Goal: Task Accomplishment & Management: Manage account settings

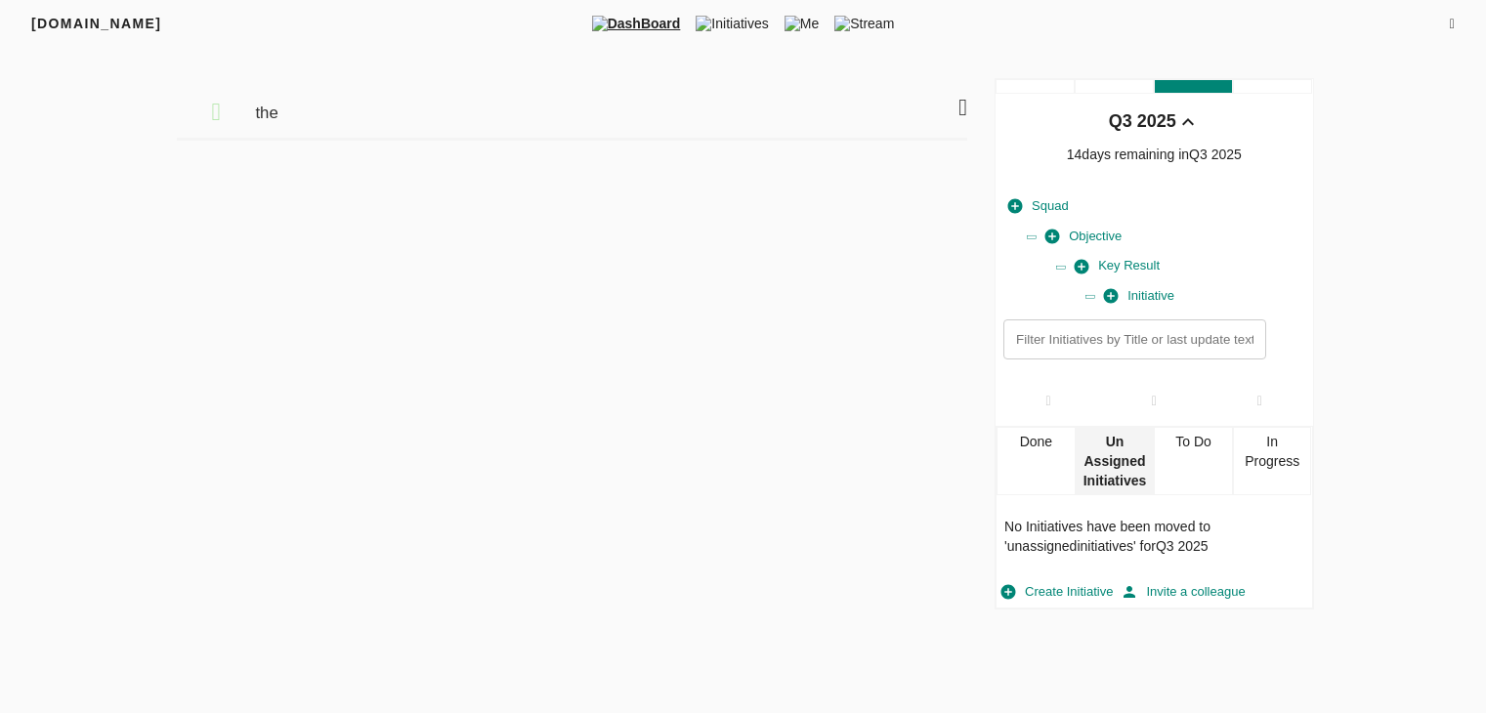
scroll to position [7, 0]
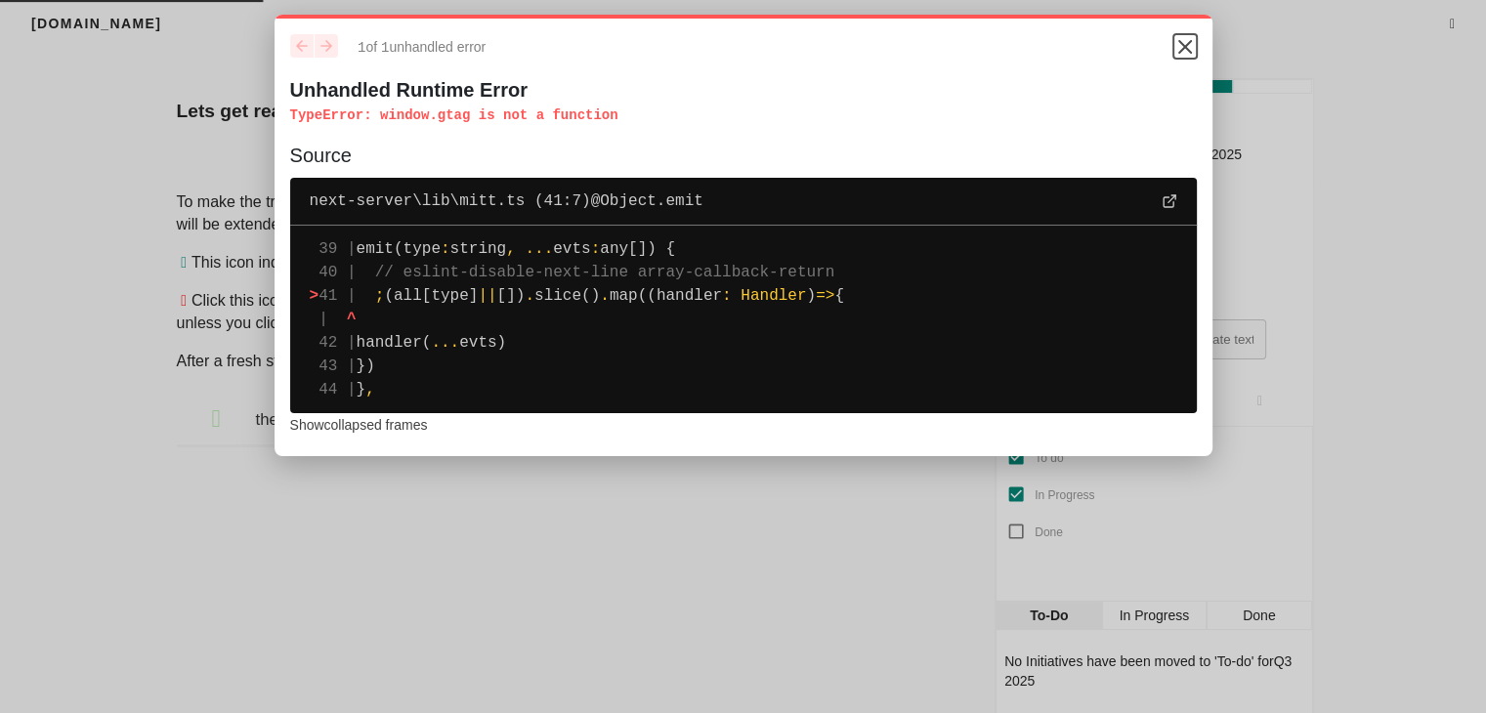
click at [1181, 41] on icon "Close" at bounding box center [1185, 46] width 23 height 23
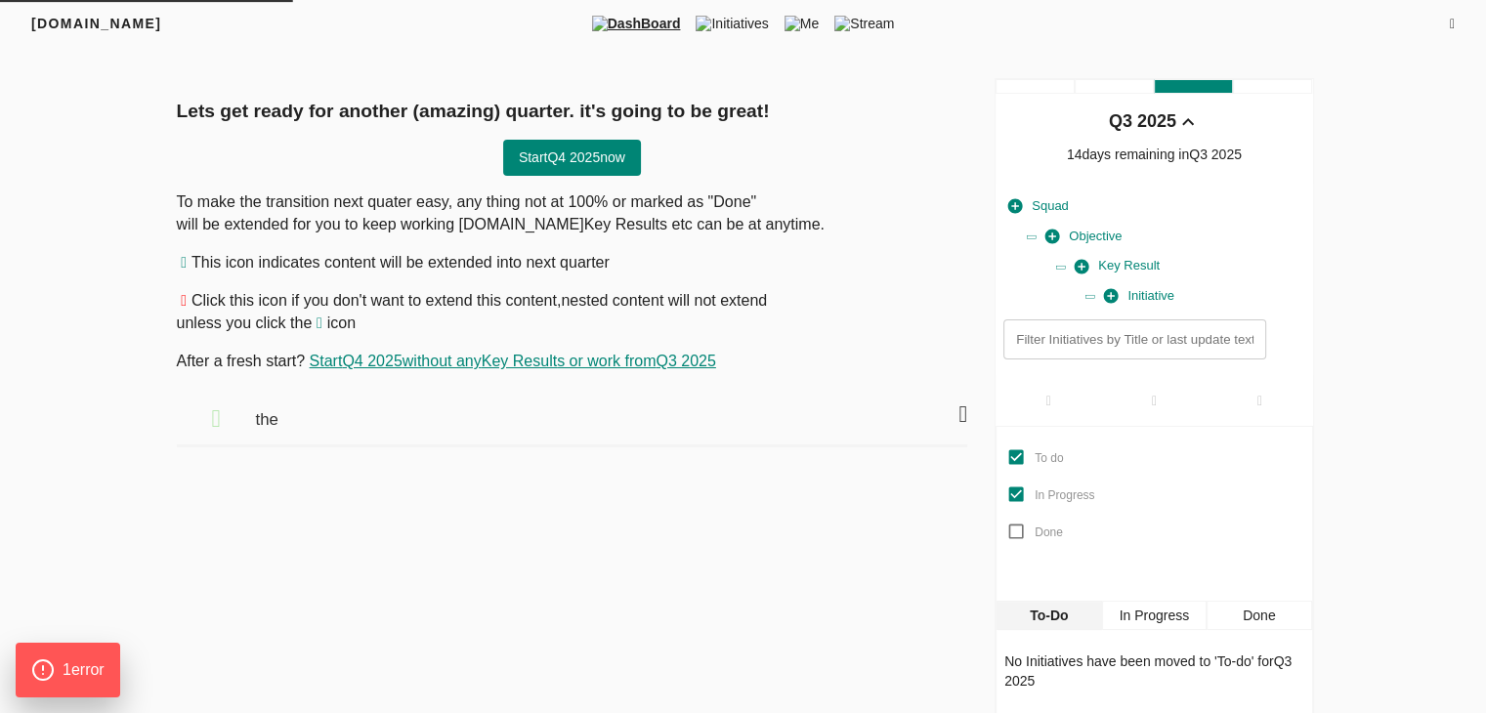
scroll to position [30, 0]
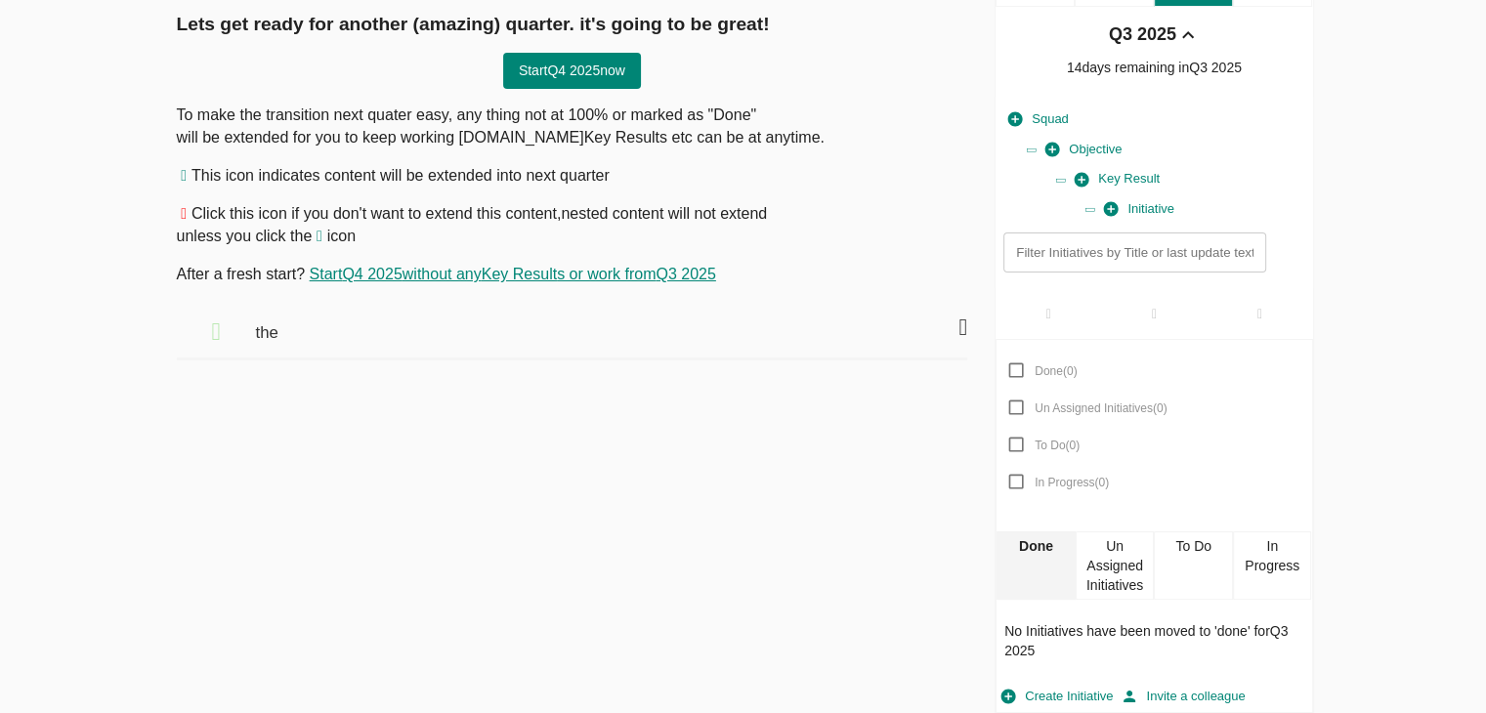
scroll to position [86, 0]
click at [1270, 569] on div "In Progress" at bounding box center [1272, 567] width 79 height 68
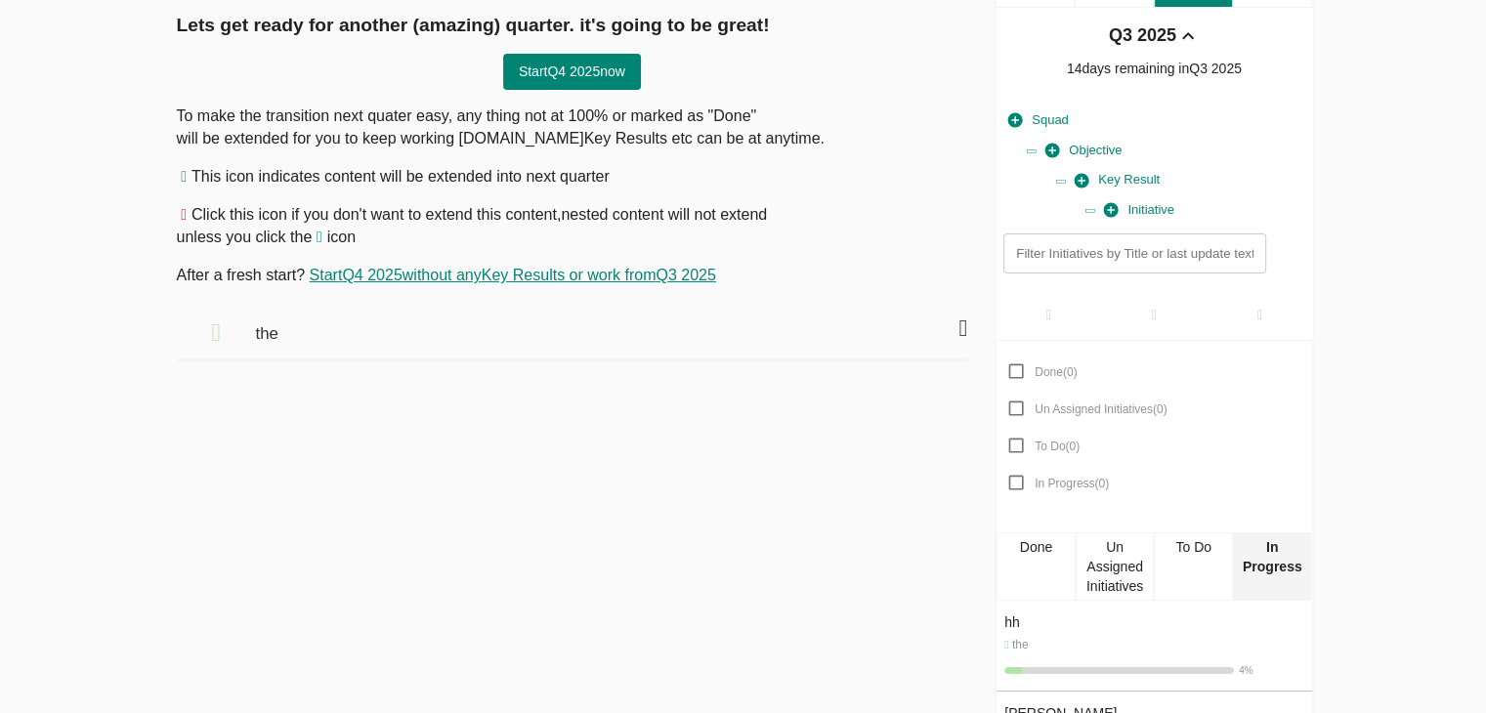
scroll to position [188, 0]
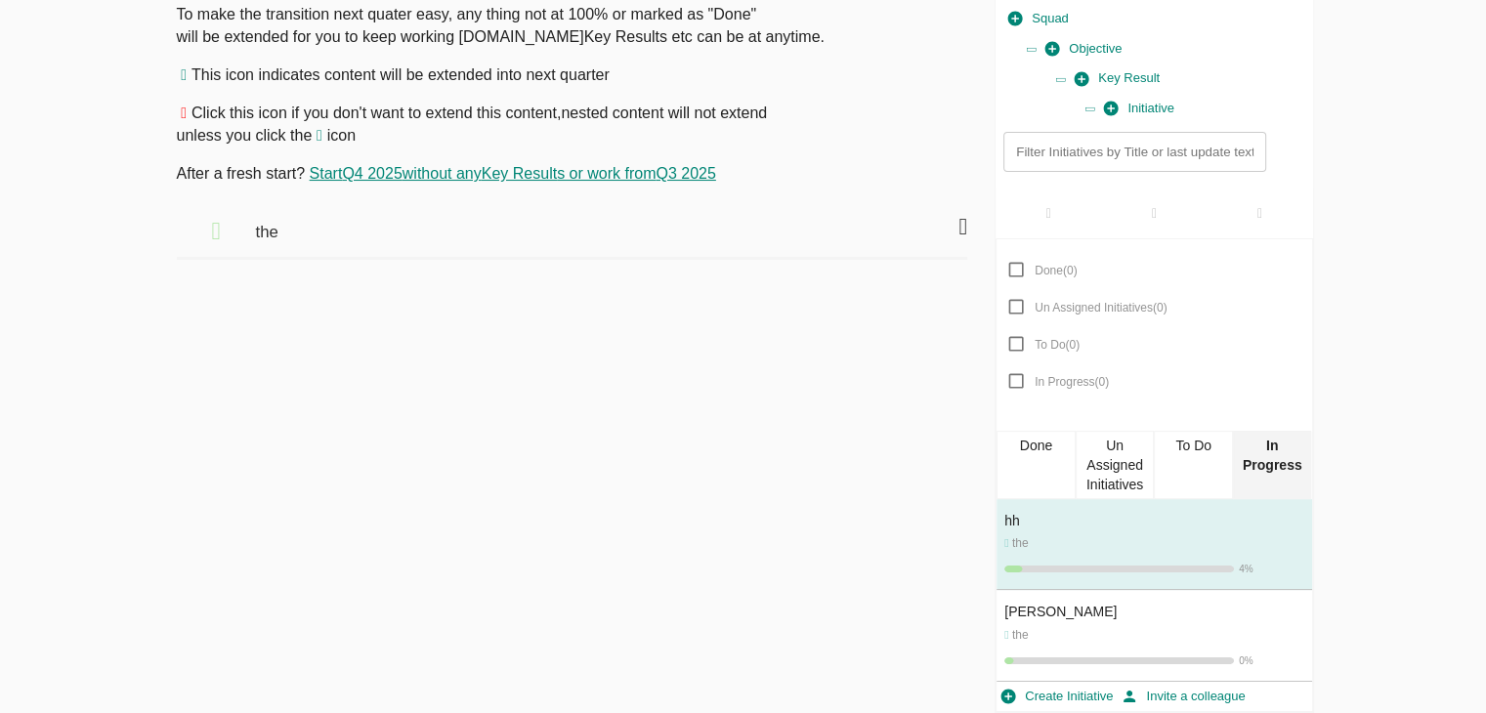
click at [1239, 574] on span "4 %" at bounding box center [1246, 569] width 14 height 11
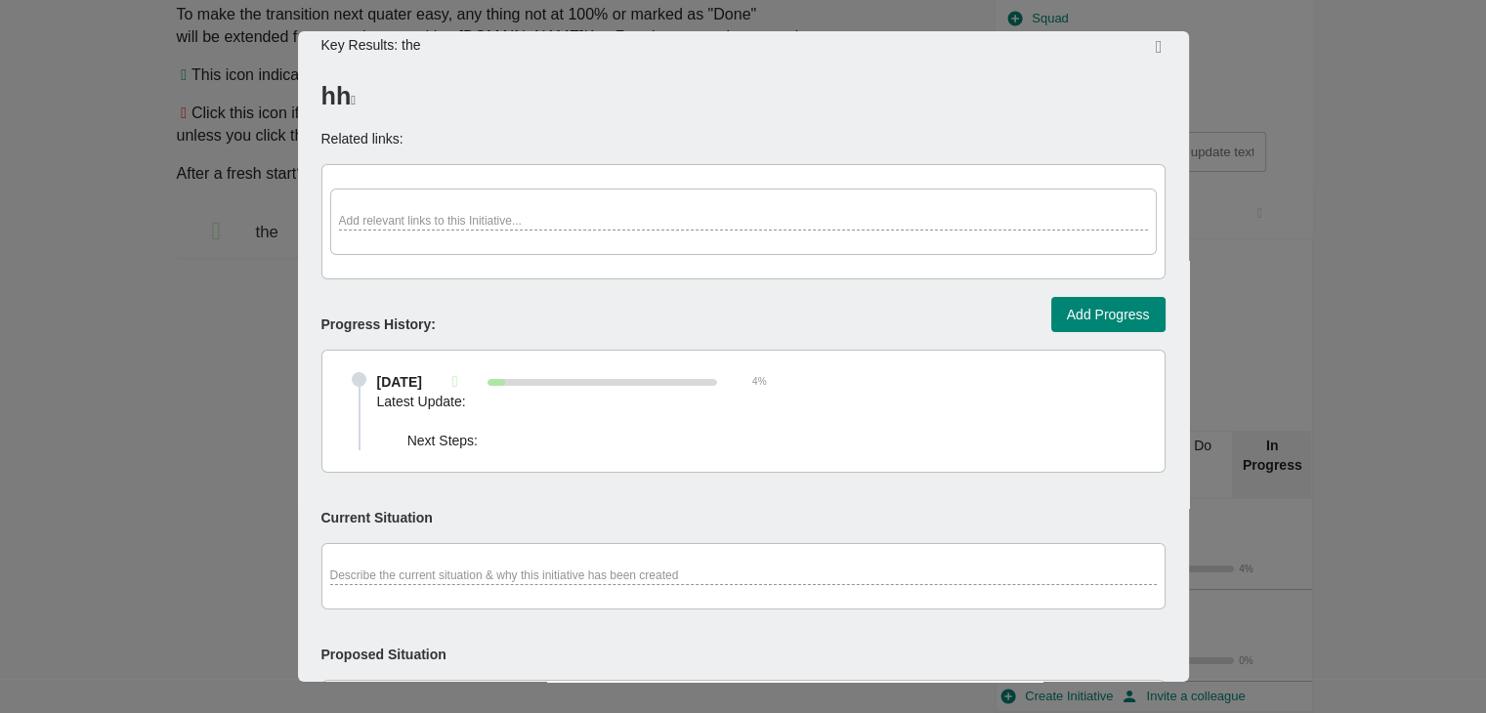
scroll to position [0, 0]
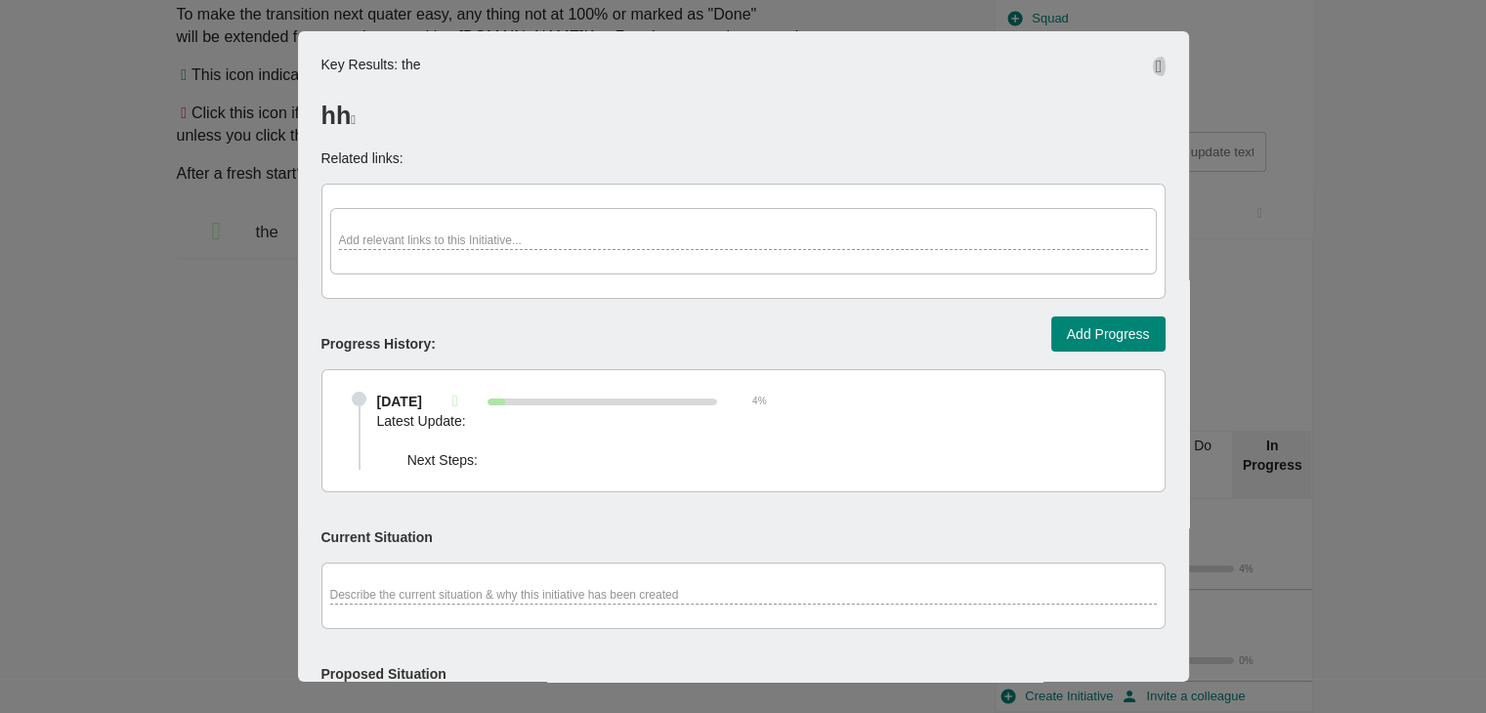
click at [1156, 73] on icon "button" at bounding box center [1159, 67] width 7 height 18
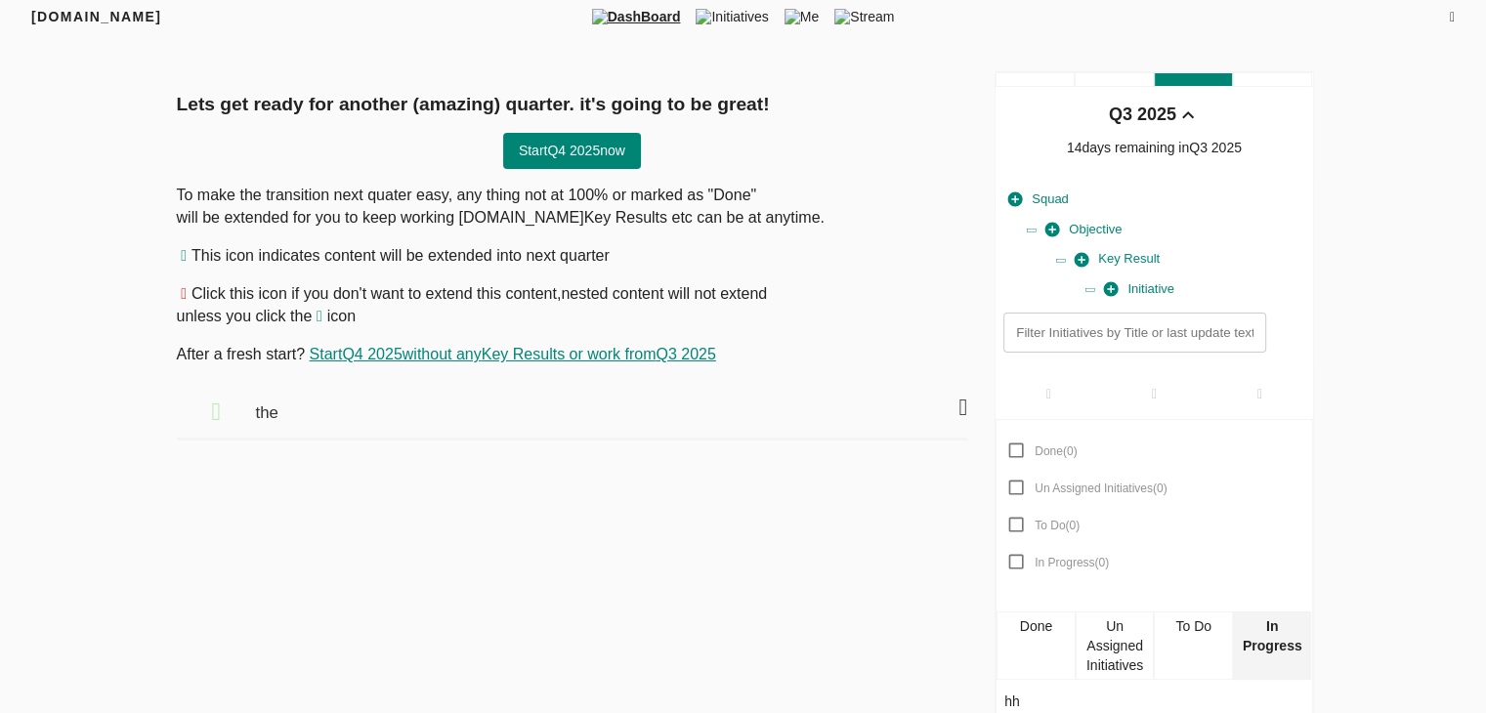
scroll to position [188, 0]
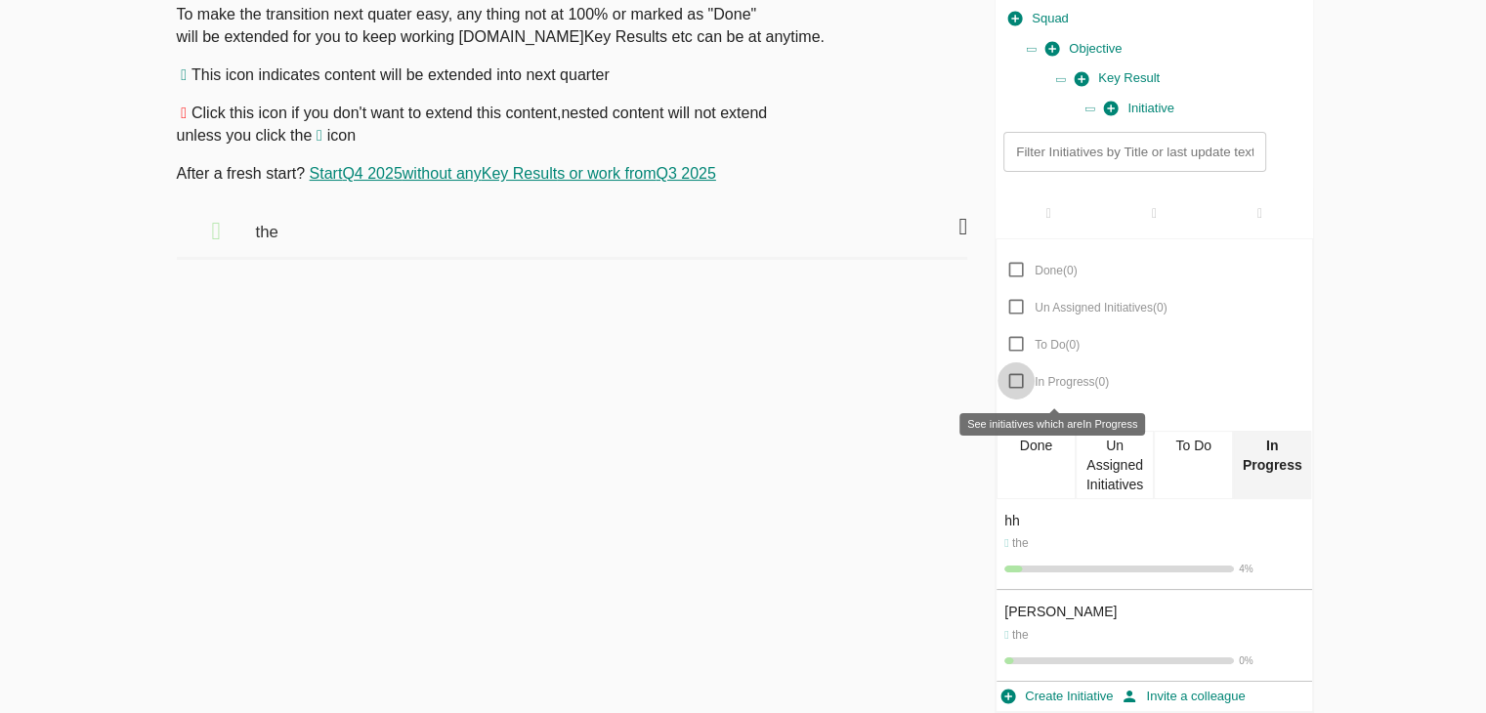
click at [1016, 379] on input "In Progress ( 0 )" at bounding box center [1016, 381] width 37 height 37
click at [1016, 379] on input "In Progress ( 3 )" at bounding box center [1016, 381] width 37 height 37
checkbox input "false"
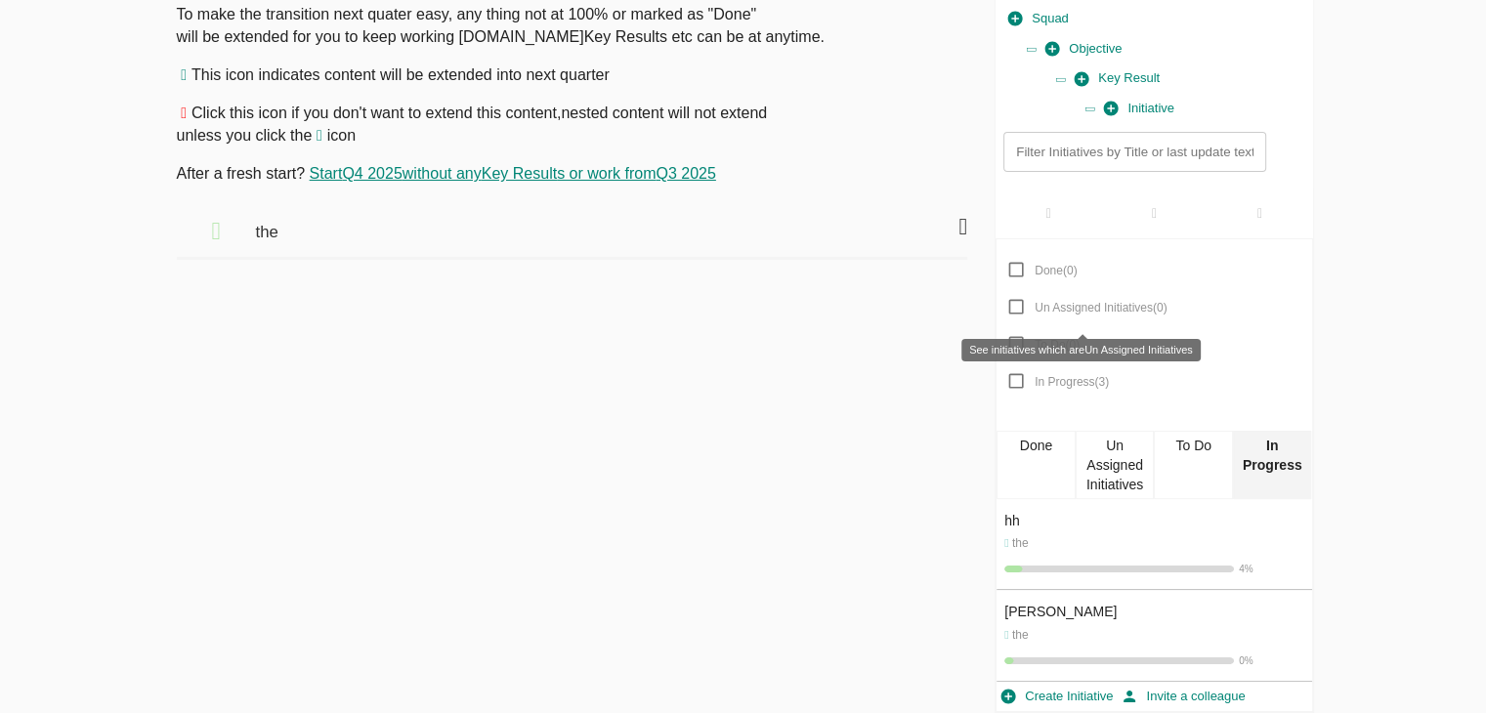
click at [1016, 305] on input "Un Assigned Initiatives ( 0 )" at bounding box center [1016, 306] width 37 height 37
click at [1016, 305] on input "Un Assigned Initiatives ( 1 )" at bounding box center [1016, 306] width 37 height 37
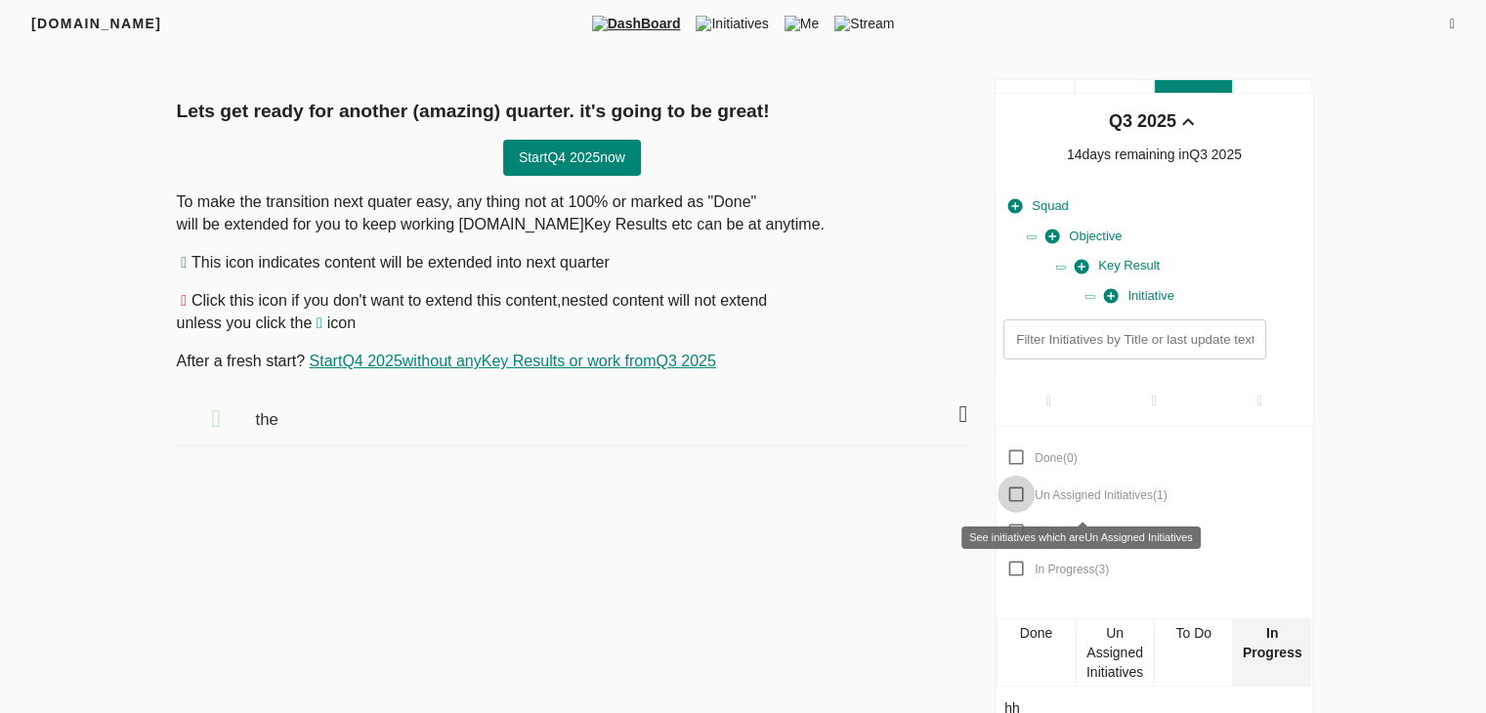
click at [1014, 494] on input "Un Assigned Initiatives ( 1 )" at bounding box center [1016, 494] width 37 height 37
checkbox input "true"
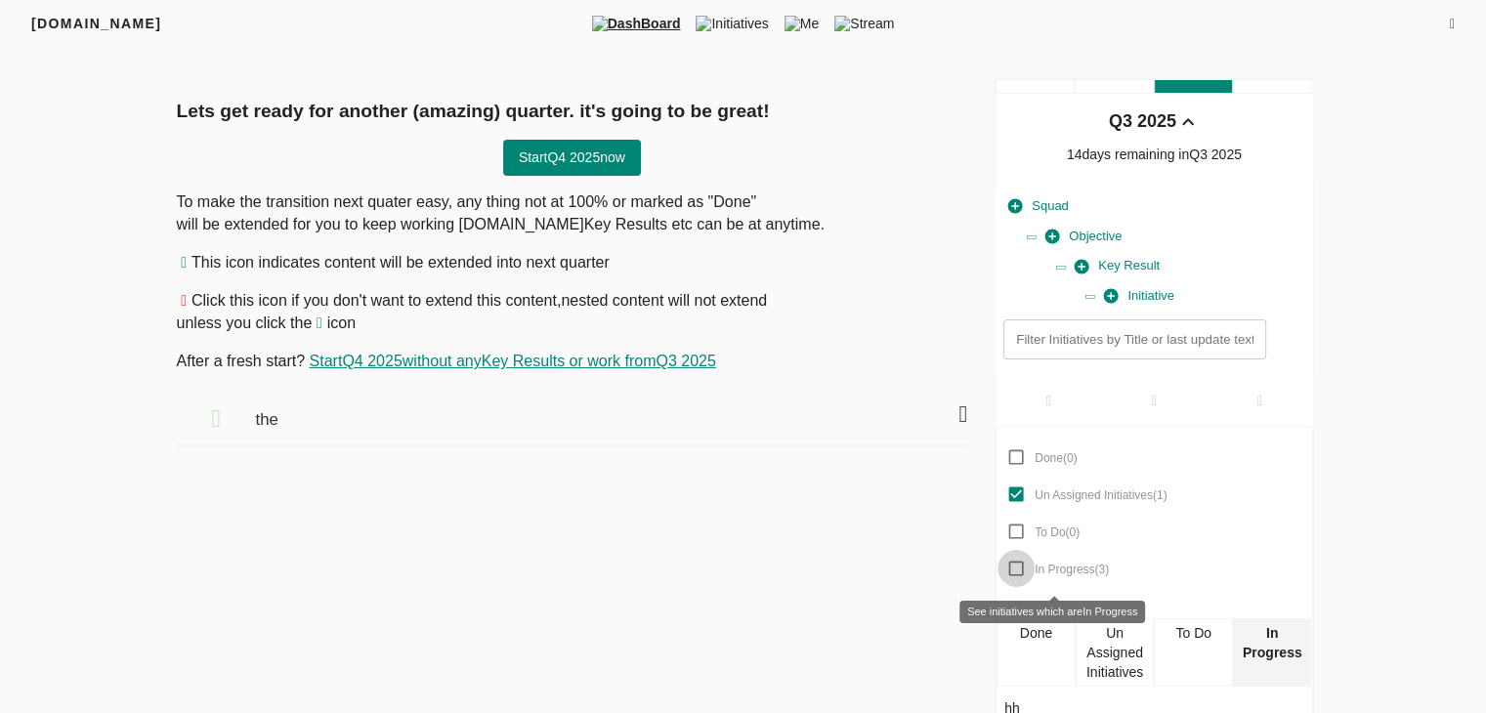
click at [1016, 565] on input "In Progress ( 3 )" at bounding box center [1016, 568] width 37 height 37
checkbox input "true"
click at [571, 434] on div "the" at bounding box center [551, 412] width 593 height 46
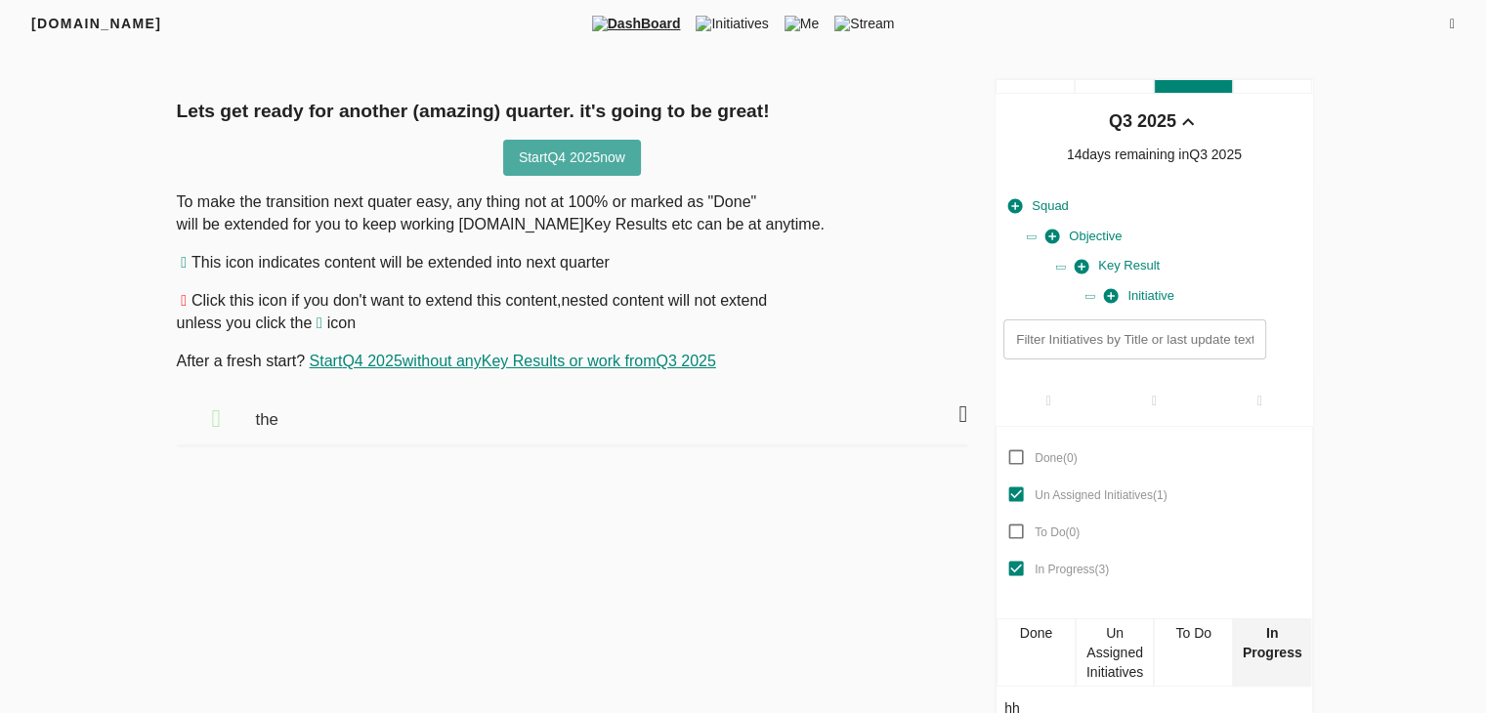
click at [573, 152] on span "Start Q4 2025 now" at bounding box center [572, 158] width 107 height 24
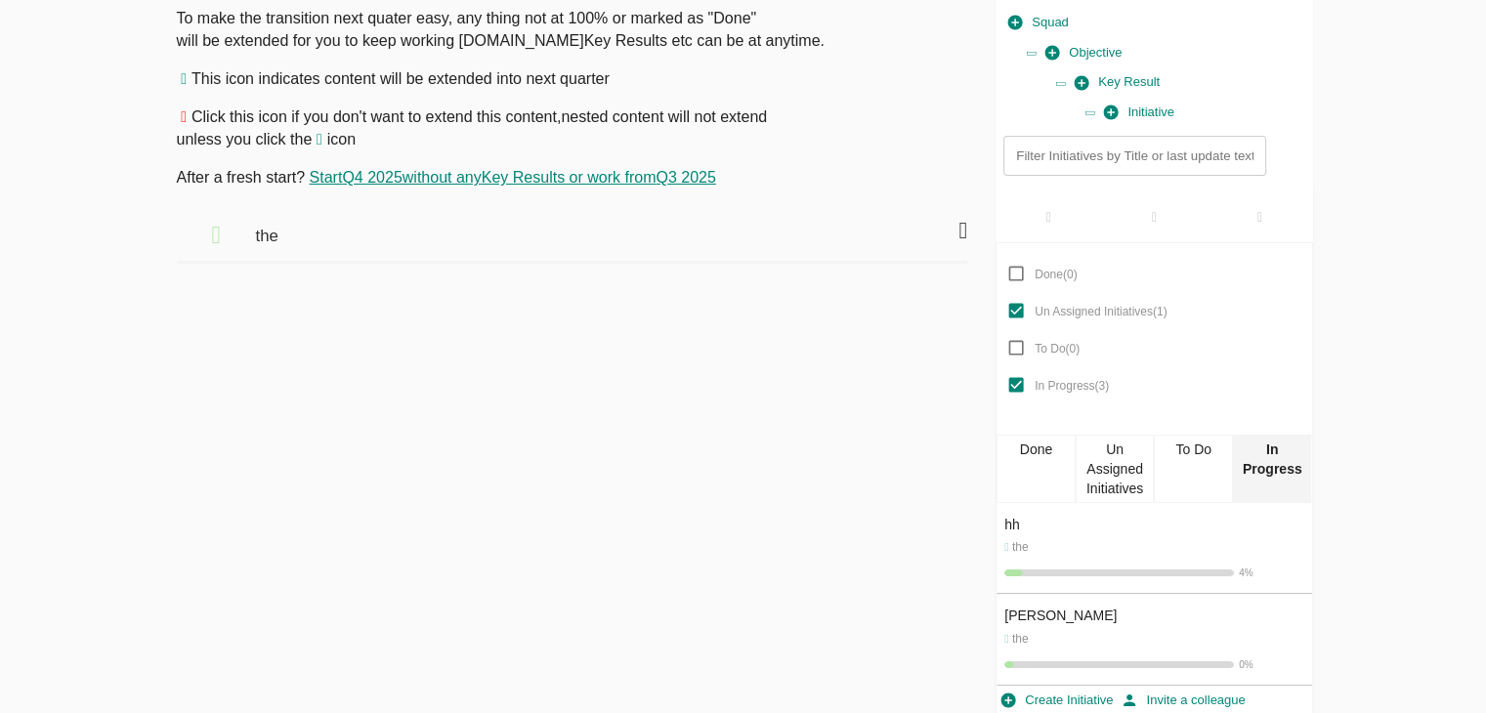
scroll to position [188, 0]
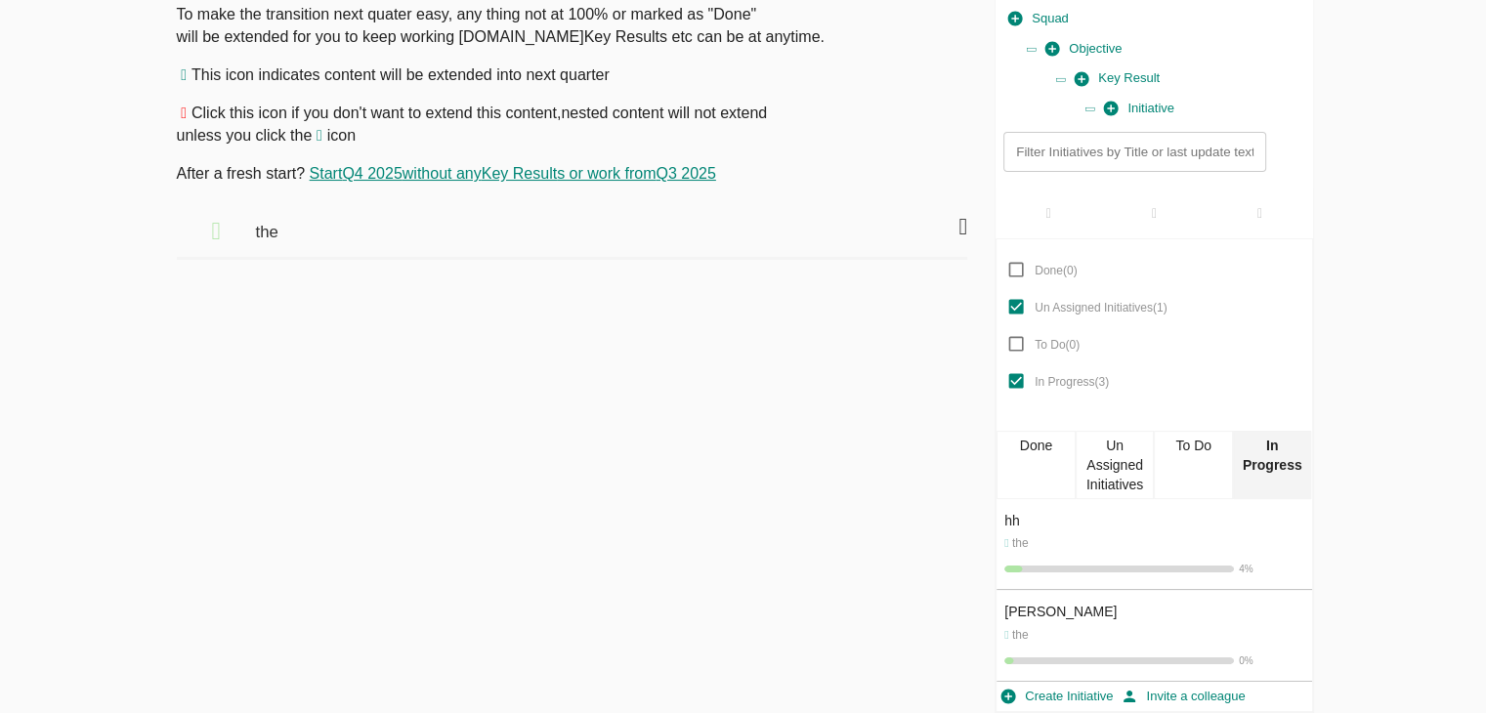
click at [1120, 460] on div "Un Assigned Initiatives" at bounding box center [1115, 465] width 79 height 68
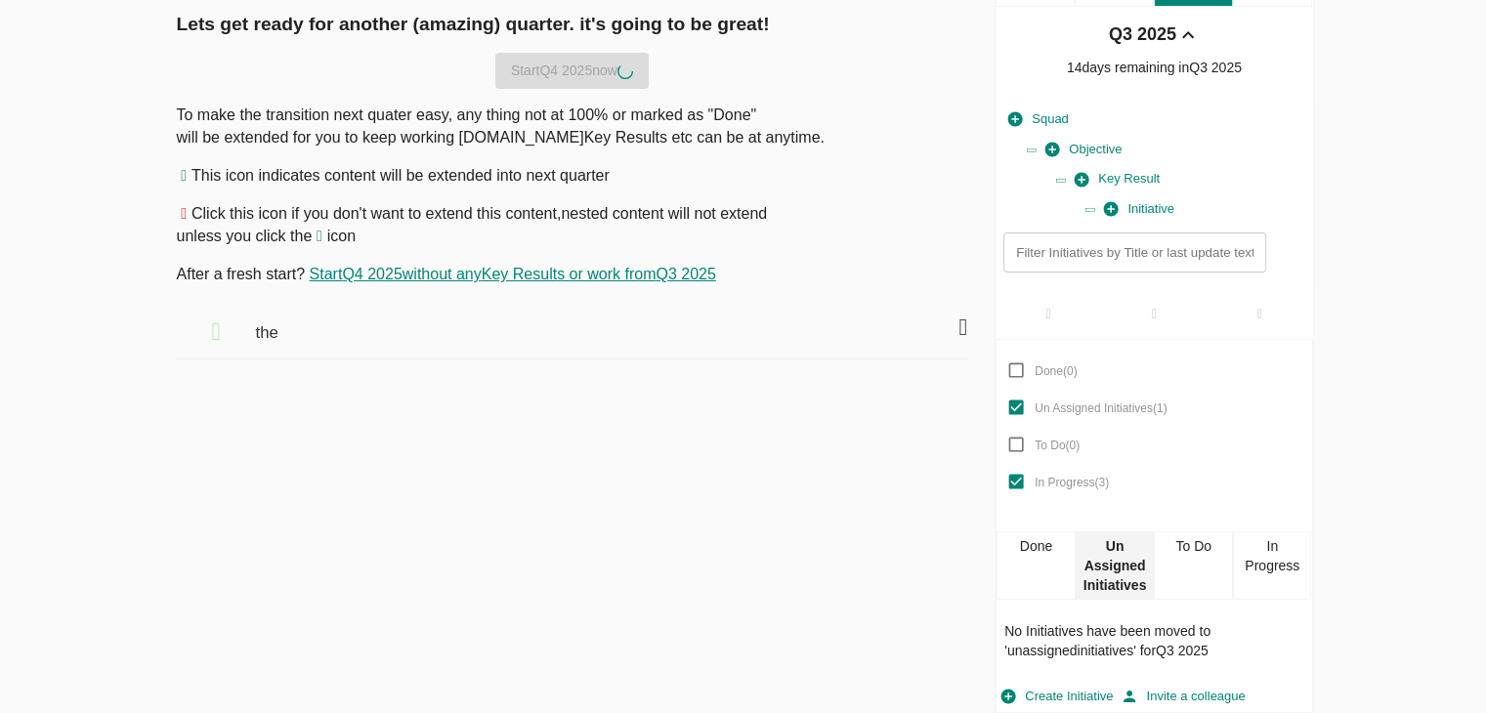
click at [526, 105] on p "To make the transition next quater easy, any thing not at 100% or marked as "Do…" at bounding box center [573, 127] width 792 height 45
click at [1157, 215] on span "Initiative" at bounding box center [1139, 209] width 70 height 22
click at [1009, 406] on input "Un Assigned Initiatives ( 1 )" at bounding box center [1016, 407] width 37 height 37
checkbox input "false"
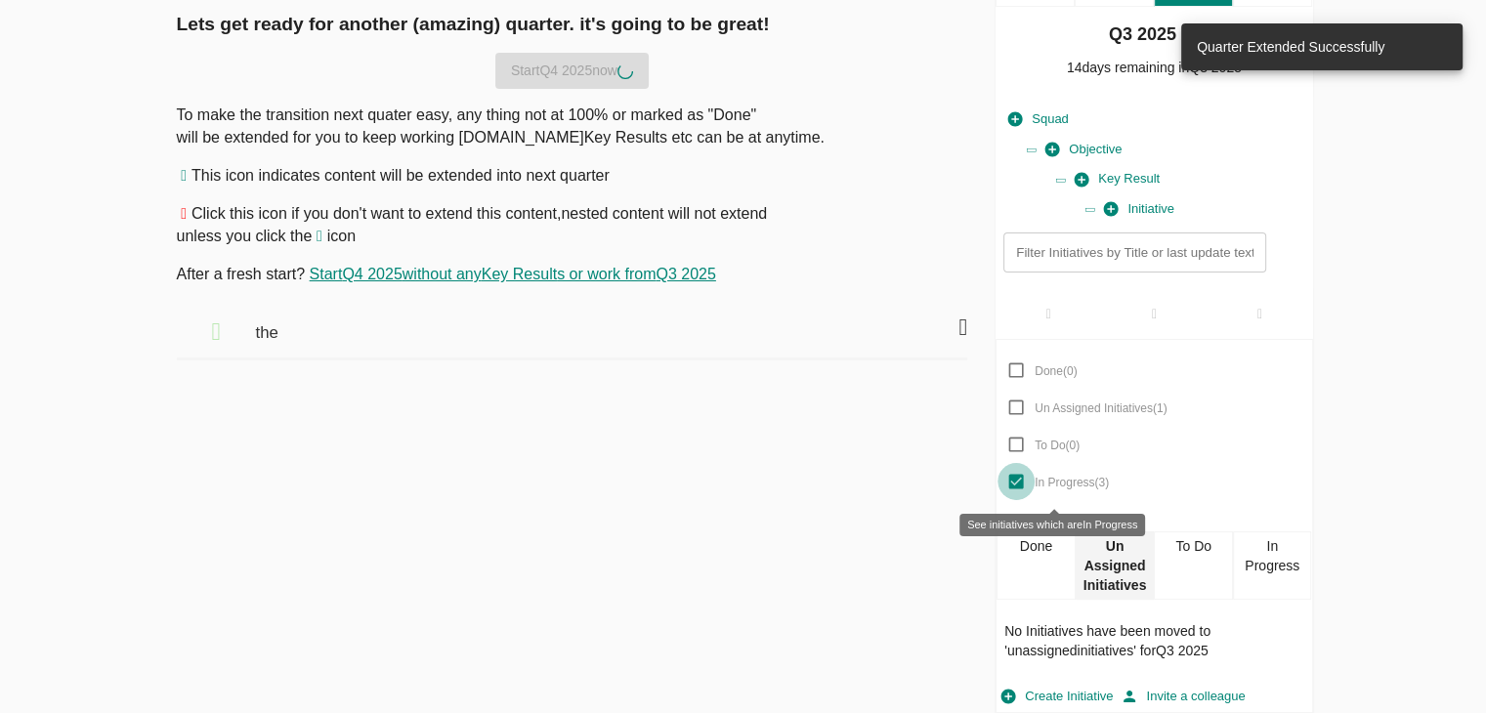
click at [1014, 482] on input "In Progress ( 3 )" at bounding box center [1016, 481] width 37 height 37
checkbox input "false"
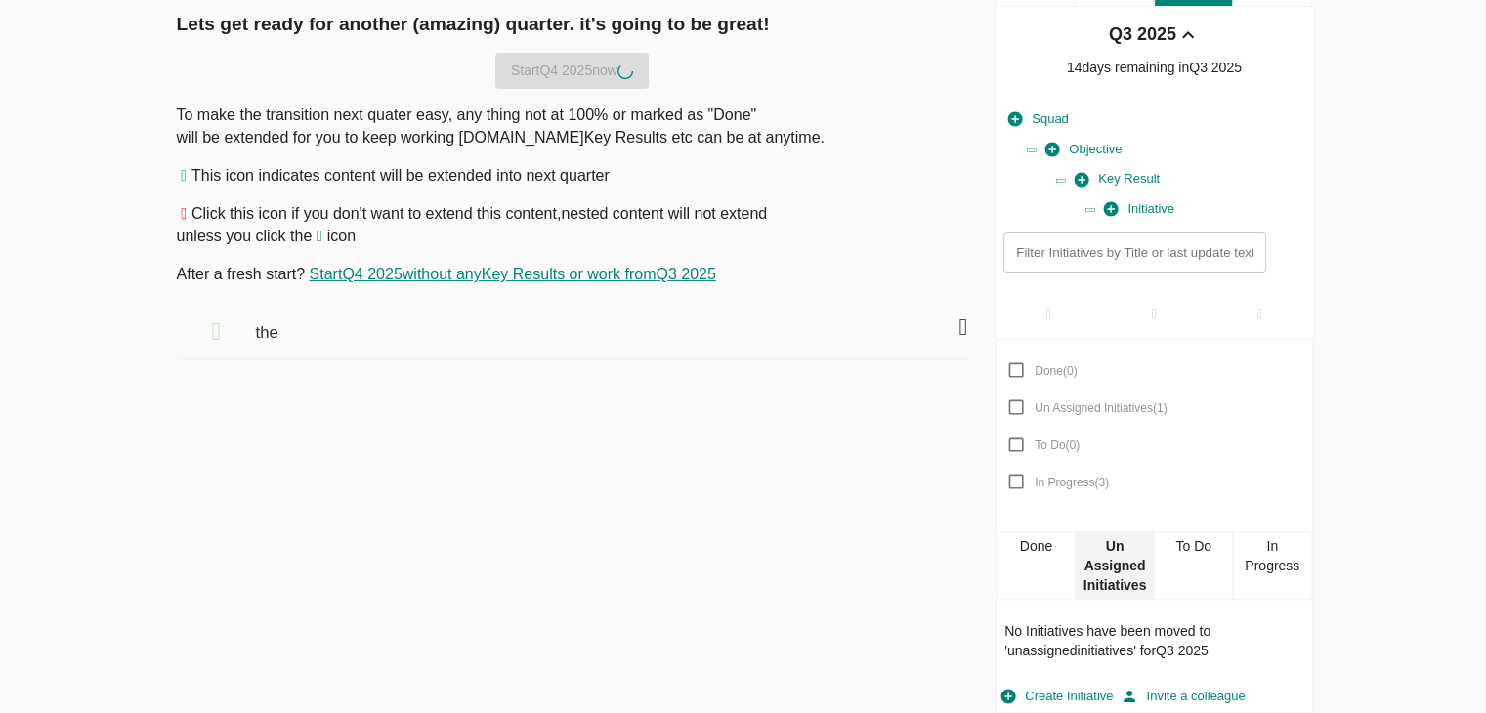
click at [835, 386] on div "Lets get ready for another (amazing) quarter. it's going to be great! Start Q4 …" at bounding box center [572, 352] width 799 height 723
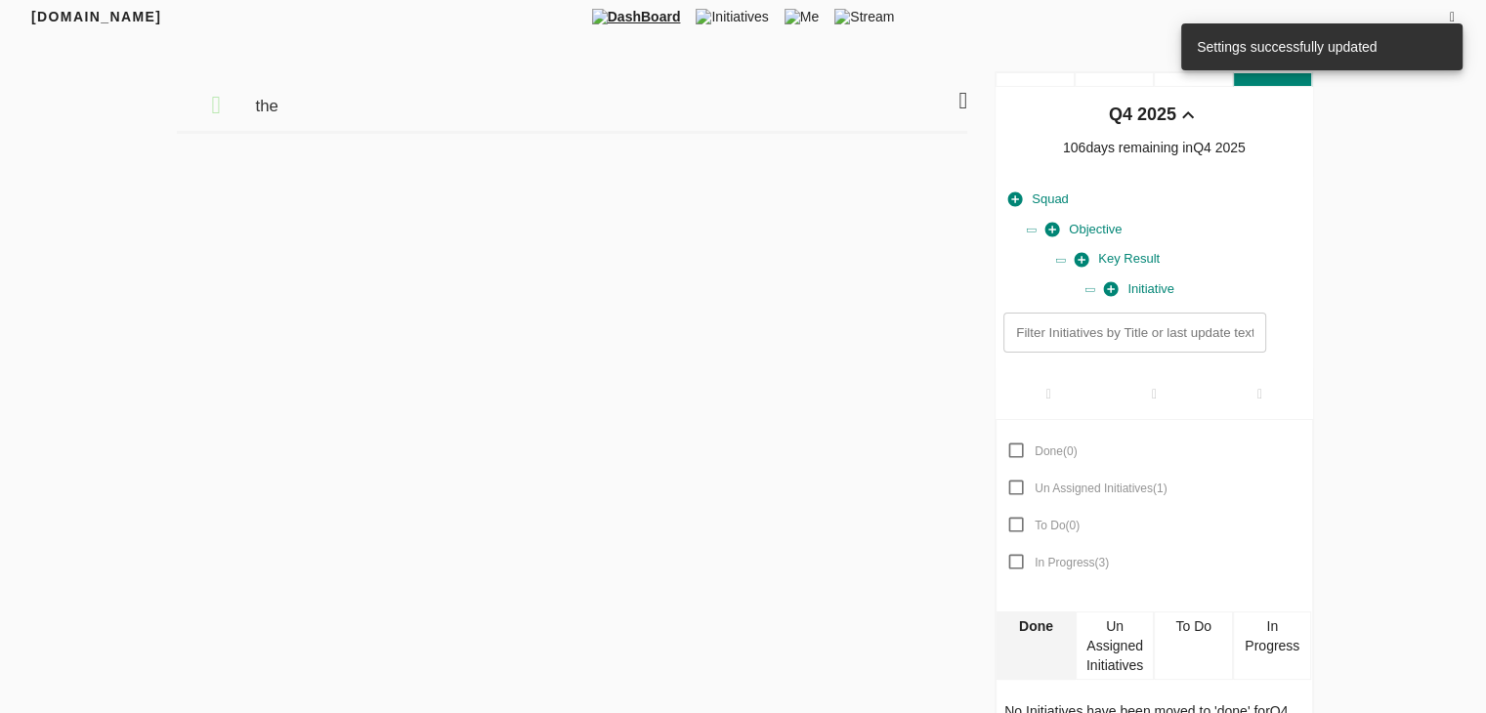
scroll to position [0, 0]
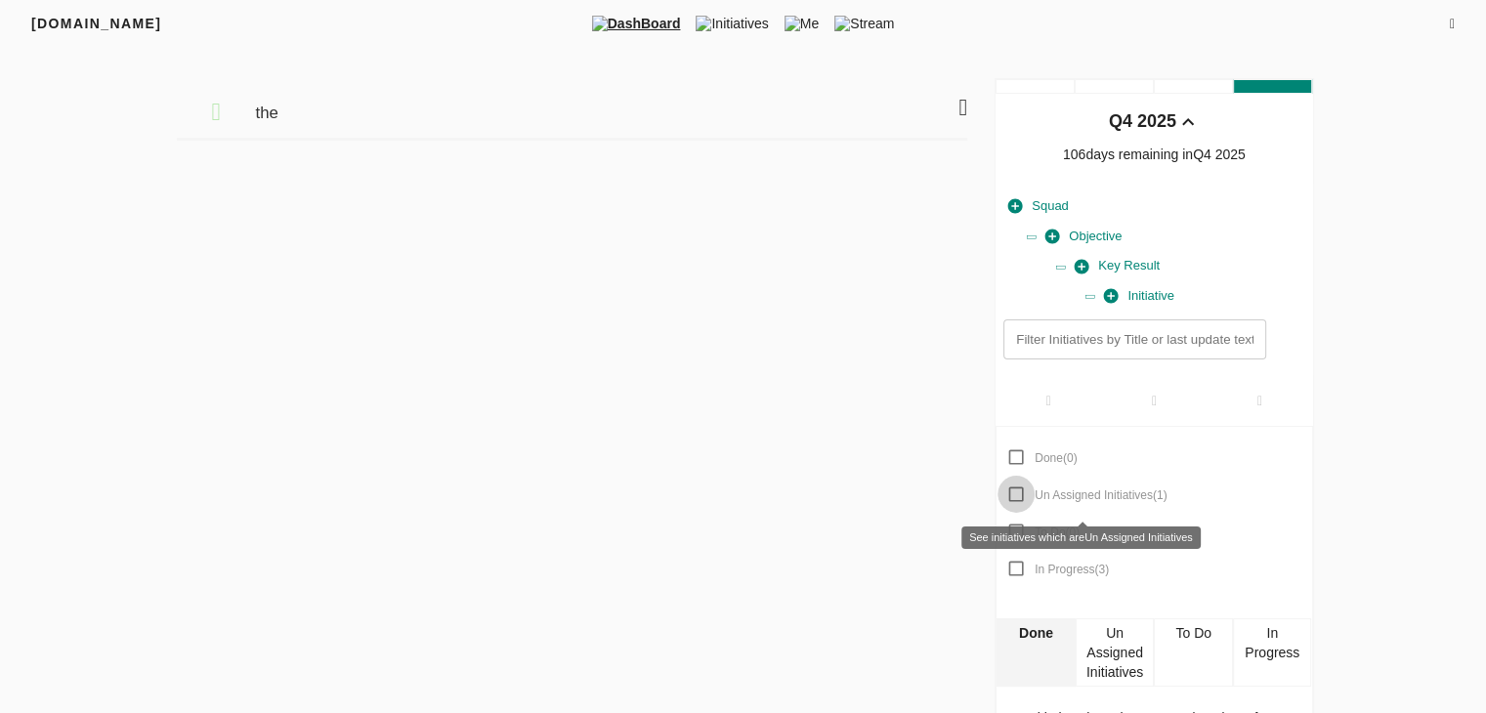
click at [1013, 493] on input "Un Assigned Initiatives ( 1 )" at bounding box center [1016, 494] width 37 height 37
checkbox input "false"
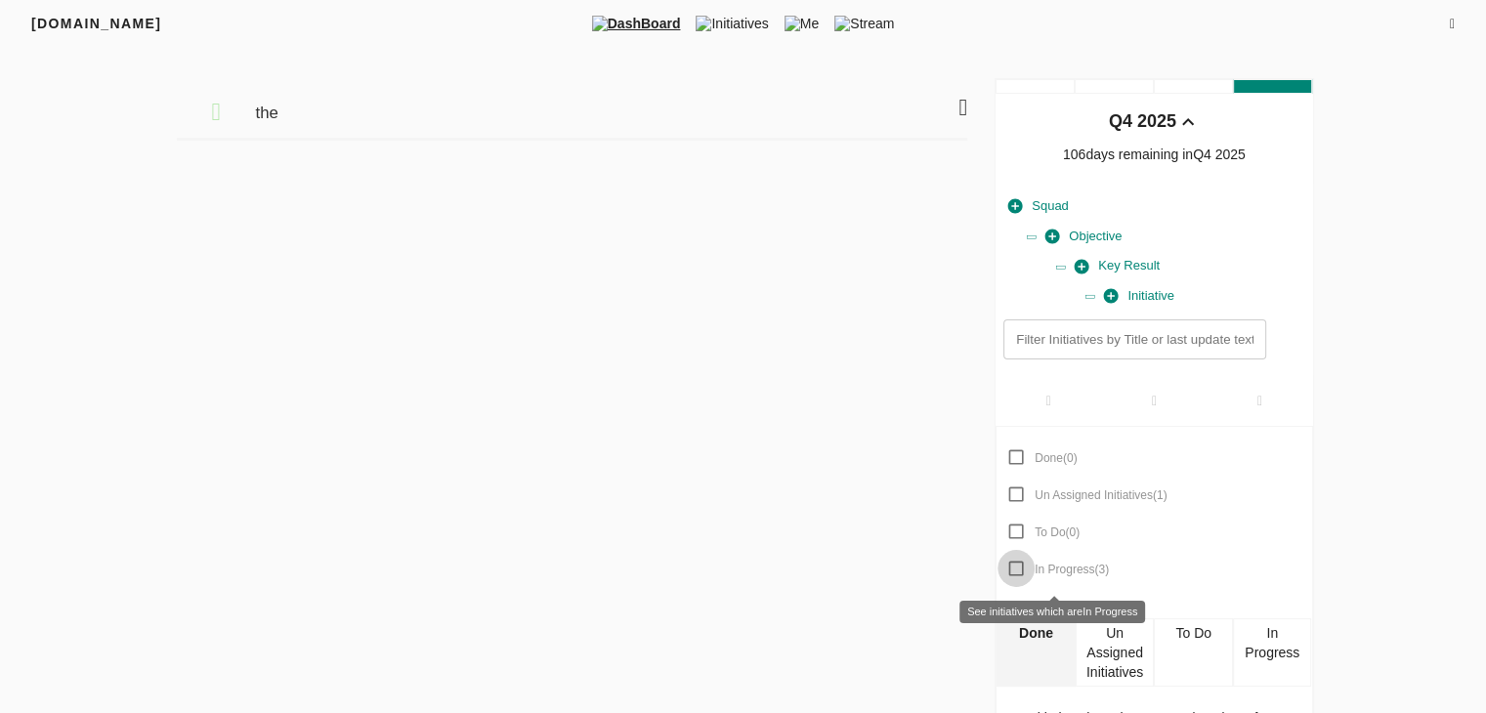
click at [1016, 565] on input "In Progress ( 3 )" at bounding box center [1016, 568] width 37 height 37
click at [1013, 567] on input "In Progress ( 3 )" at bounding box center [1016, 568] width 37 height 37
checkbox input "false"
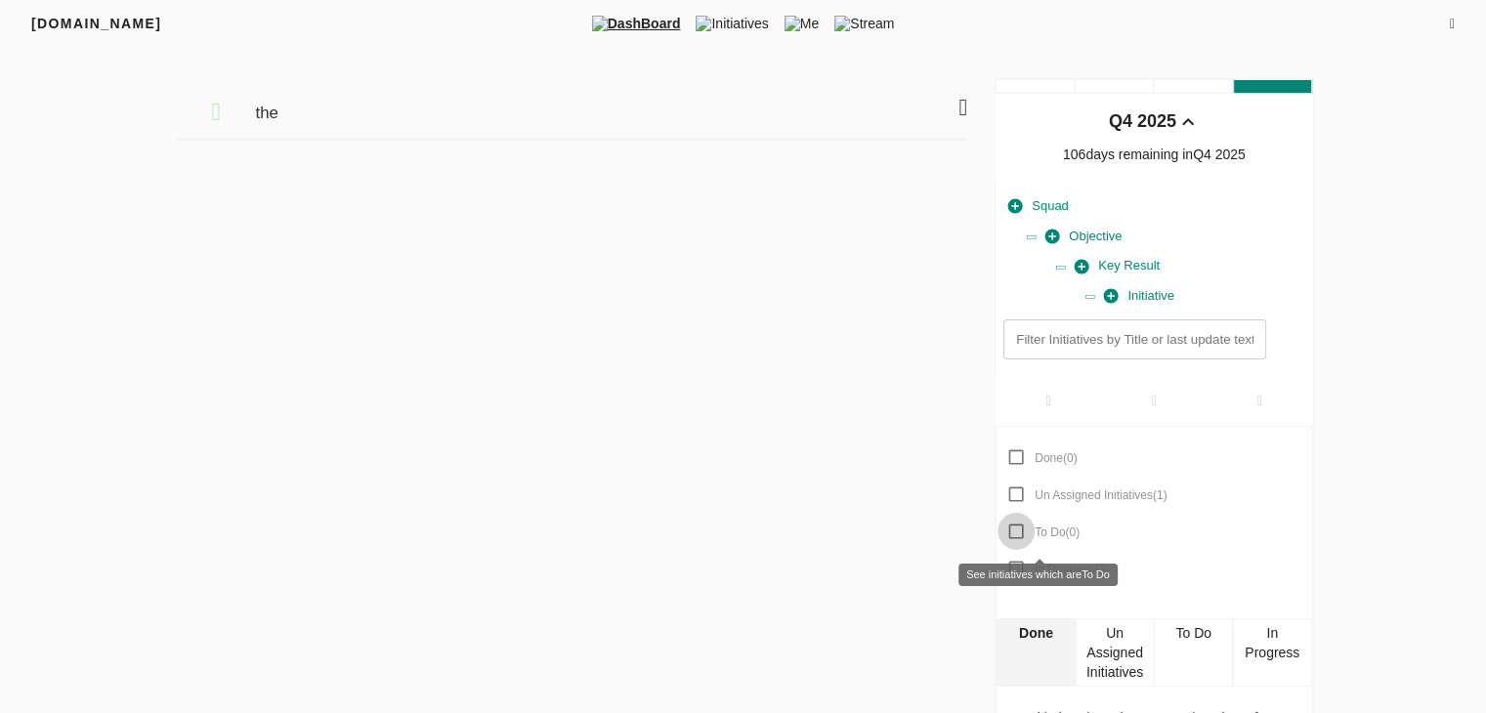
click at [1010, 536] on input "To Do ( 0 )" at bounding box center [1016, 531] width 37 height 37
checkbox input "true"
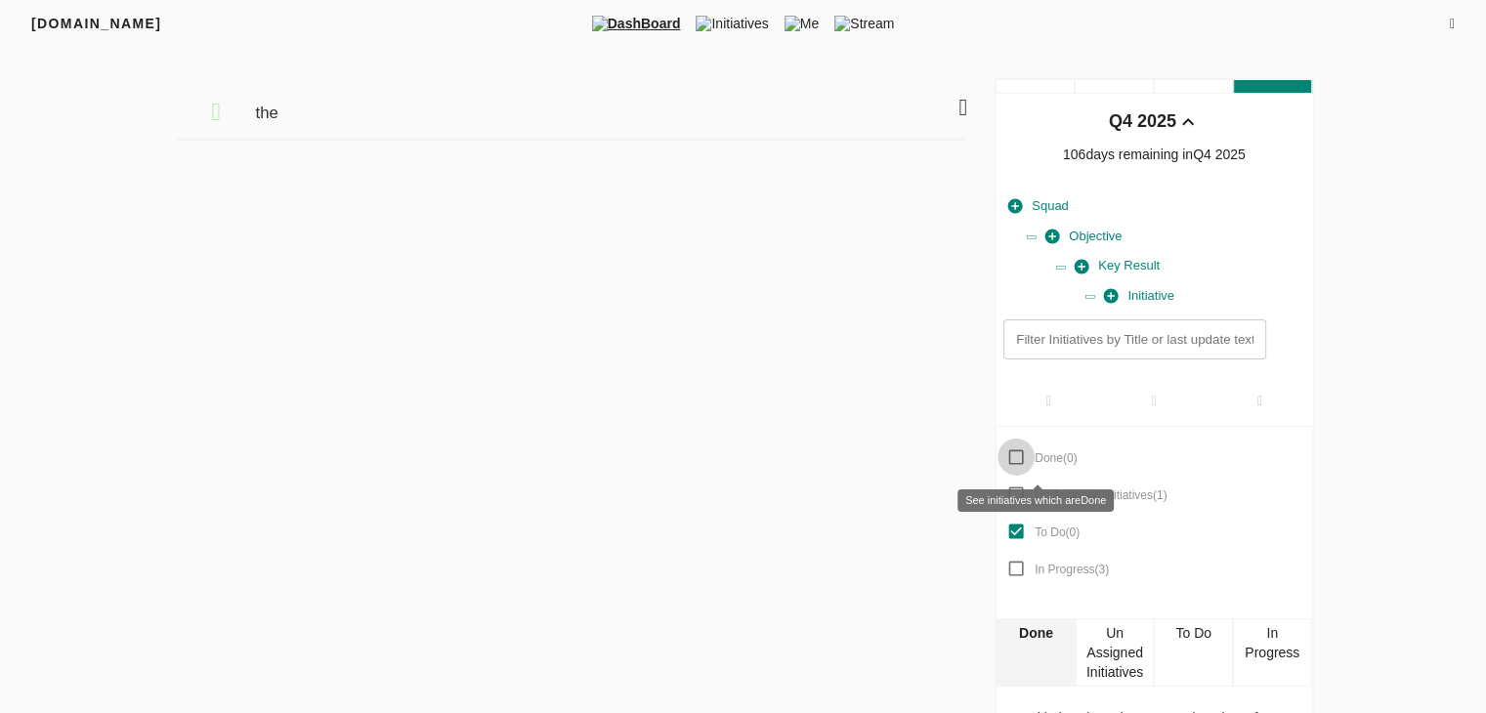
click at [1015, 460] on input "Done ( 0 )" at bounding box center [1016, 457] width 37 height 37
checkbox input "false"
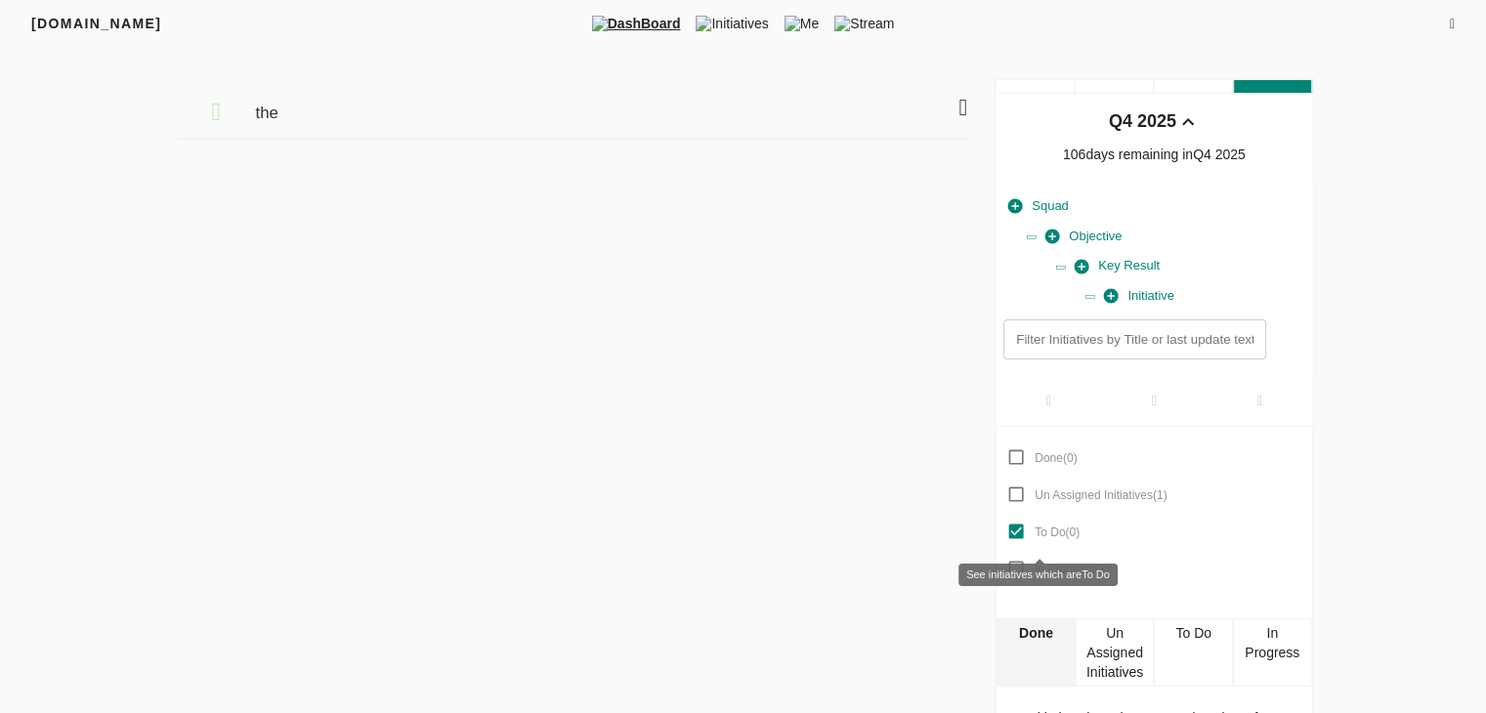
click at [1017, 525] on input "To Do ( 0 )" at bounding box center [1016, 531] width 37 height 37
checkbox input "false"
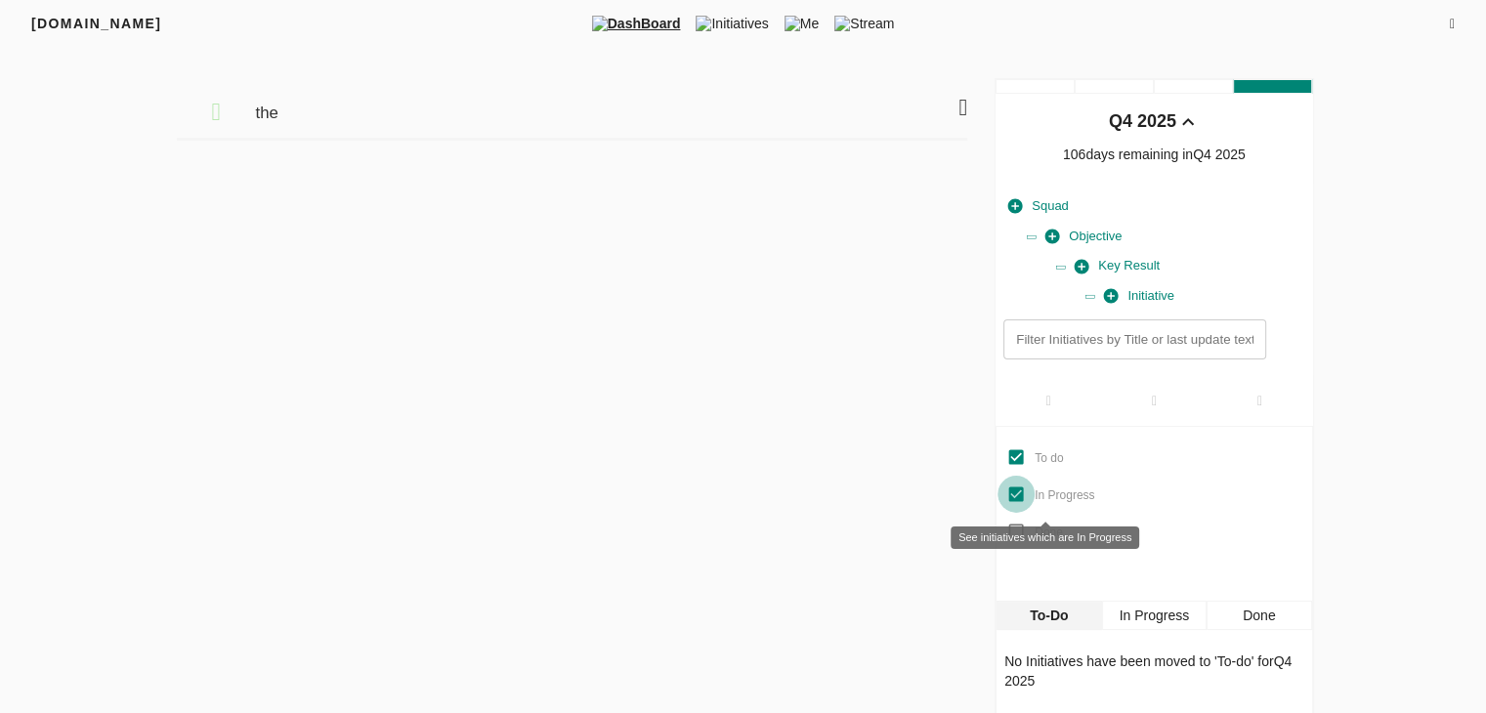
click at [1020, 496] on input "In Progress" at bounding box center [1016, 494] width 37 height 37
checkbox input "false"
click at [1013, 460] on input "To do" at bounding box center [1016, 457] width 37 height 37
checkbox input "false"
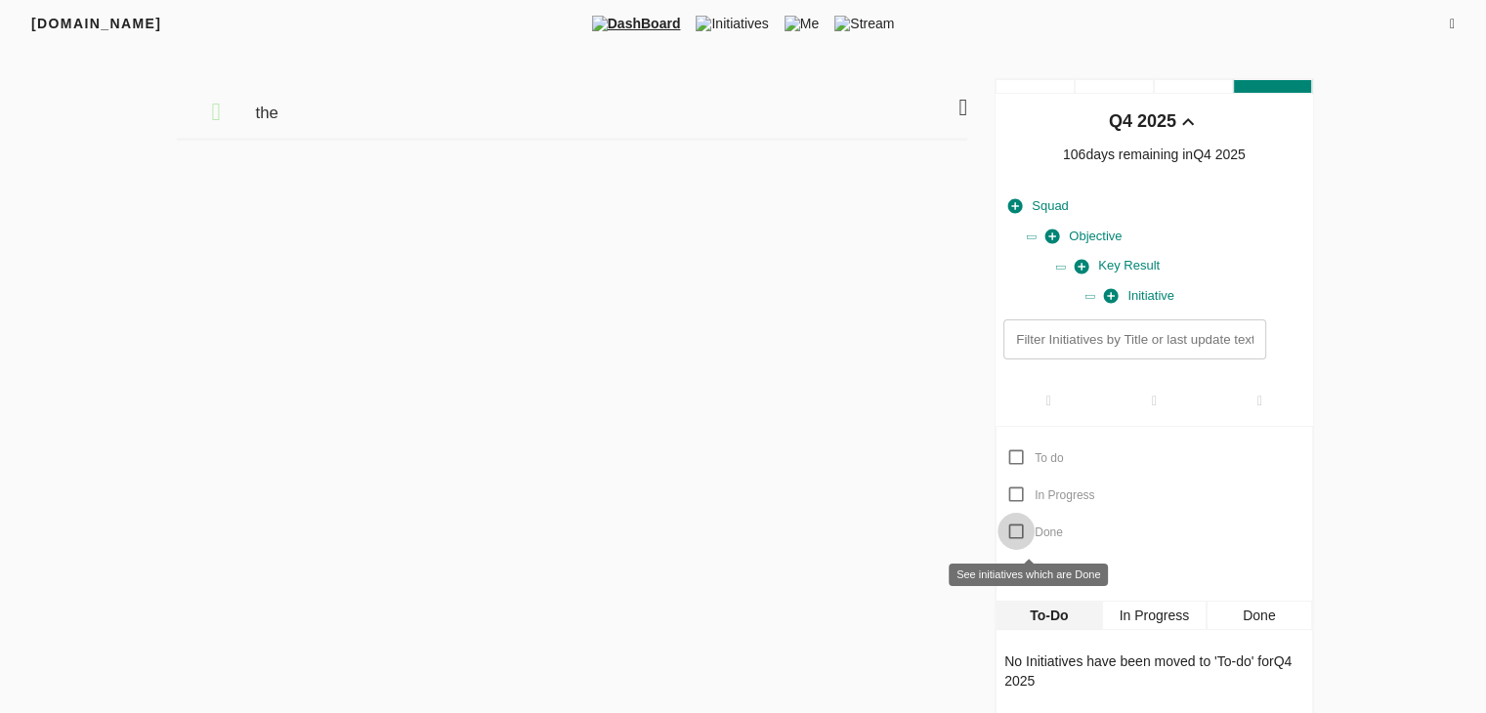
click at [1013, 532] on input "Done" at bounding box center [1016, 531] width 37 height 37
checkbox input "false"
click at [1249, 616] on div "Done" at bounding box center [1259, 615] width 105 height 29
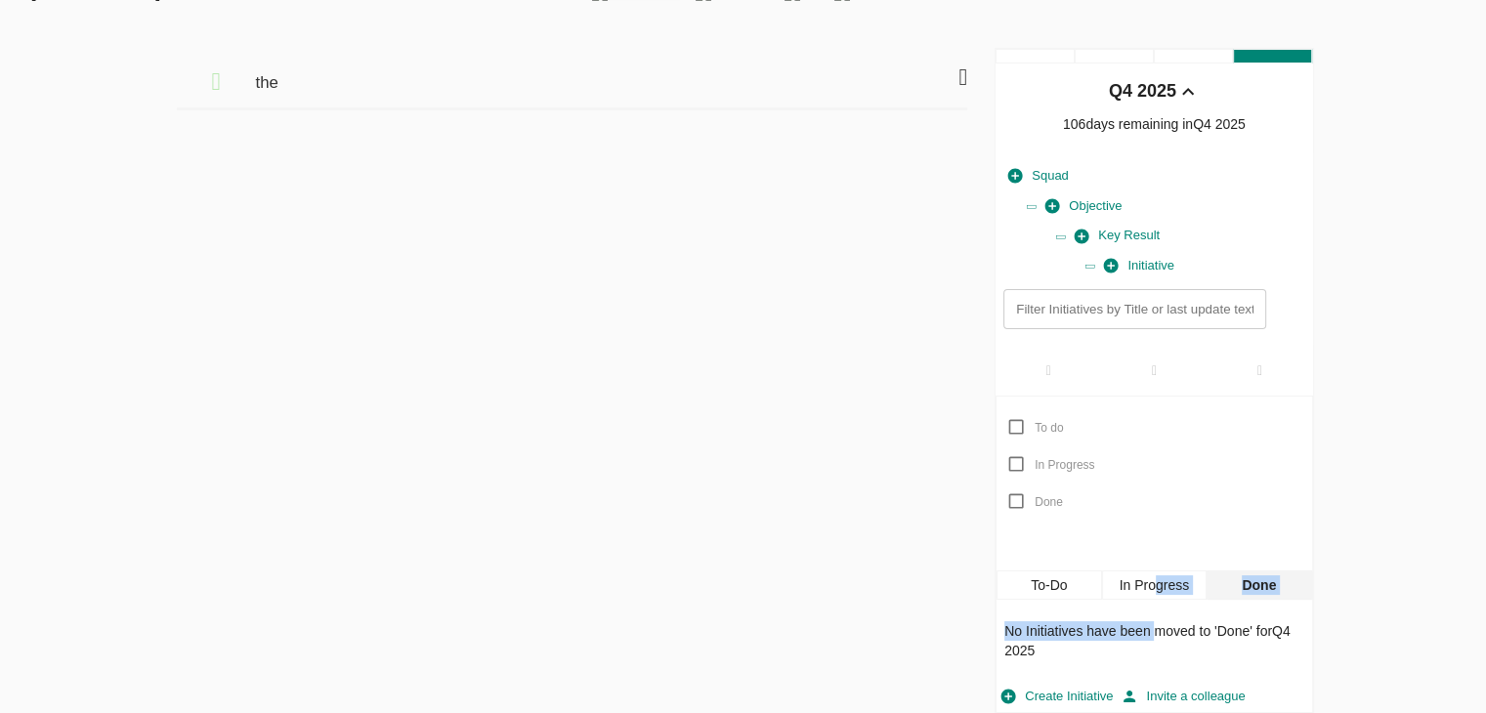
drag, startPoint x: 1157, startPoint y: 601, endPoint x: 1158, endPoint y: 590, distance: 10.8
click at [1158, 590] on div "To do In Progress Done To-Do In Progress Done No Initiatives have been moved to…" at bounding box center [1154, 555] width 317 height 318
click at [1158, 590] on div "In Progress" at bounding box center [1154, 585] width 105 height 29
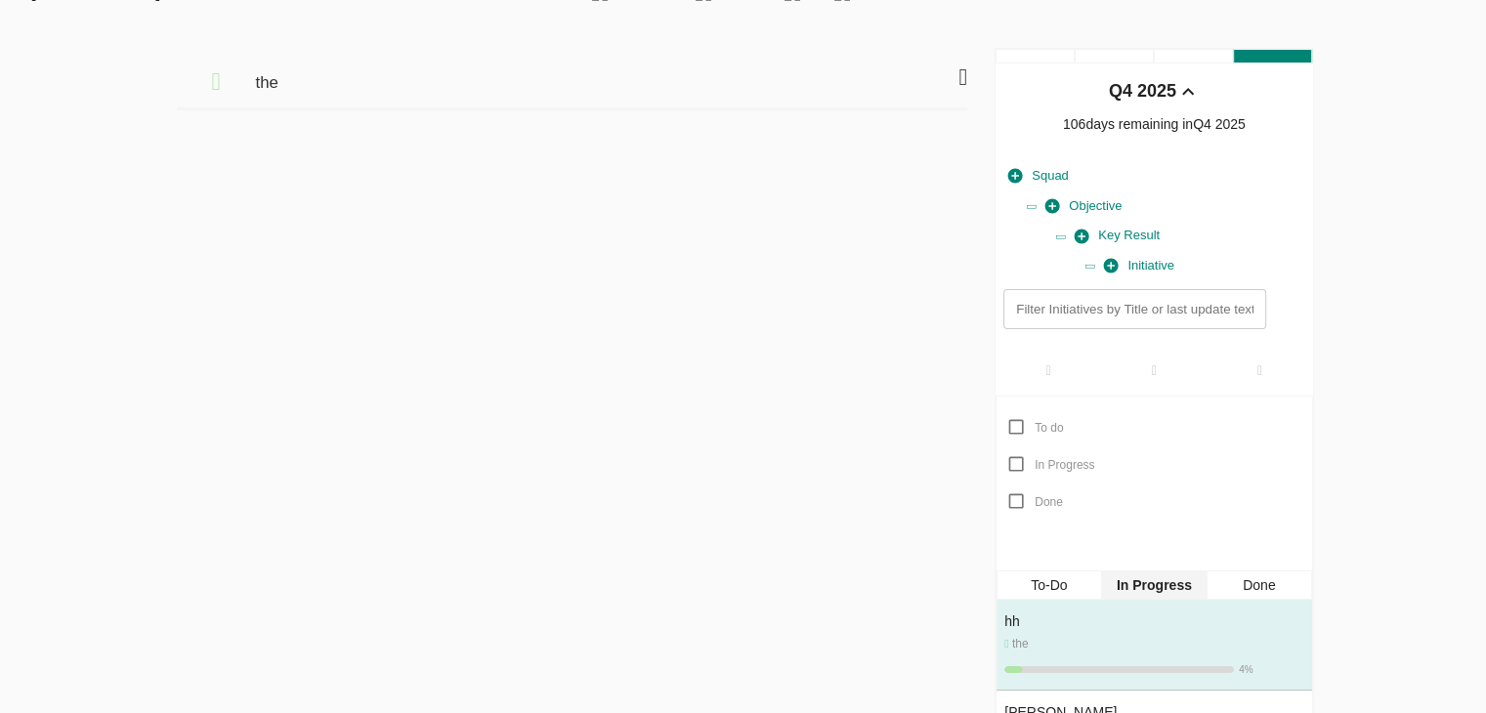
scroll to position [130, 0]
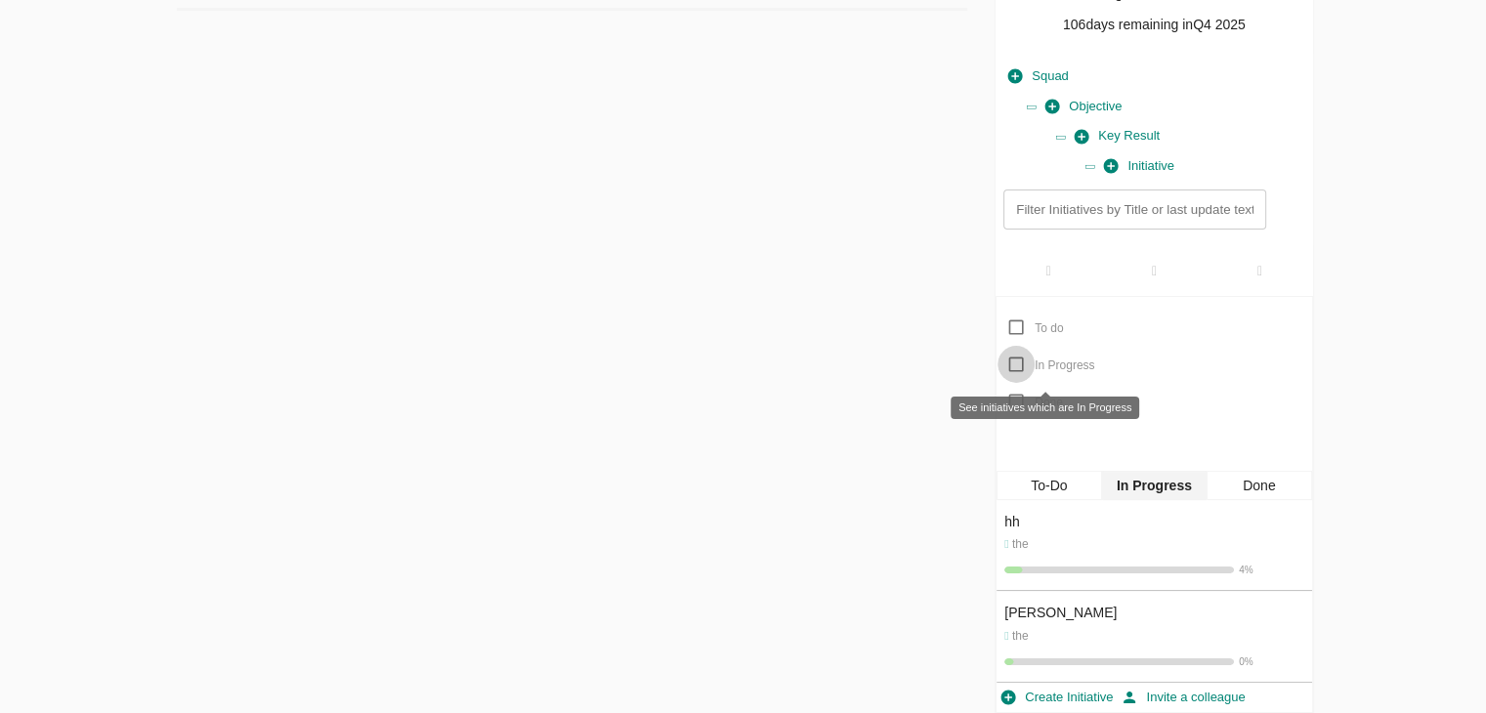
click at [1018, 363] on input "In Progress" at bounding box center [1016, 364] width 37 height 37
click at [1020, 365] on input "In Progress" at bounding box center [1016, 364] width 37 height 37
checkbox input "false"
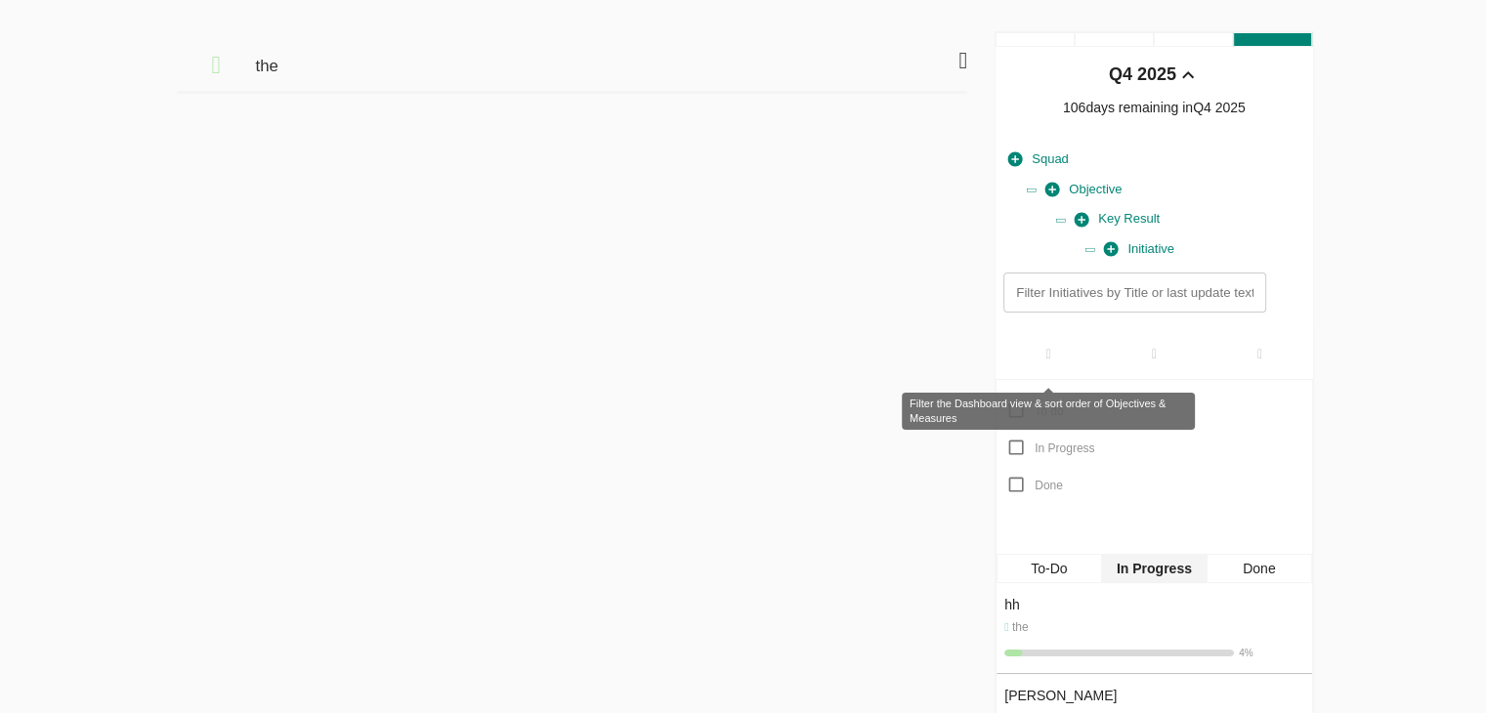
scroll to position [45, 0]
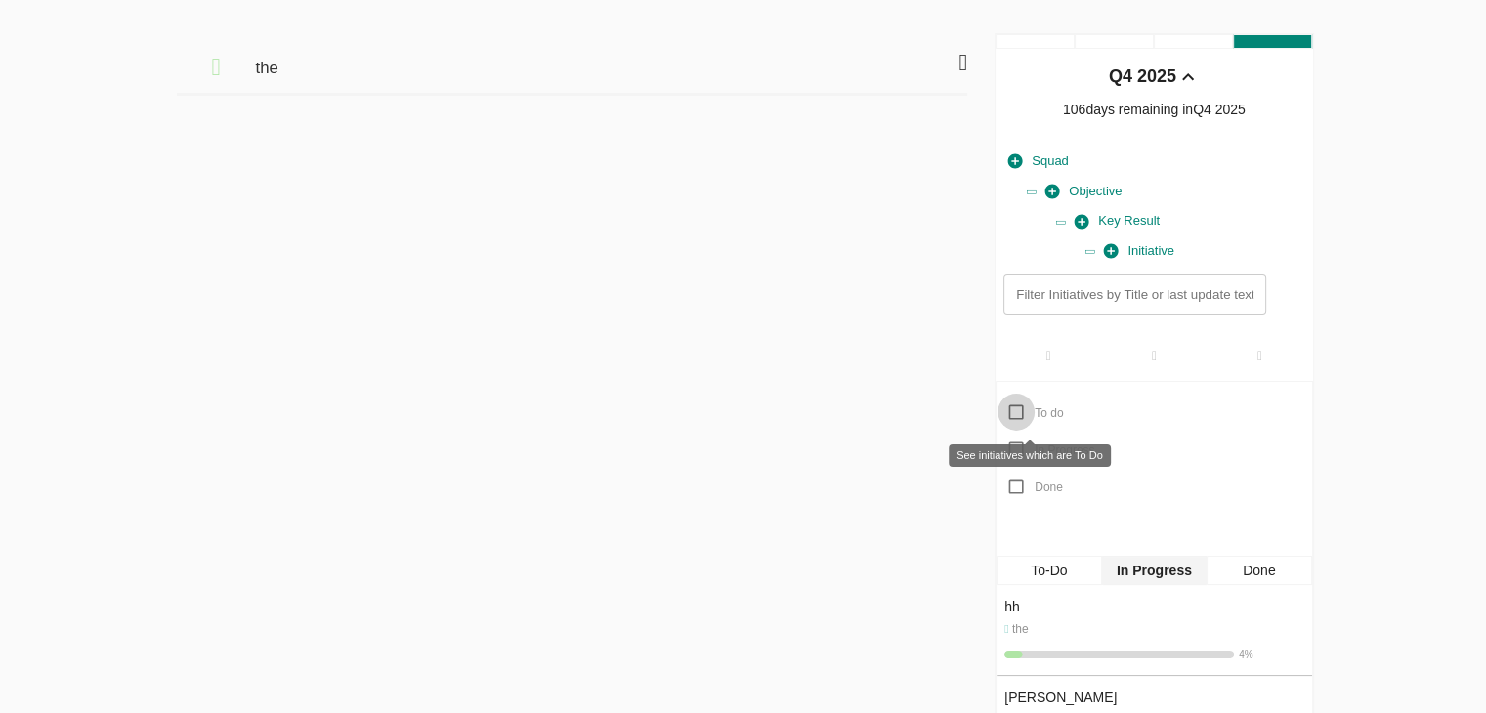
click at [1014, 407] on input "To do" at bounding box center [1016, 412] width 37 height 37
checkbox input "false"
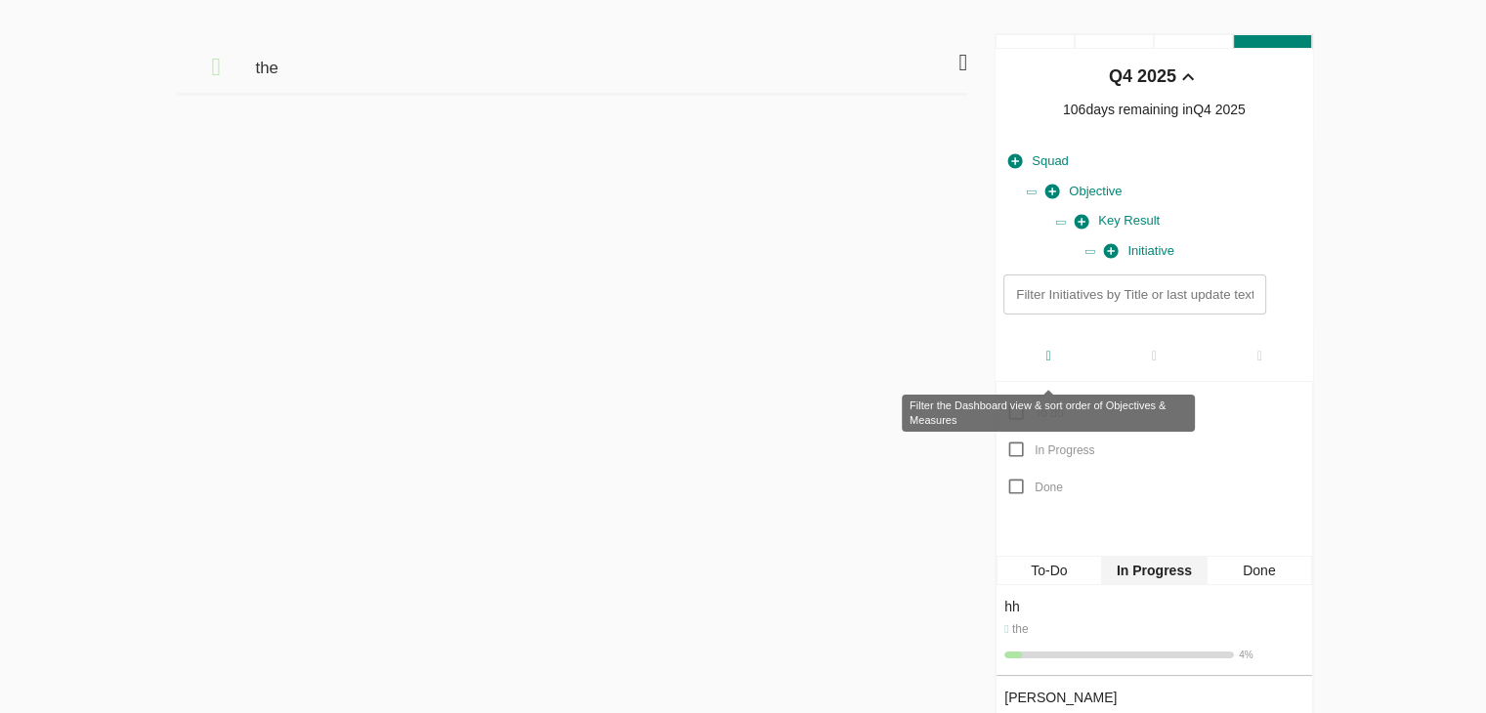
click at [1051, 364] on div at bounding box center [1049, 355] width 106 height 51
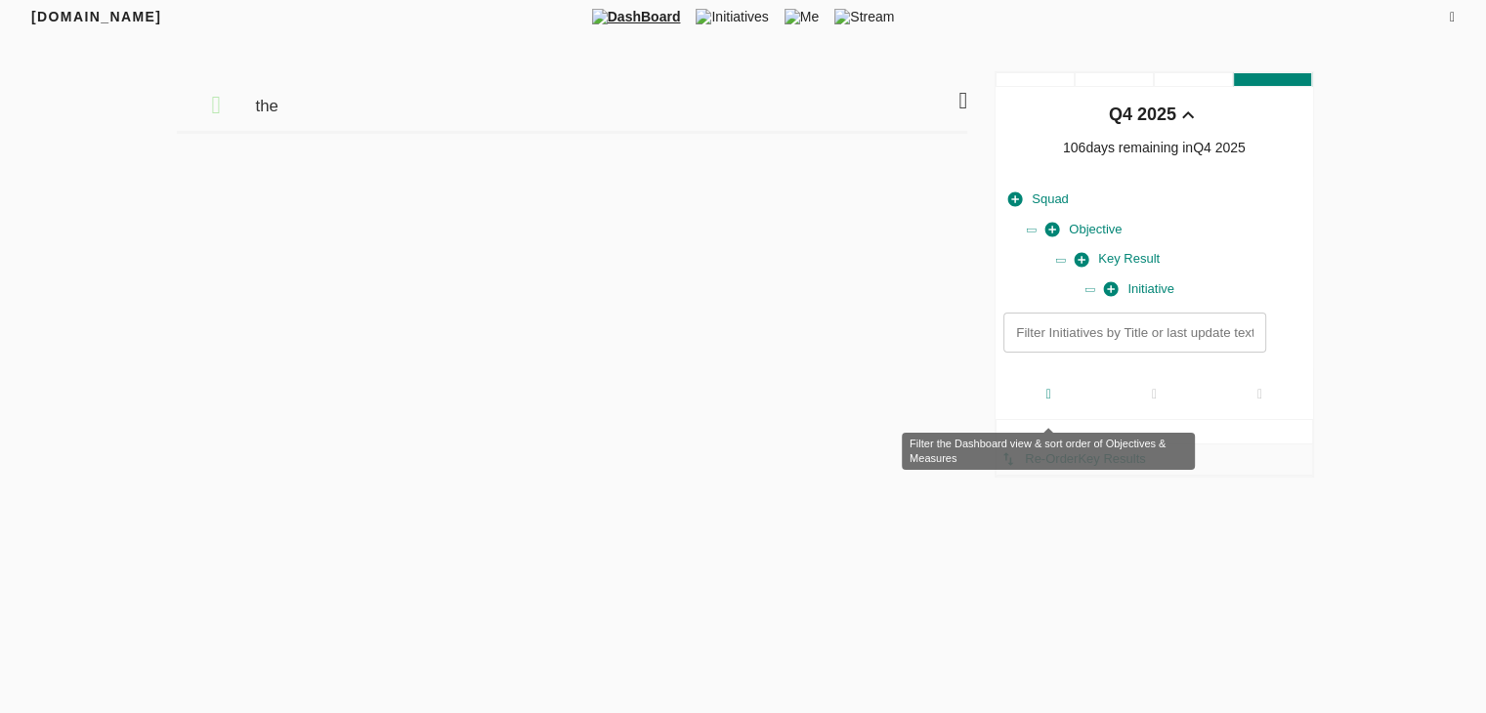
click at [1048, 392] on icon at bounding box center [1049, 395] width 5 height 14
click at [1052, 408] on div at bounding box center [1049, 393] width 106 height 51
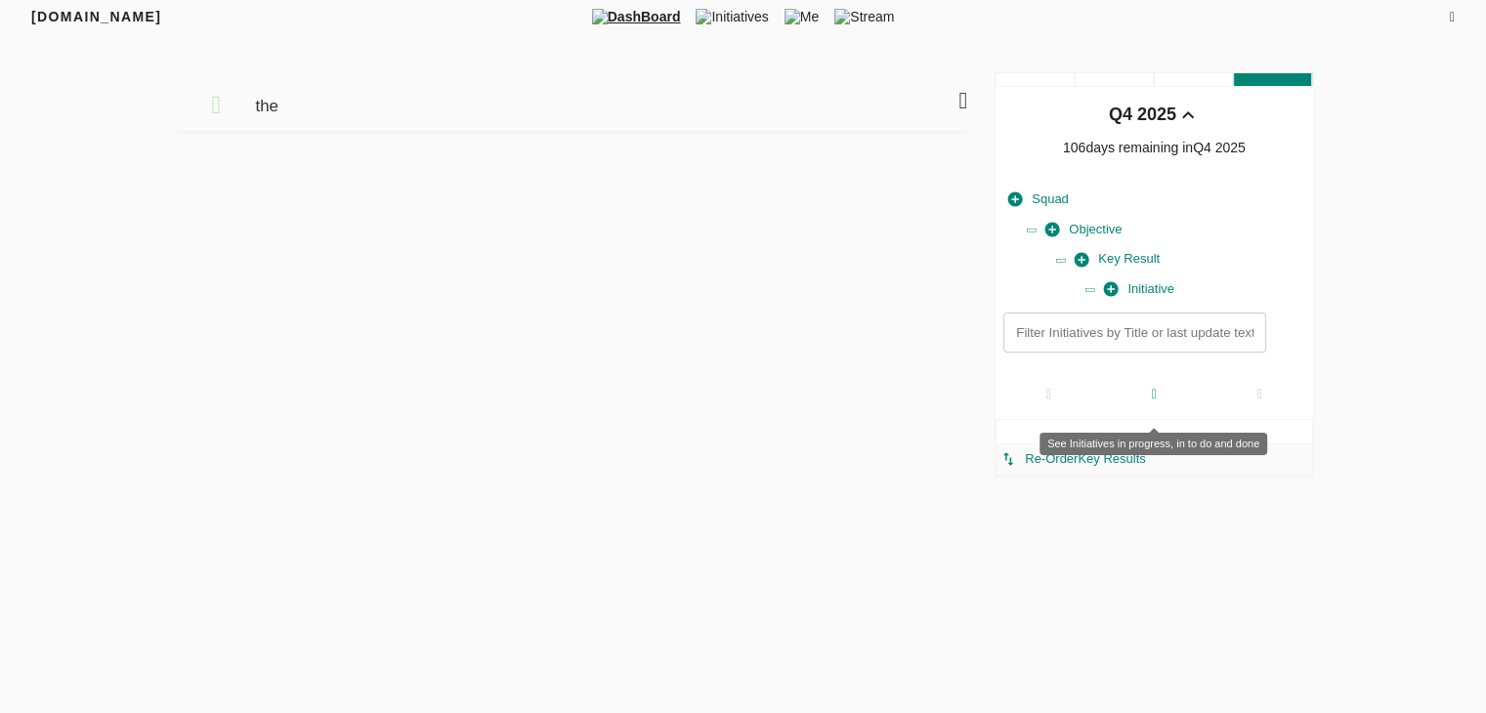
click at [1170, 394] on div at bounding box center [1154, 393] width 106 height 51
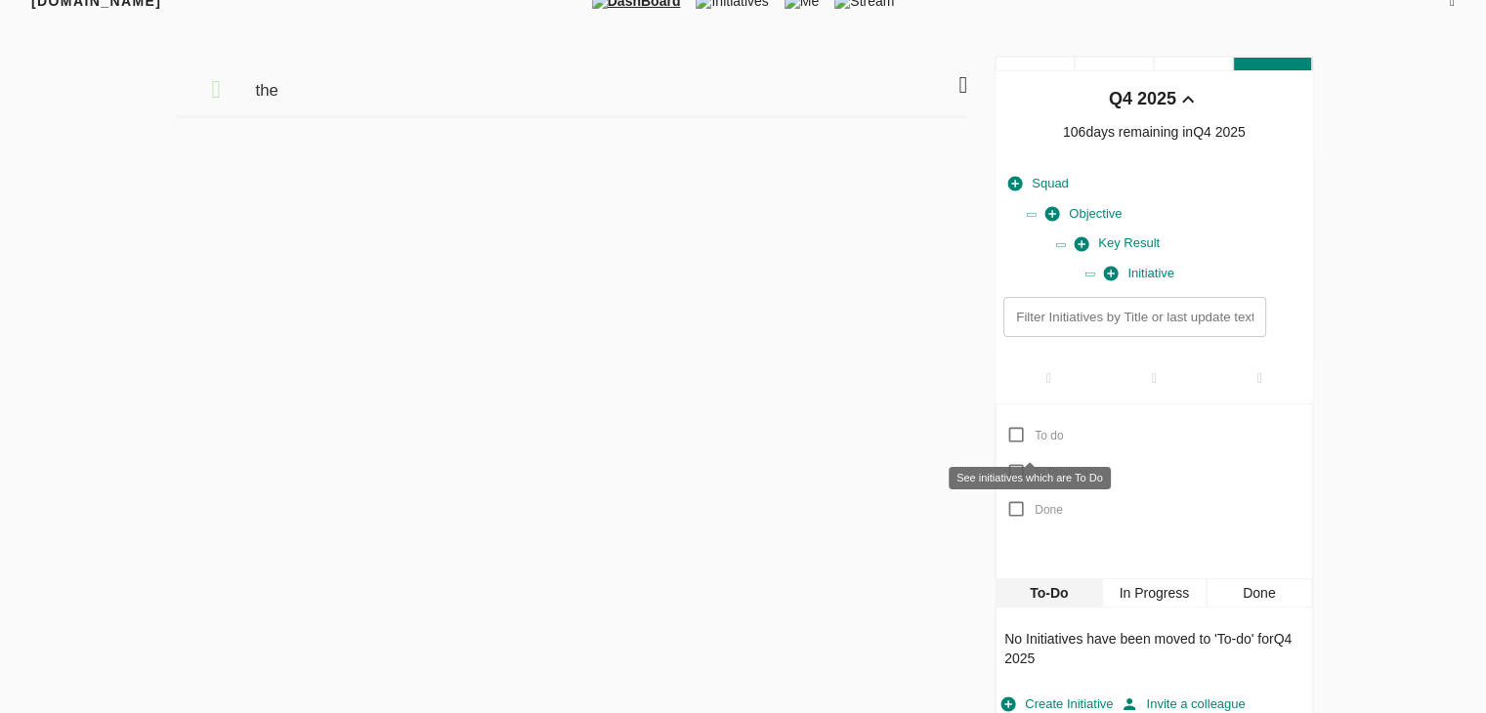
scroll to position [30, 0]
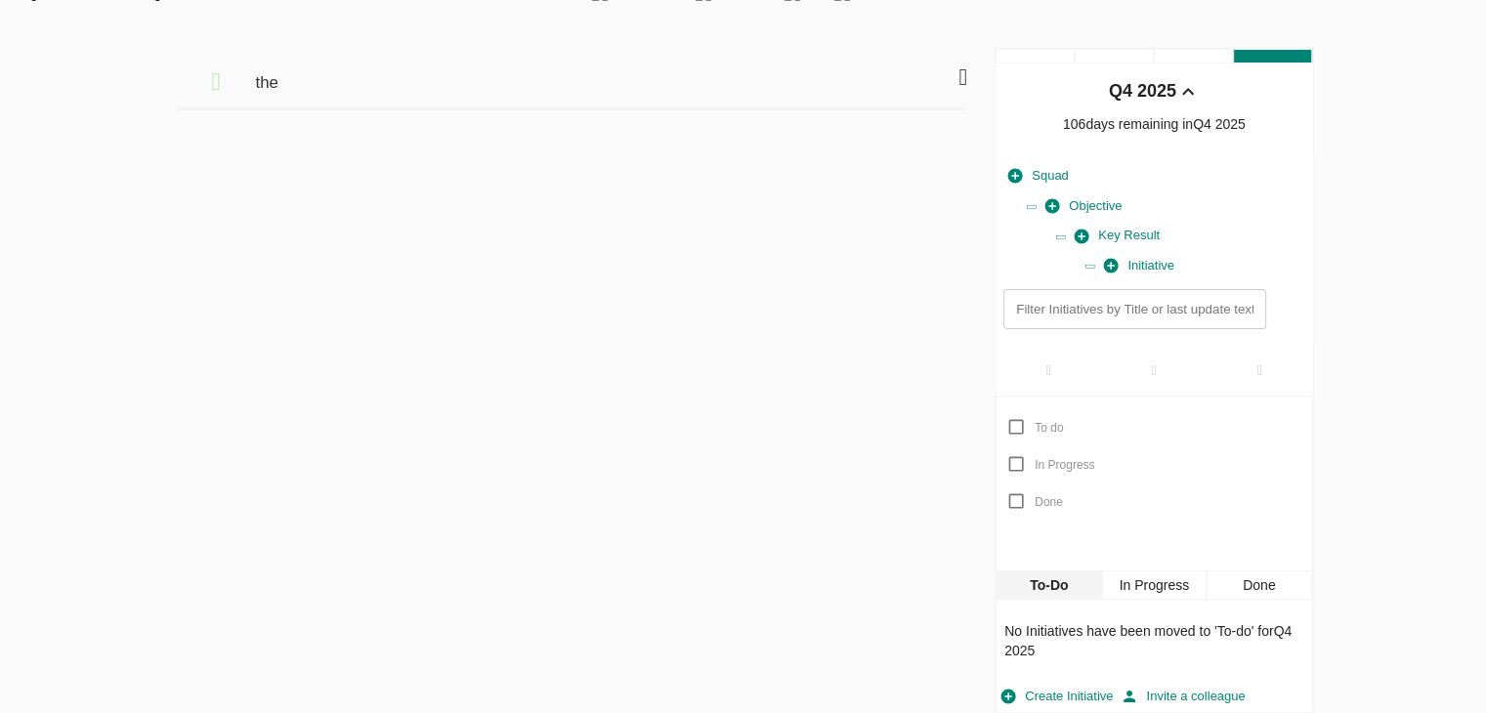
click at [654, 282] on div "the" at bounding box center [572, 381] width 799 height 666
click at [964, 75] on icon at bounding box center [963, 76] width 9 height 23
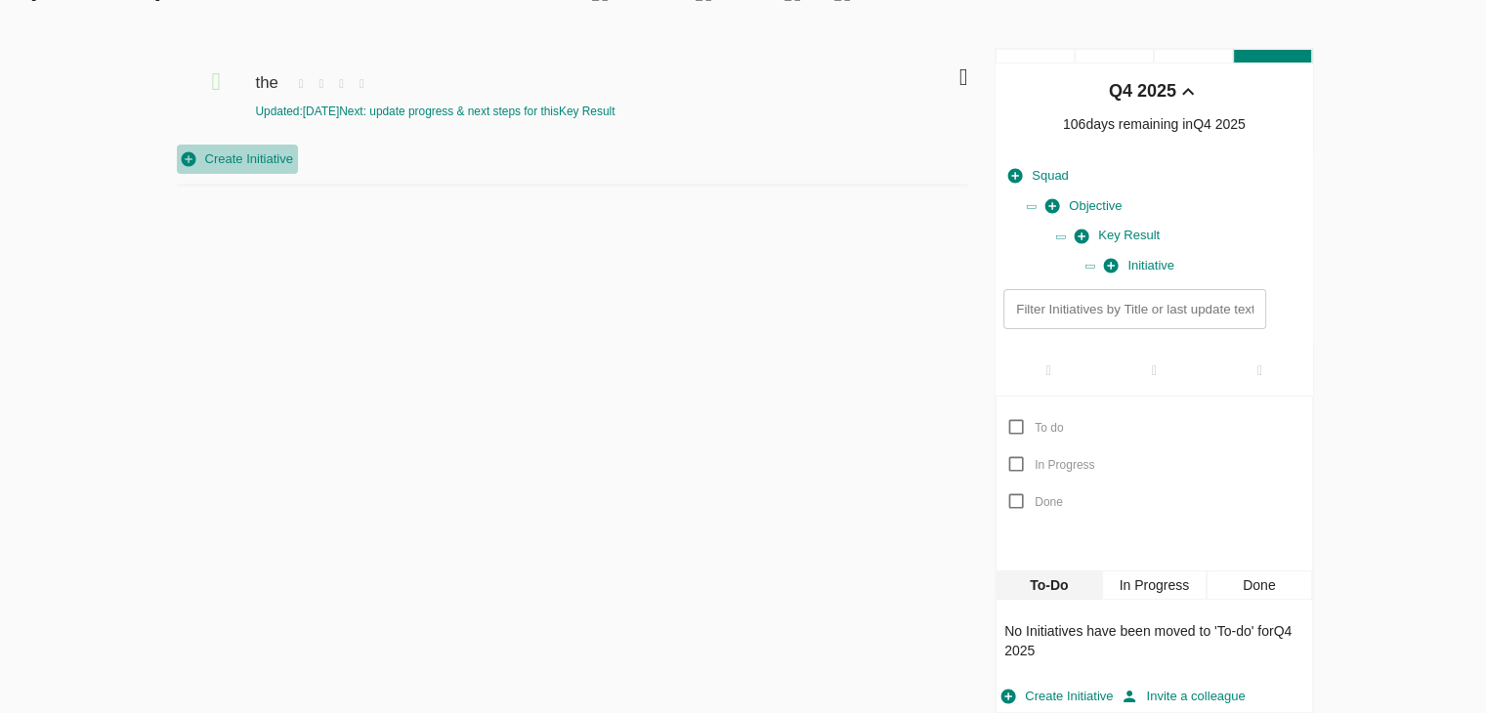
click at [223, 158] on span "Create Initiative" at bounding box center [237, 160] width 111 height 22
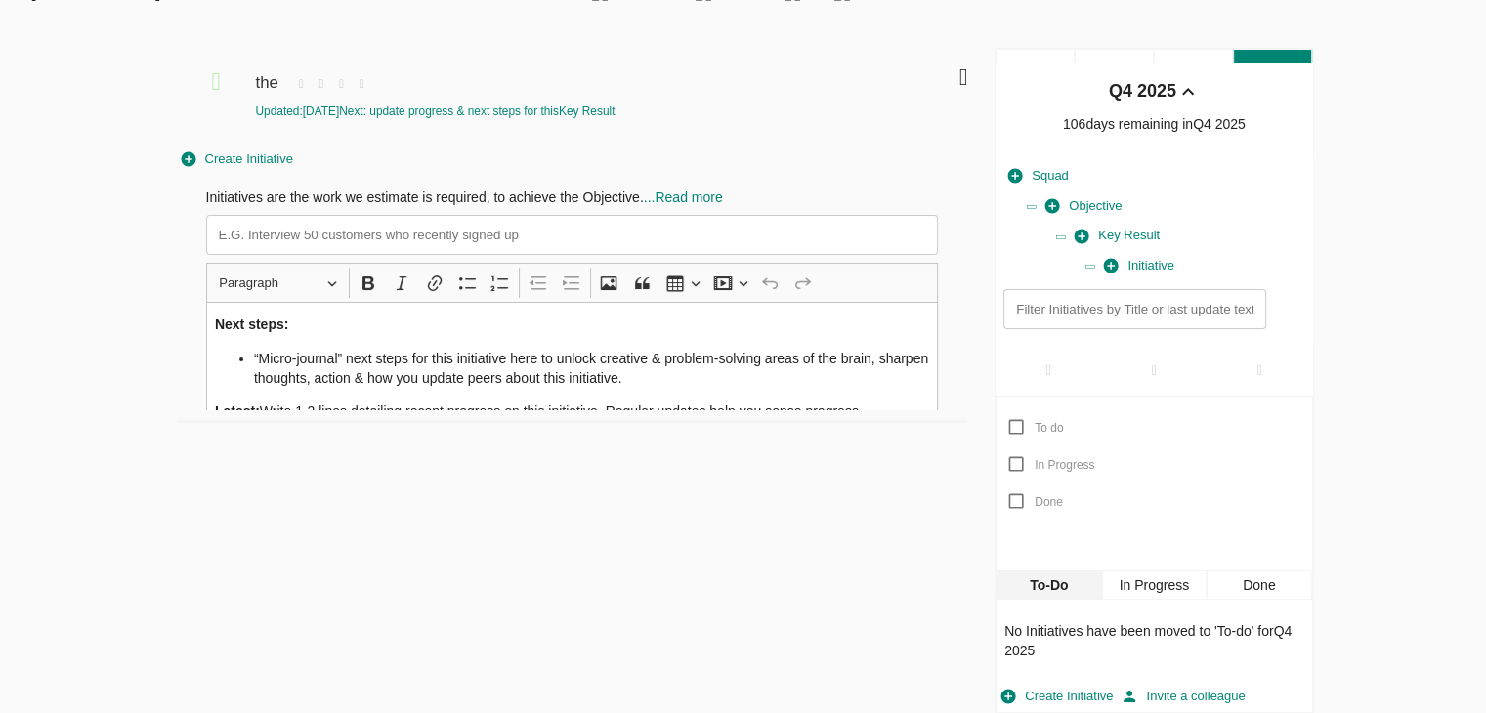
scroll to position [62, 0]
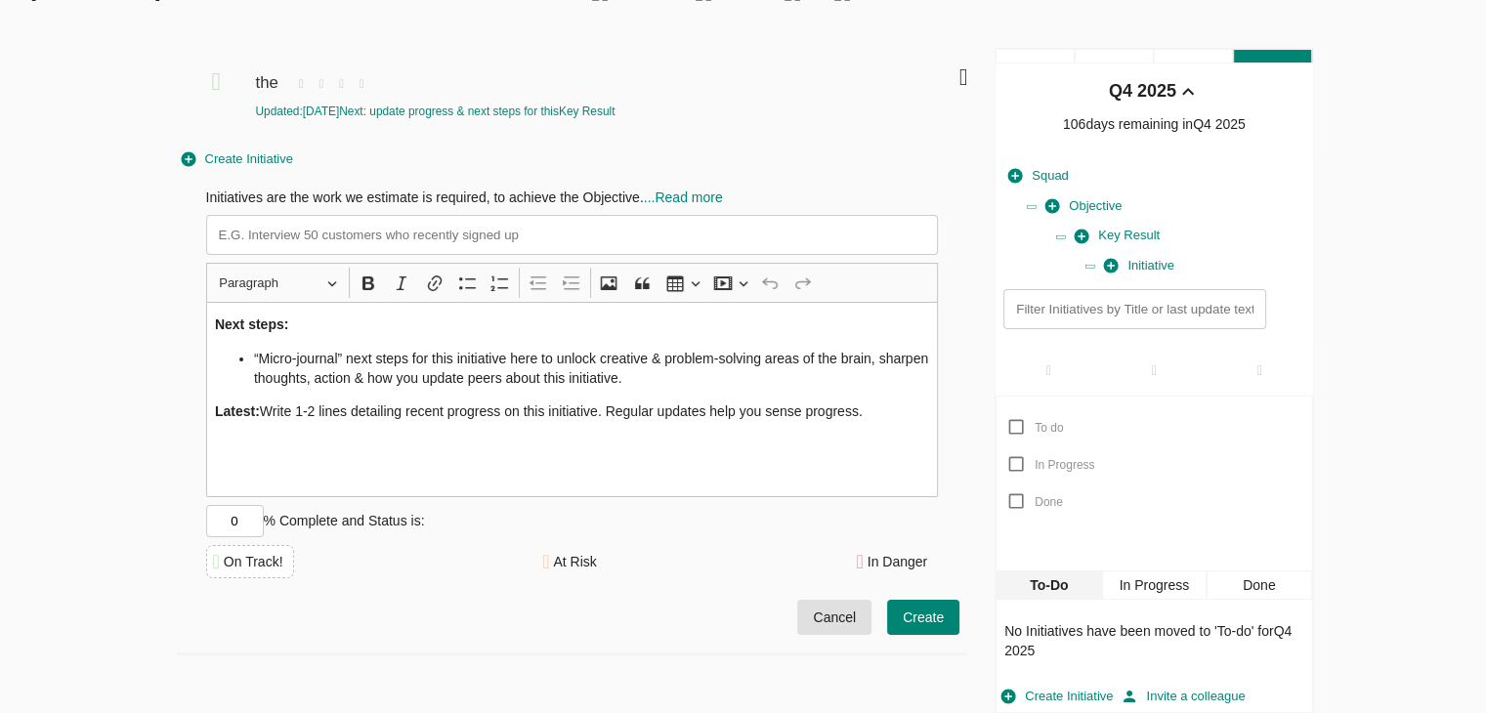
click at [289, 228] on input at bounding box center [572, 235] width 733 height 40
type input "test check"
click at [249, 521] on input "0" at bounding box center [235, 521] width 58 height 32
click at [268, 566] on div "On Track!" at bounding box center [254, 562] width 60 height 20
click at [549, 566] on icon at bounding box center [545, 562] width 7 height 20
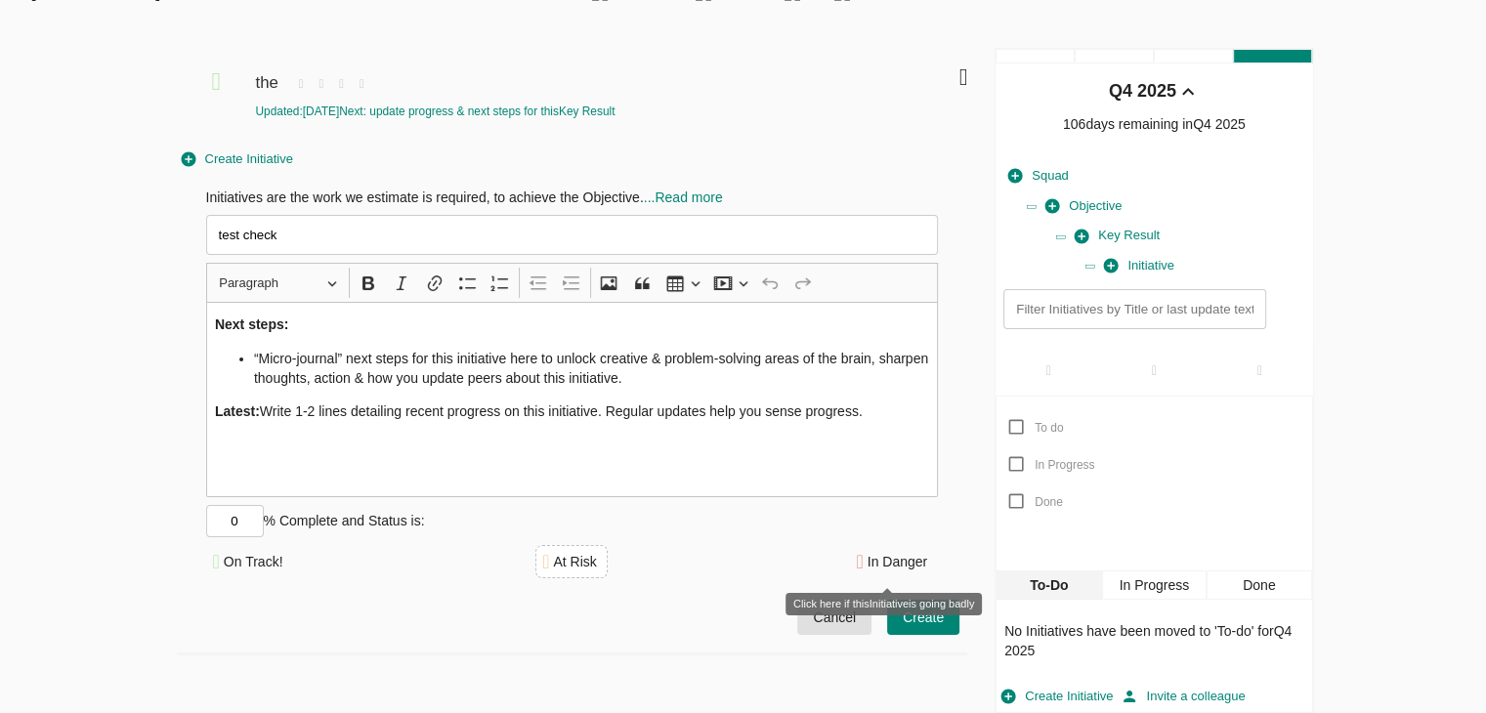
click at [897, 565] on div "In Danger" at bounding box center [898, 562] width 60 height 20
click at [258, 552] on div "On Track!" at bounding box center [250, 561] width 88 height 33
click at [940, 607] on span "Create" at bounding box center [923, 618] width 41 height 24
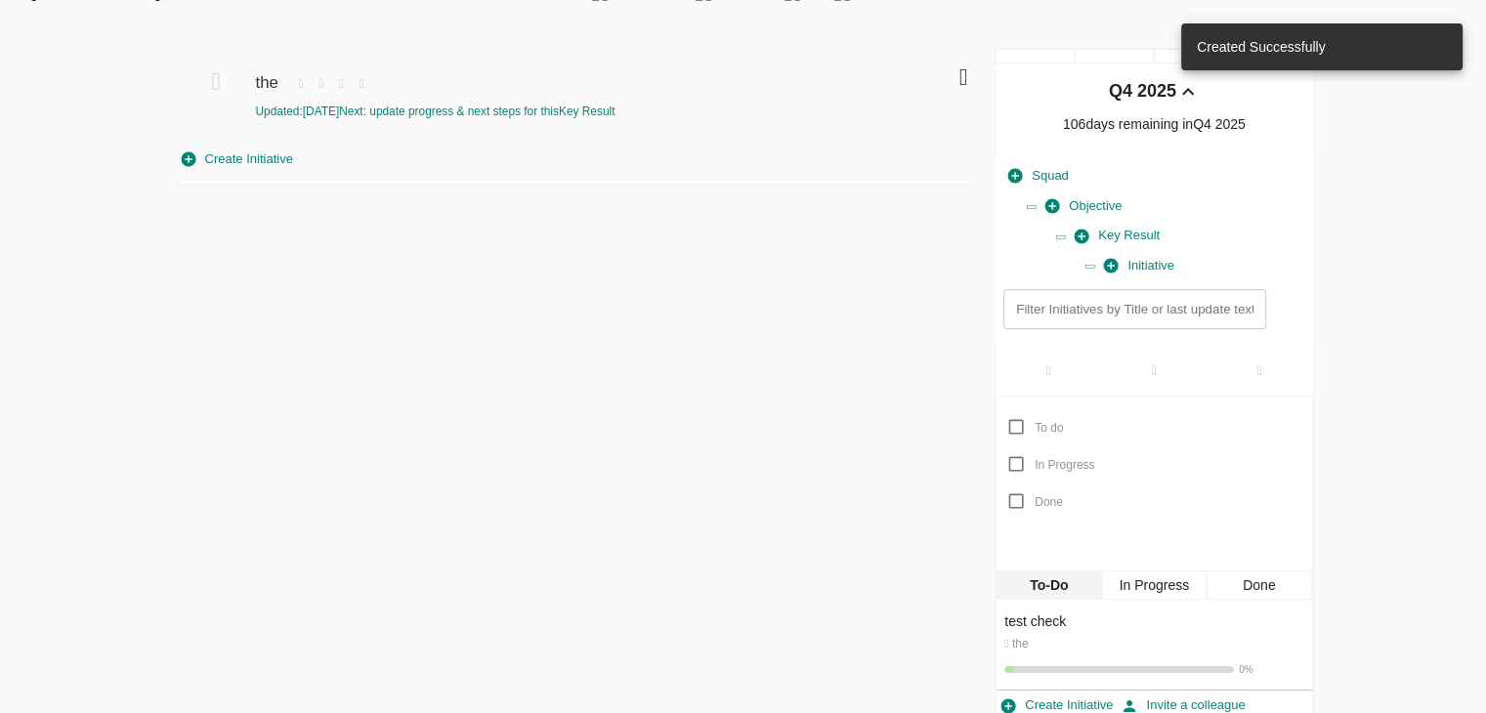
scroll to position [0, 0]
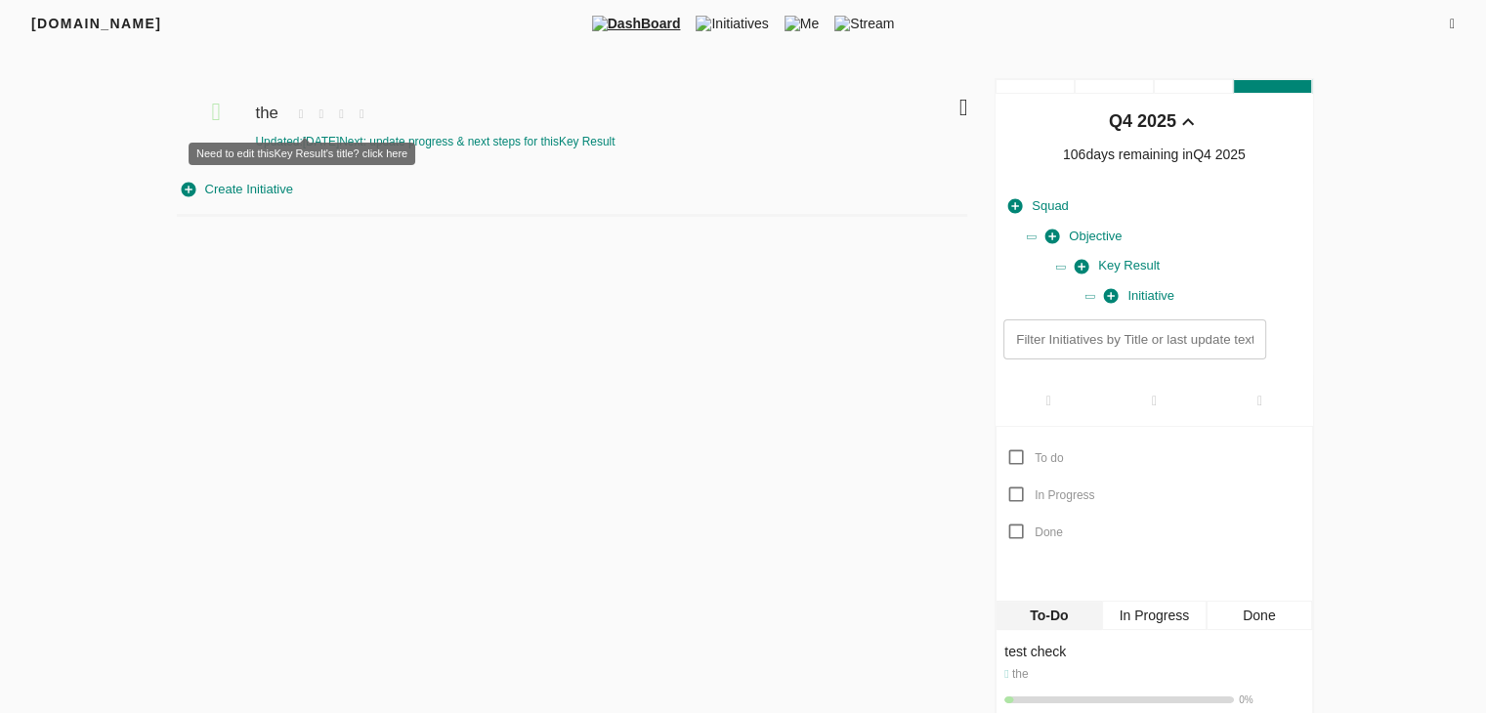
click at [305, 115] on icon at bounding box center [301, 115] width 21 height 28
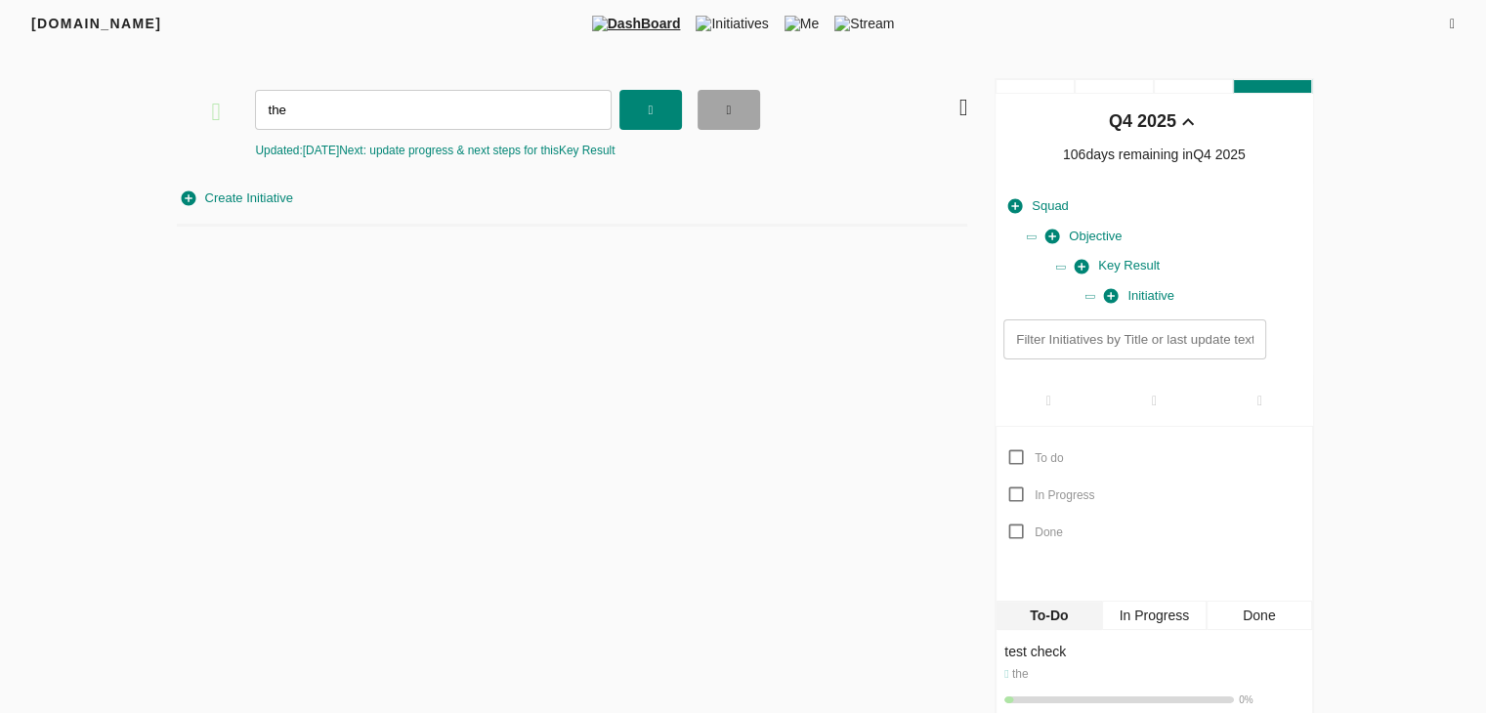
click at [727, 107] on icon "button" at bounding box center [728, 110] width 5 height 13
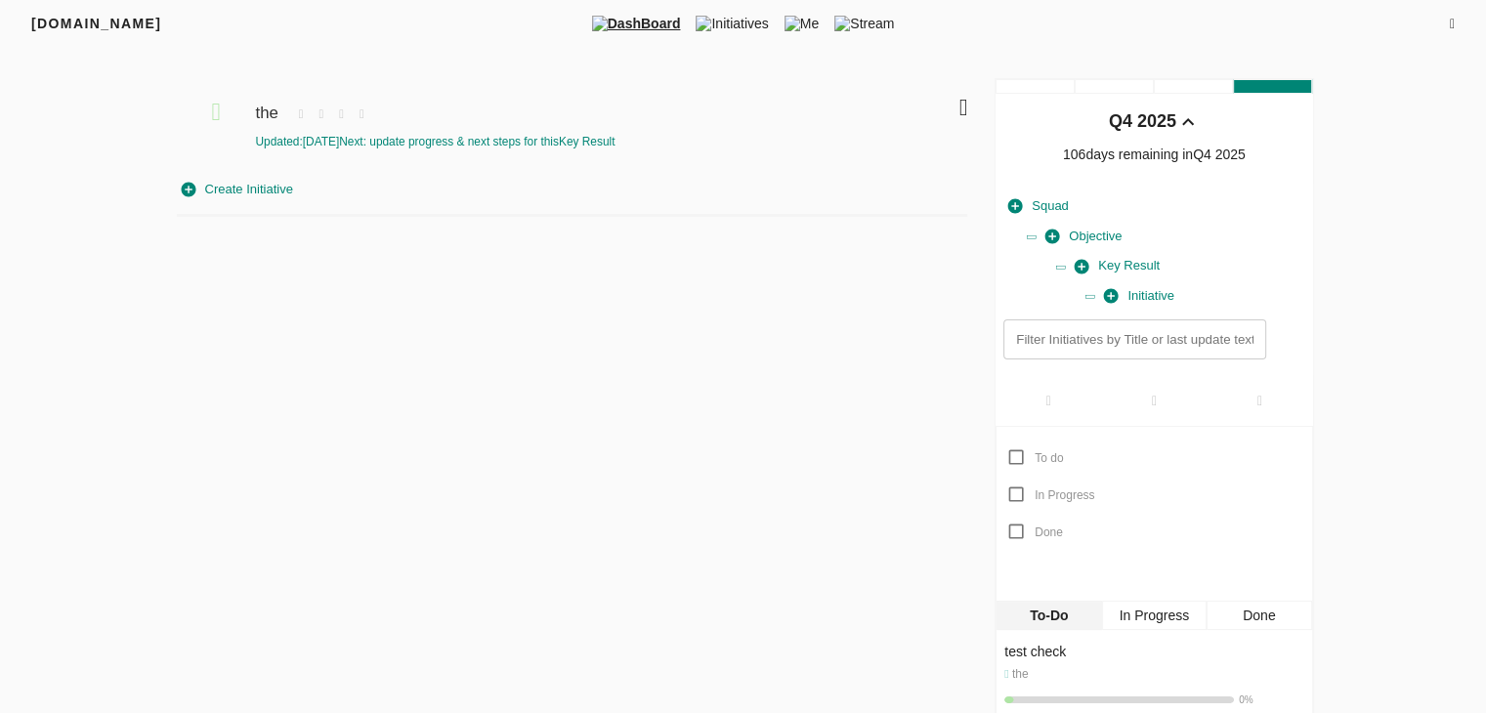
click at [543, 138] on div "Updated: 16-09-2025 Next: update progress & next steps for this Key Result" at bounding box center [551, 142] width 593 height 17
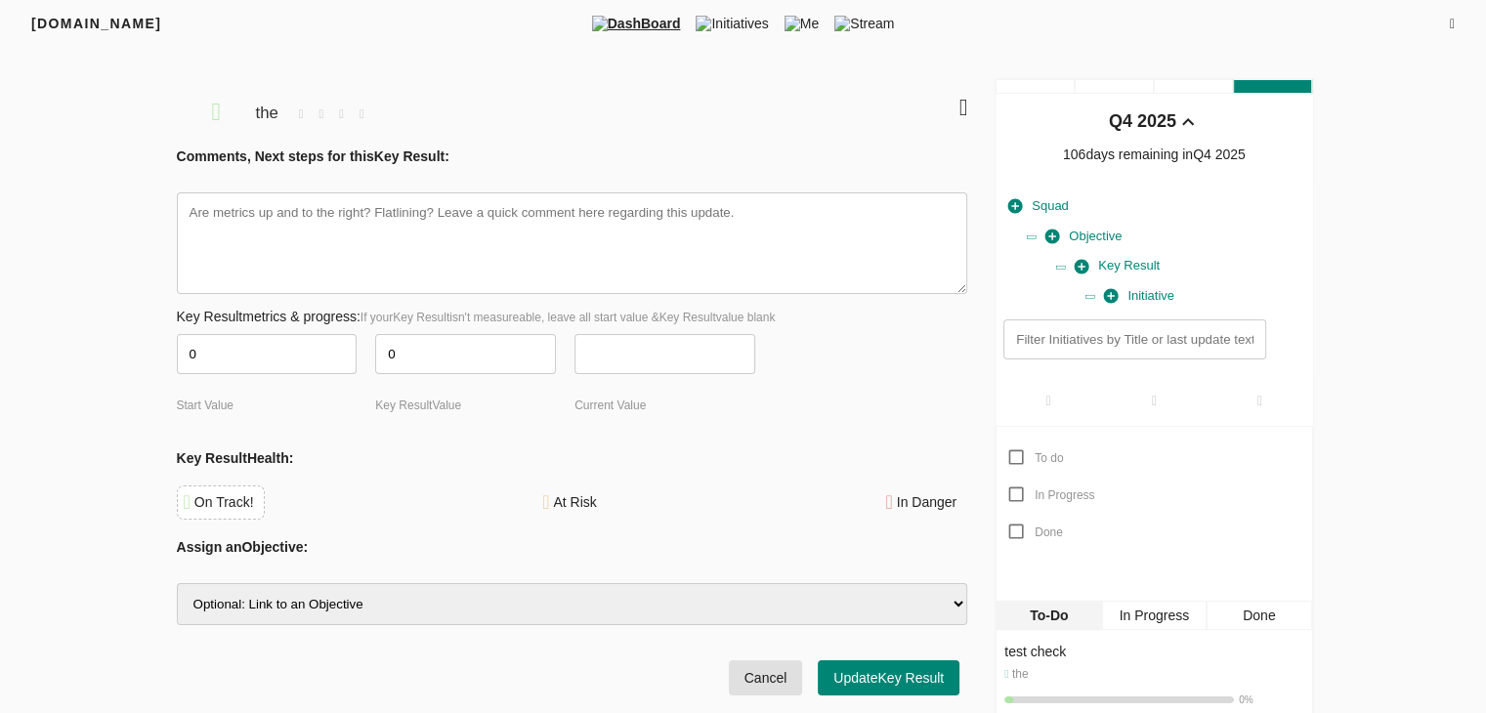
scroll to position [58, 0]
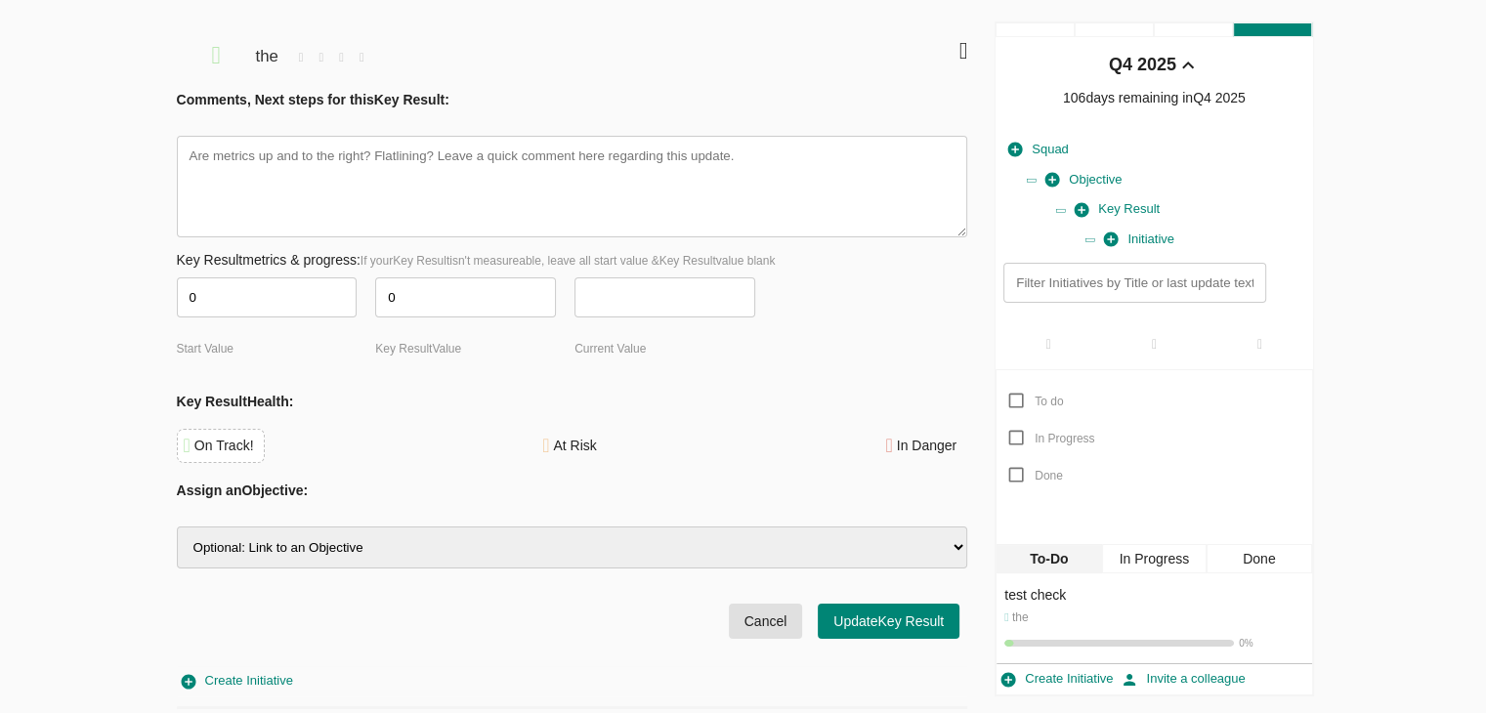
type textarea "x"
click at [120, 113] on div "Filters Q4 2025 the Comments, Next steps for this Key Result : x Key Result met…" at bounding box center [743, 367] width 1251 height 692
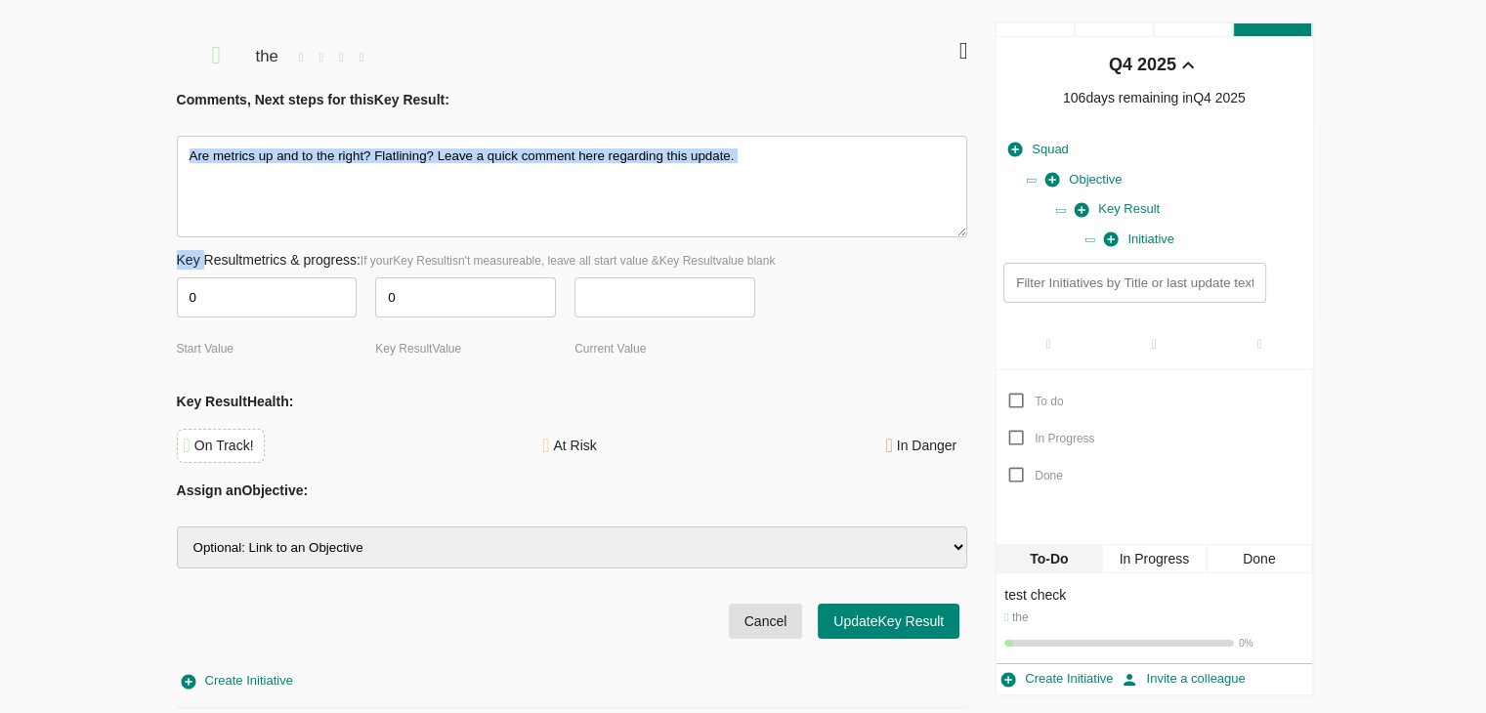
click at [120, 113] on div "Filters Q4 2025 the Comments, Next steps for this Key Result : x Key Result met…" at bounding box center [743, 367] width 1251 height 692
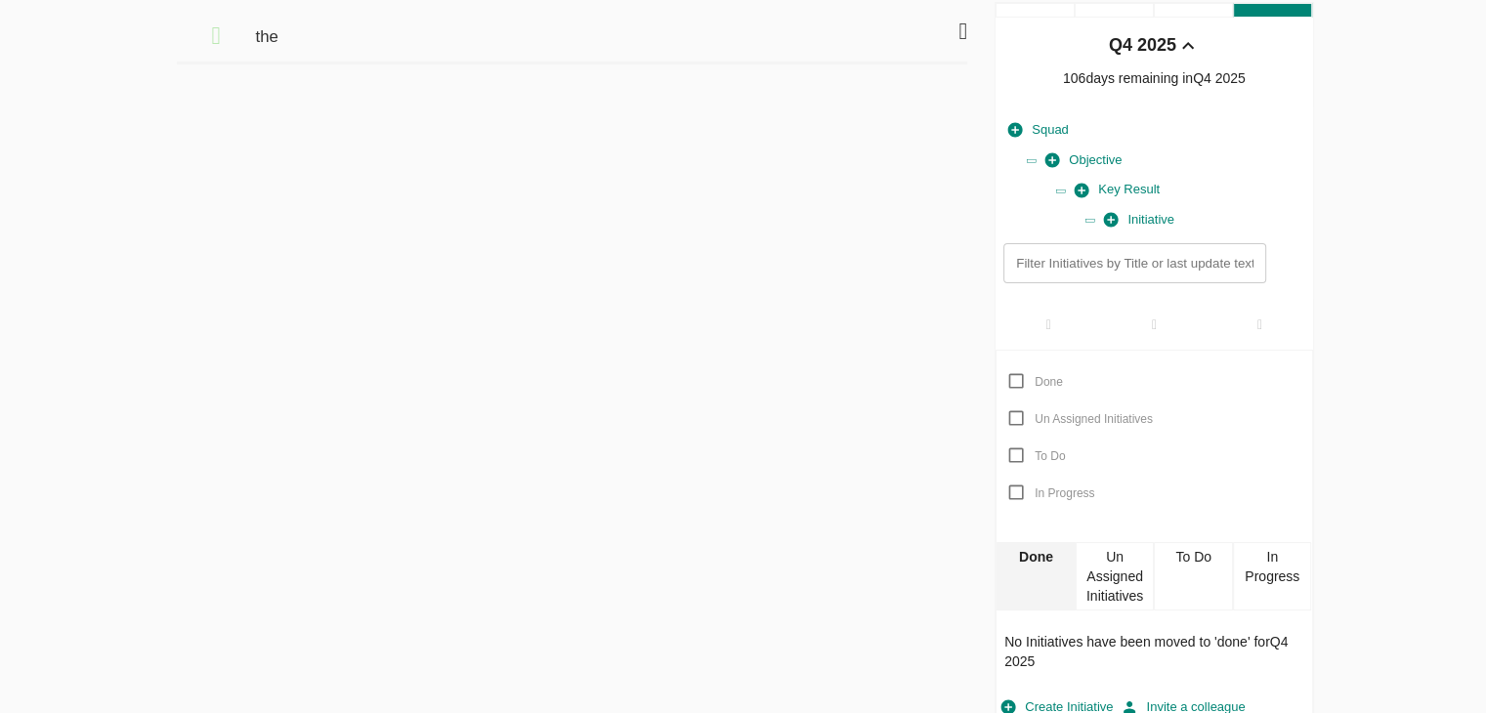
scroll to position [78, 0]
click at [1212, 576] on div "To Do" at bounding box center [1193, 574] width 79 height 68
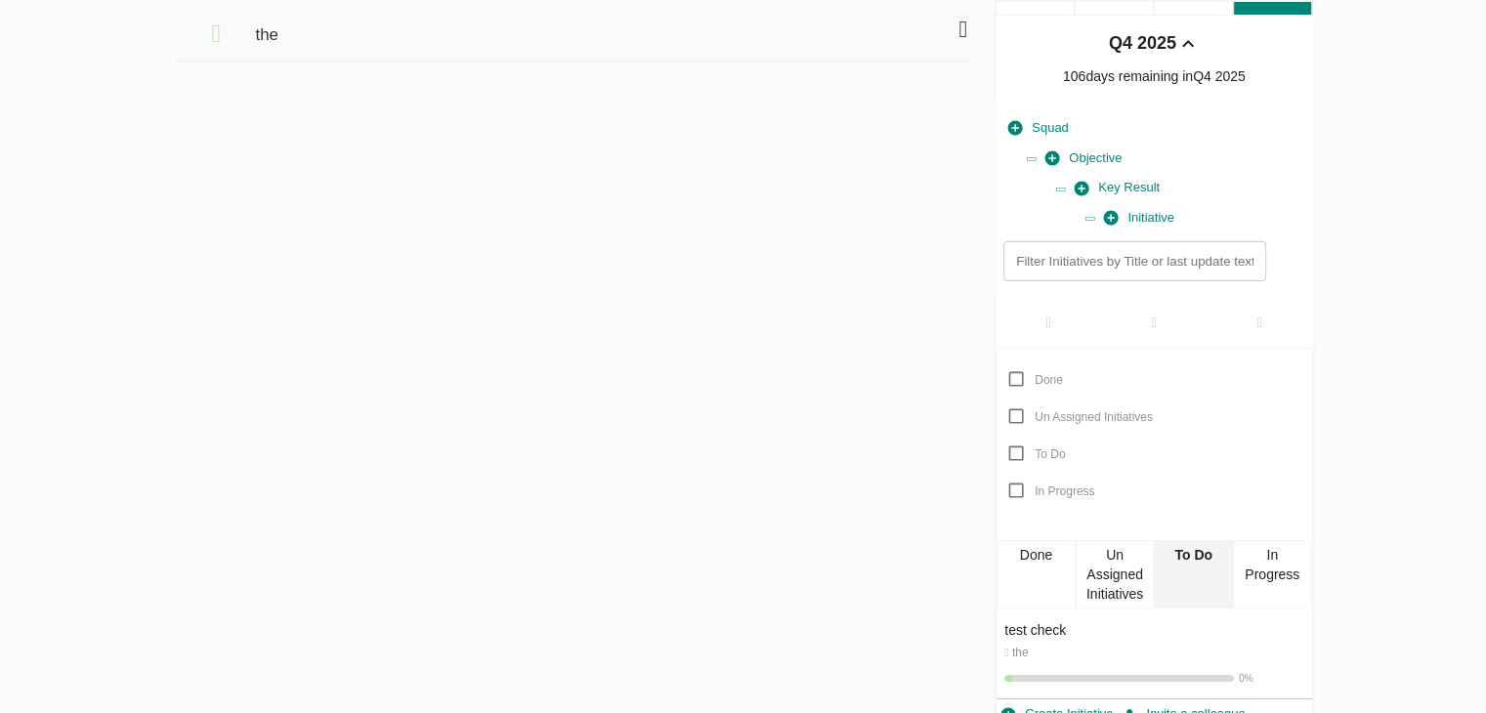
scroll to position [96, 0]
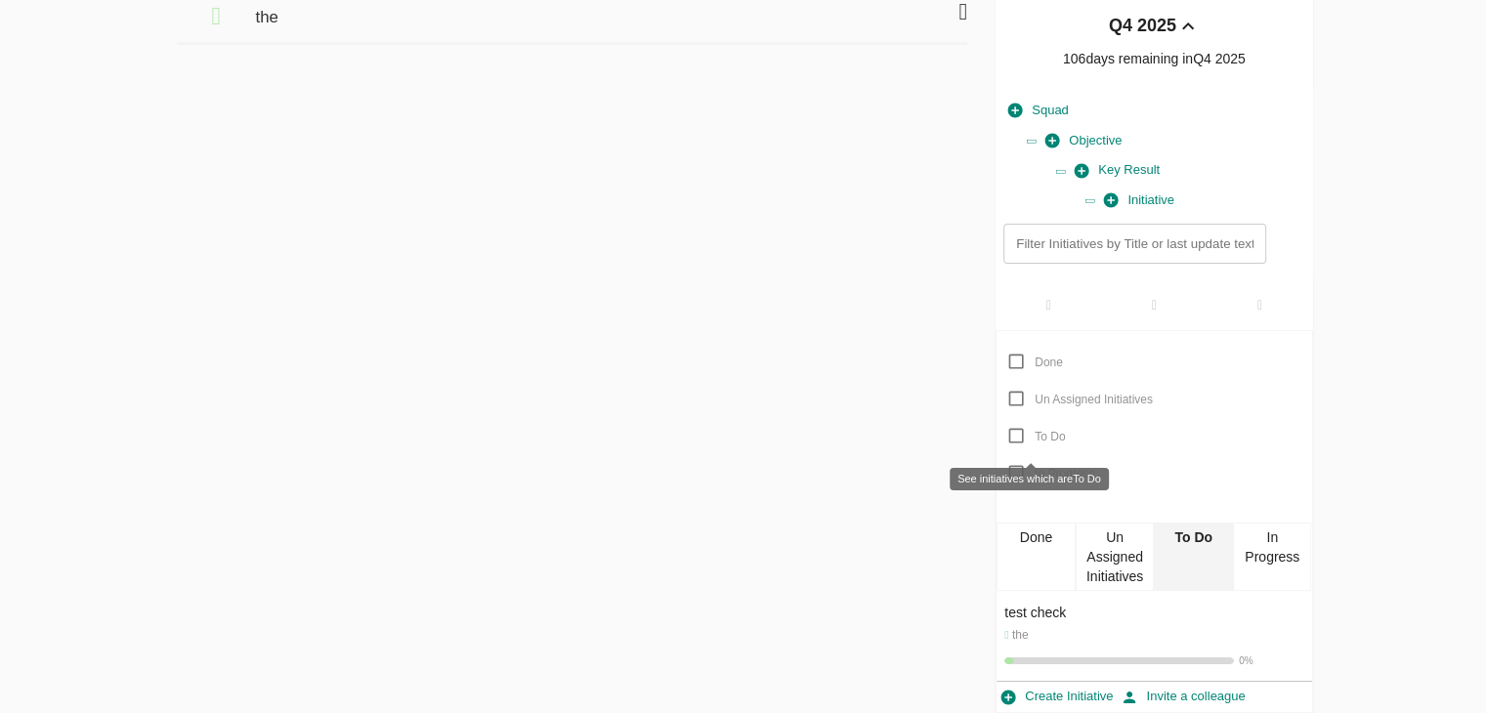
click at [1009, 432] on input "To Do" at bounding box center [1016, 435] width 37 height 37
click at [1061, 560] on div "Done" at bounding box center [1036, 557] width 79 height 68
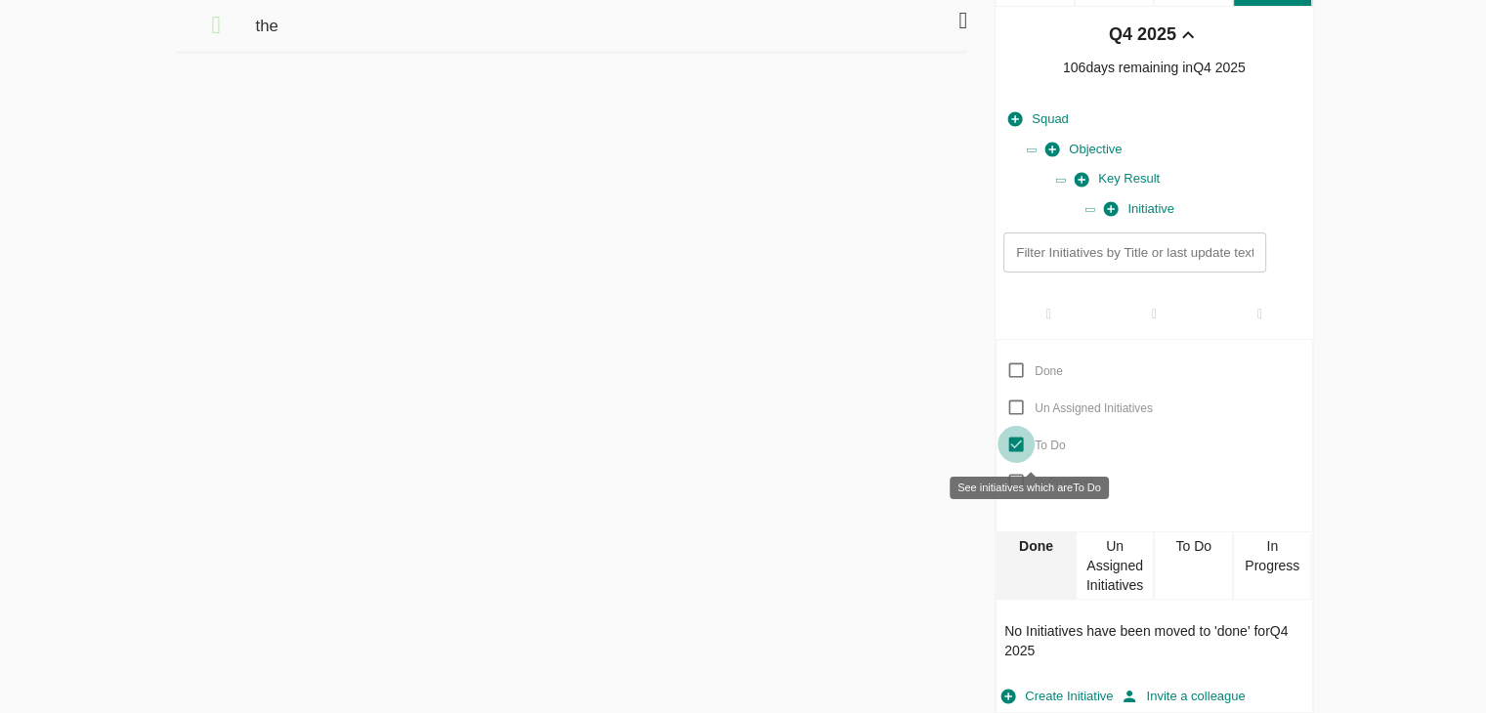
click at [1015, 438] on input "To Do" at bounding box center [1016, 444] width 37 height 37
checkbox input "true"
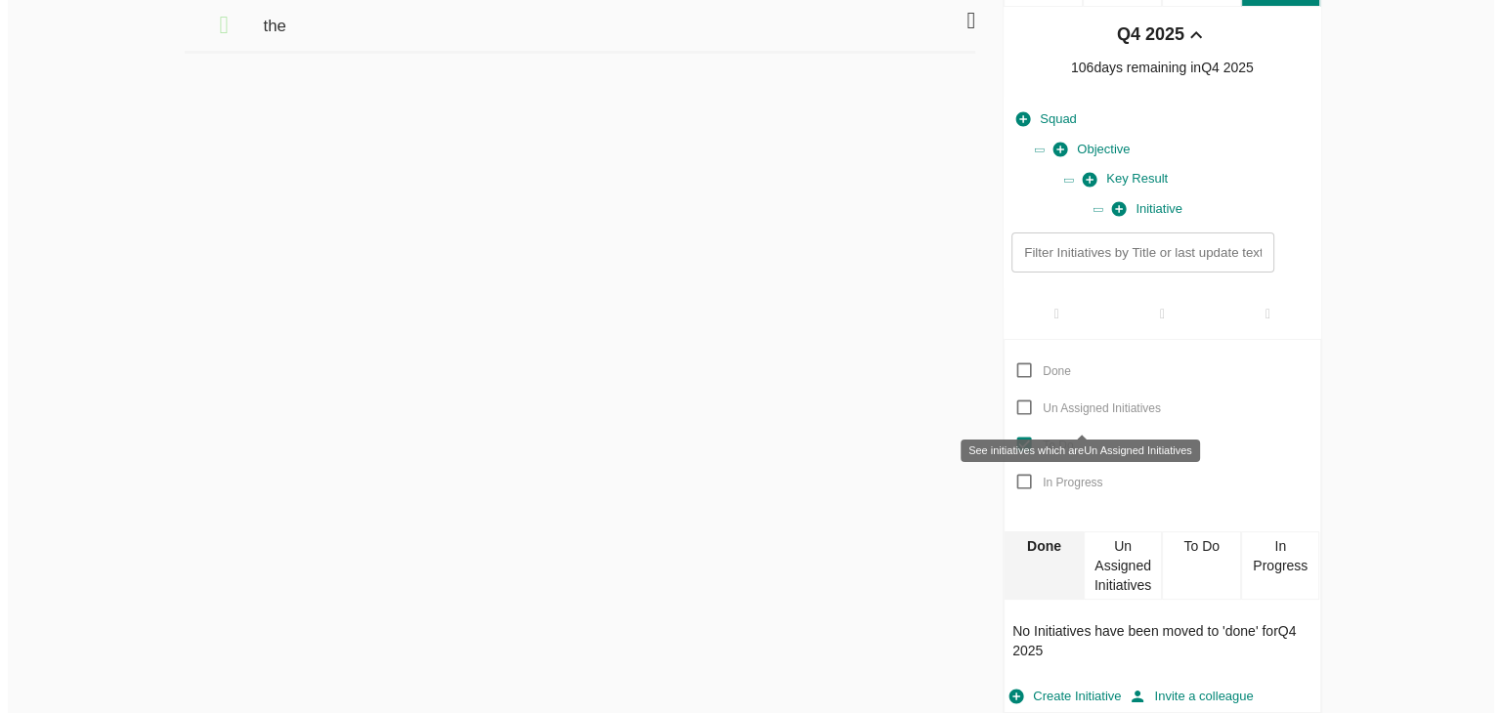
scroll to position [0, 0]
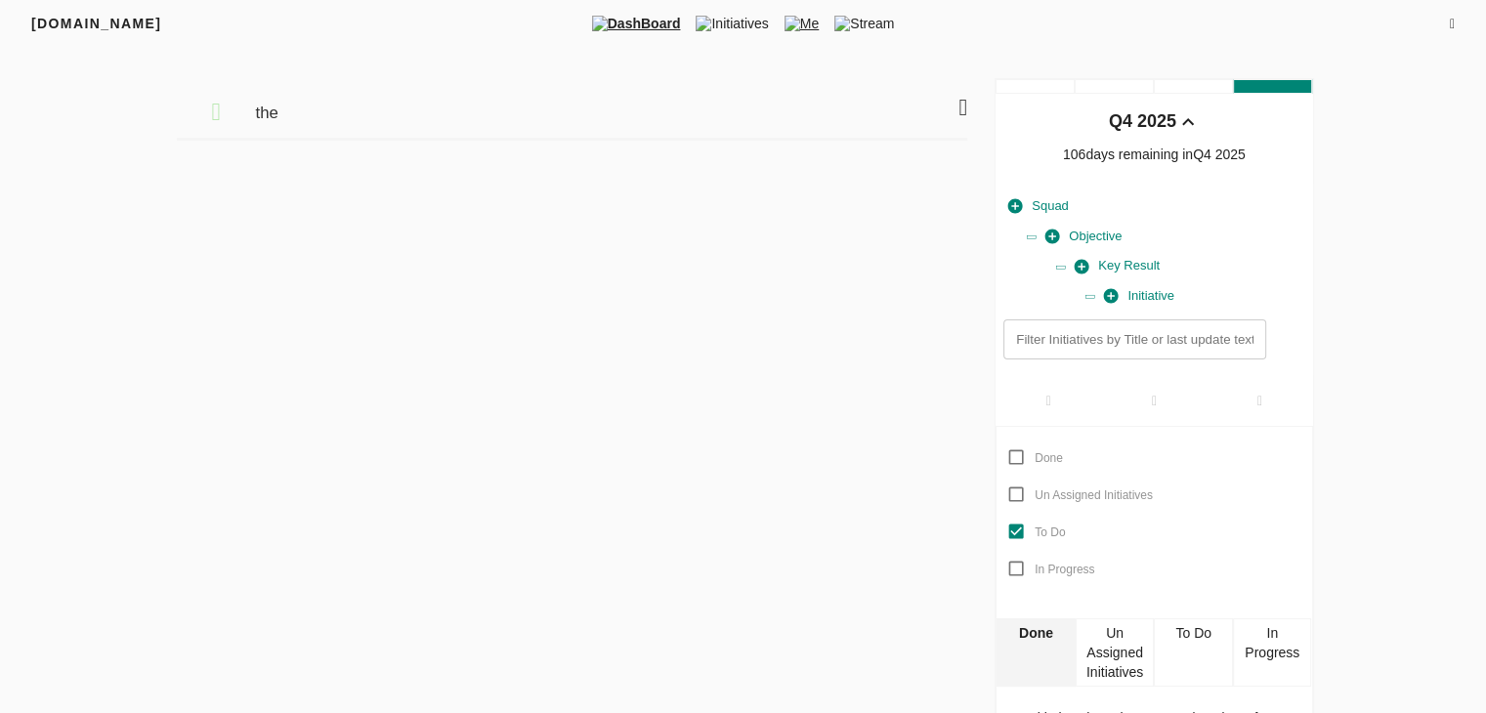
click at [790, 24] on img at bounding box center [793, 24] width 16 height 16
click at [1172, 329] on input "text" at bounding box center [1135, 340] width 262 height 40
click at [1234, 399] on div at bounding box center [1260, 400] width 106 height 51
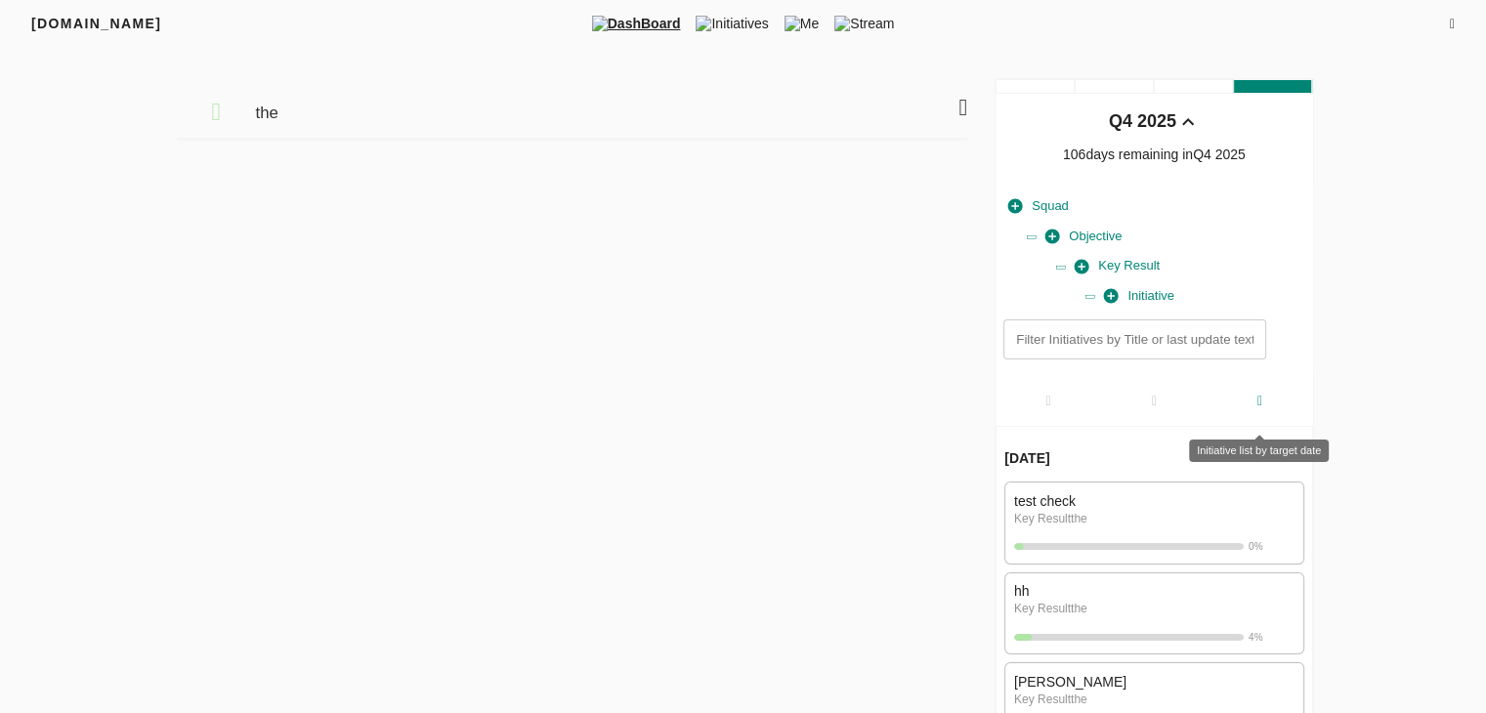
scroll to position [49, 0]
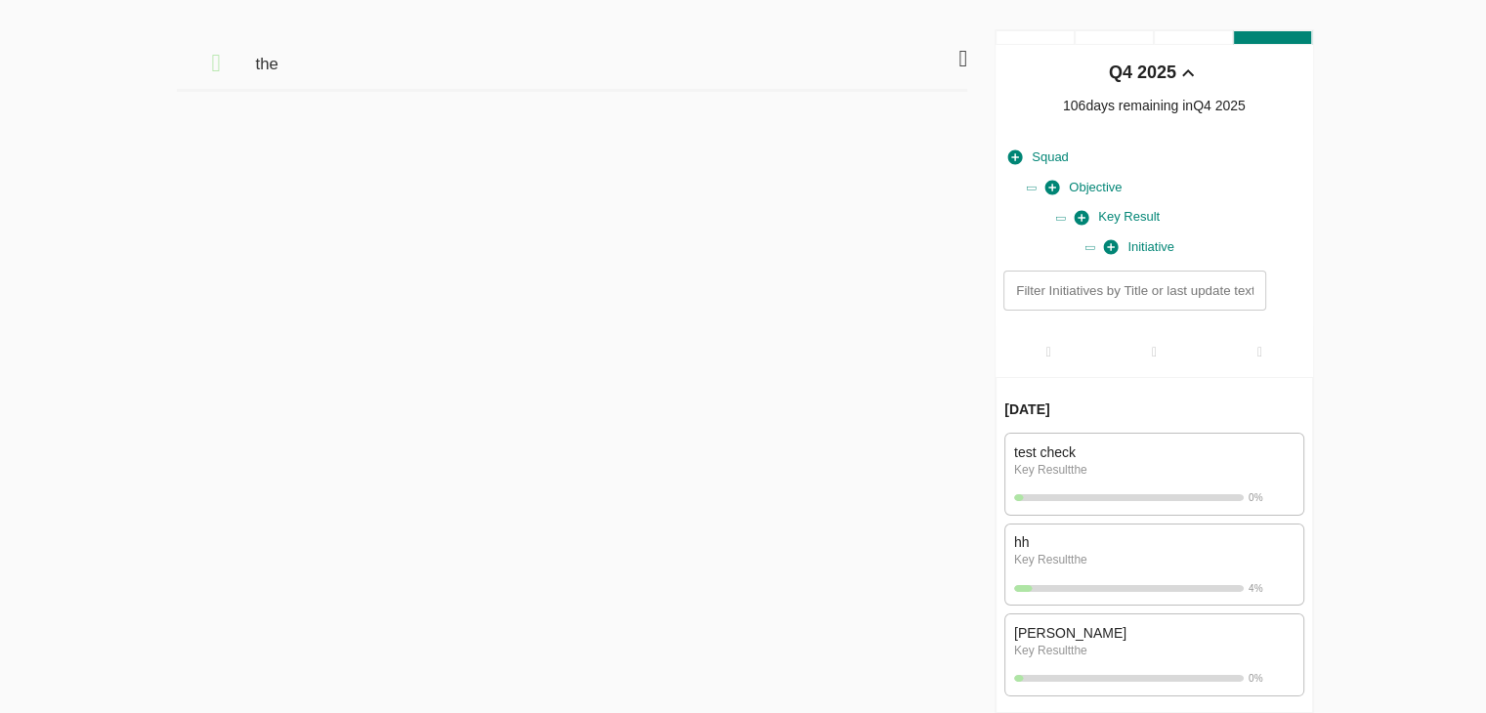
click at [1195, 445] on div "test check" at bounding box center [1154, 453] width 280 height 20
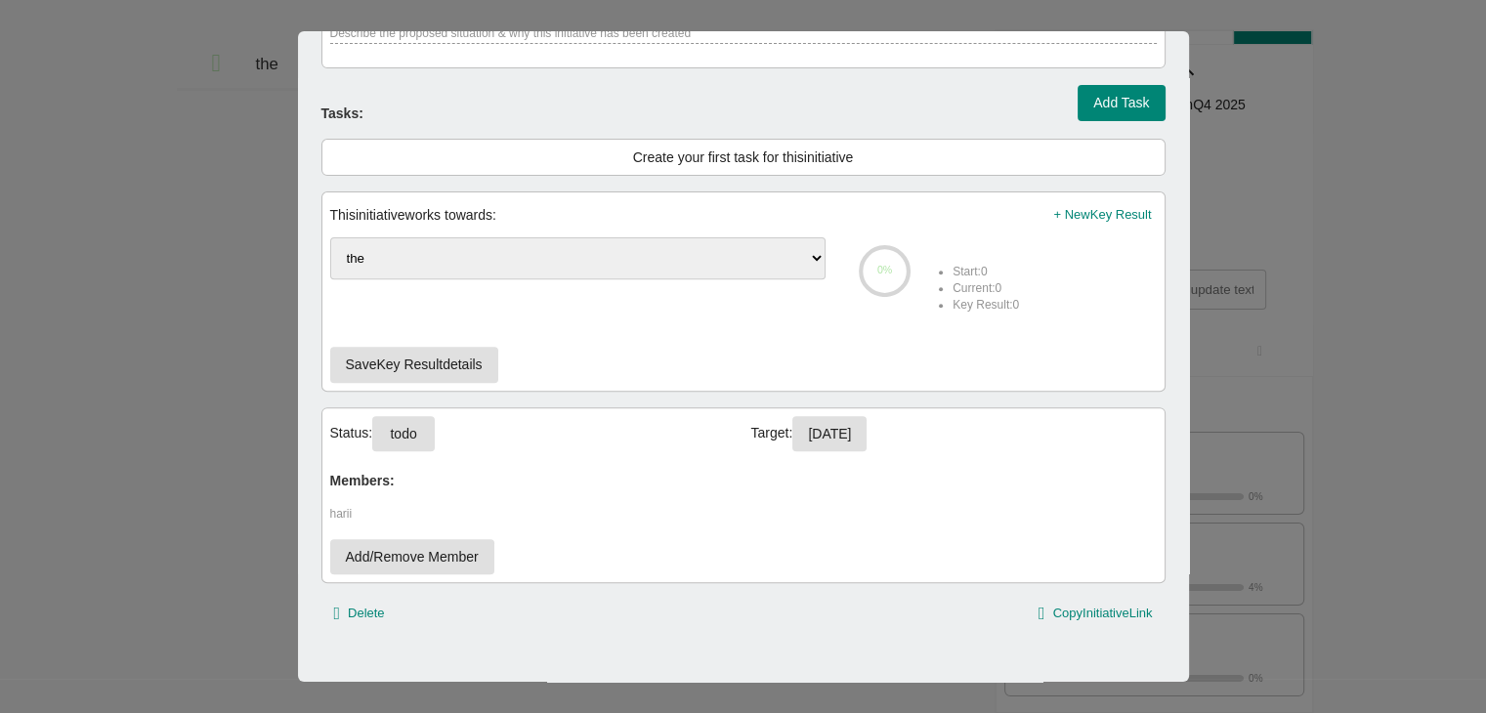
scroll to position [701, 0]
click at [407, 445] on button "todo" at bounding box center [403, 432] width 63 height 36
select select "todo"
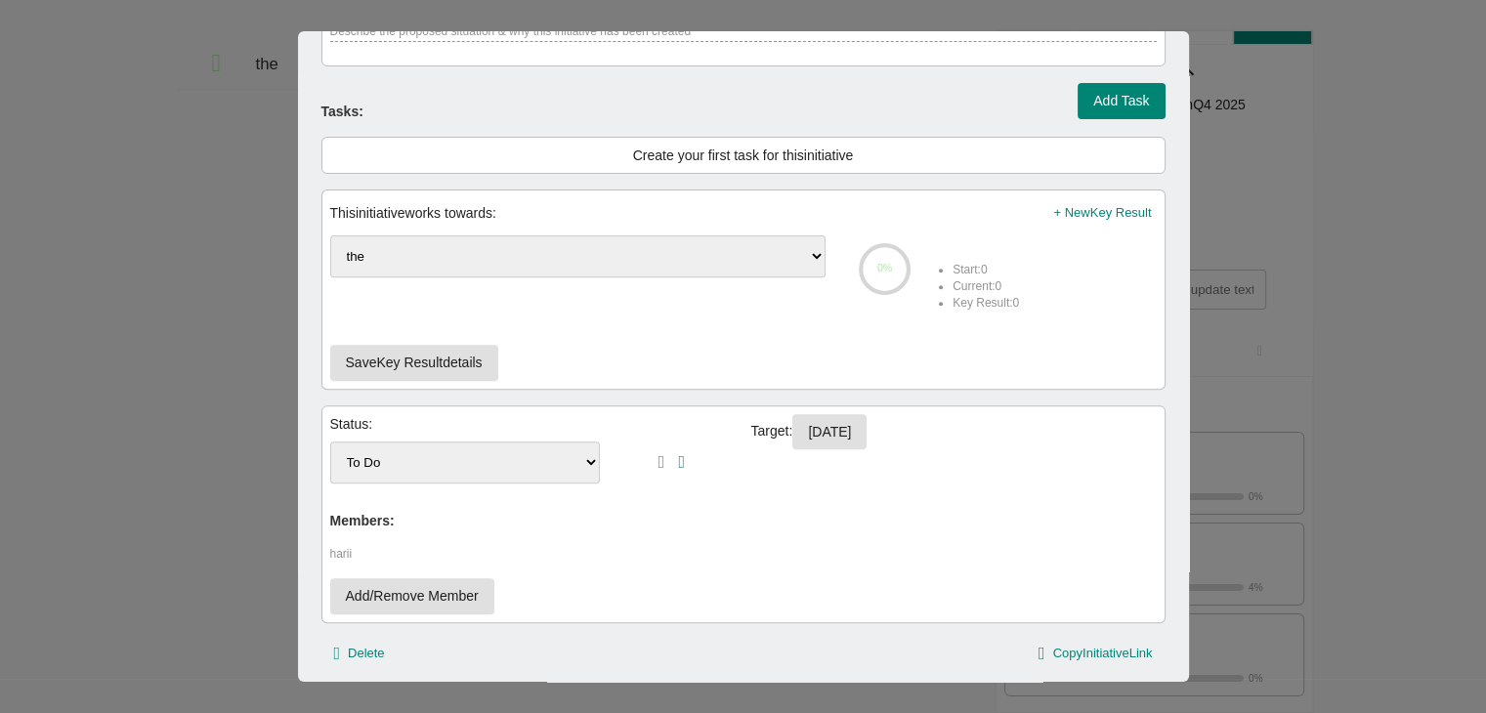
click at [475, 485] on div "Done Un Assigned Initiatives To Do In Progress" at bounding box center [465, 463] width 271 height 58
click at [498, 470] on select "Done Un Assigned Initiatives To Do In Progress" at bounding box center [465, 463] width 271 height 42
click at [782, 580] on div "Status: Done Un Assigned Initiatives To Do In Progress Target: 30-09-2025 Membe…" at bounding box center [744, 515] width 844 height 218
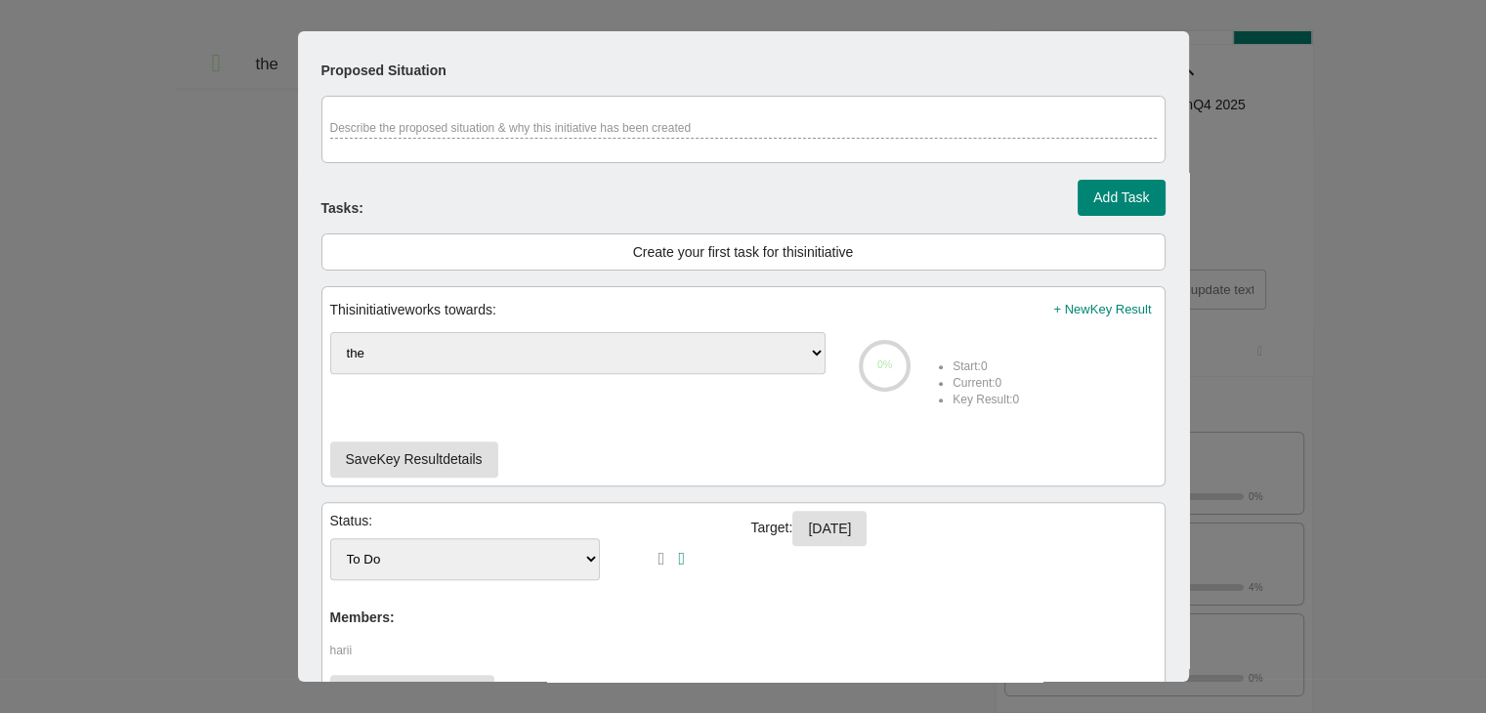
scroll to position [603, 0]
click at [734, 362] on select "Select the Key Result this Initiative contributes too the" at bounding box center [578, 354] width 496 height 42
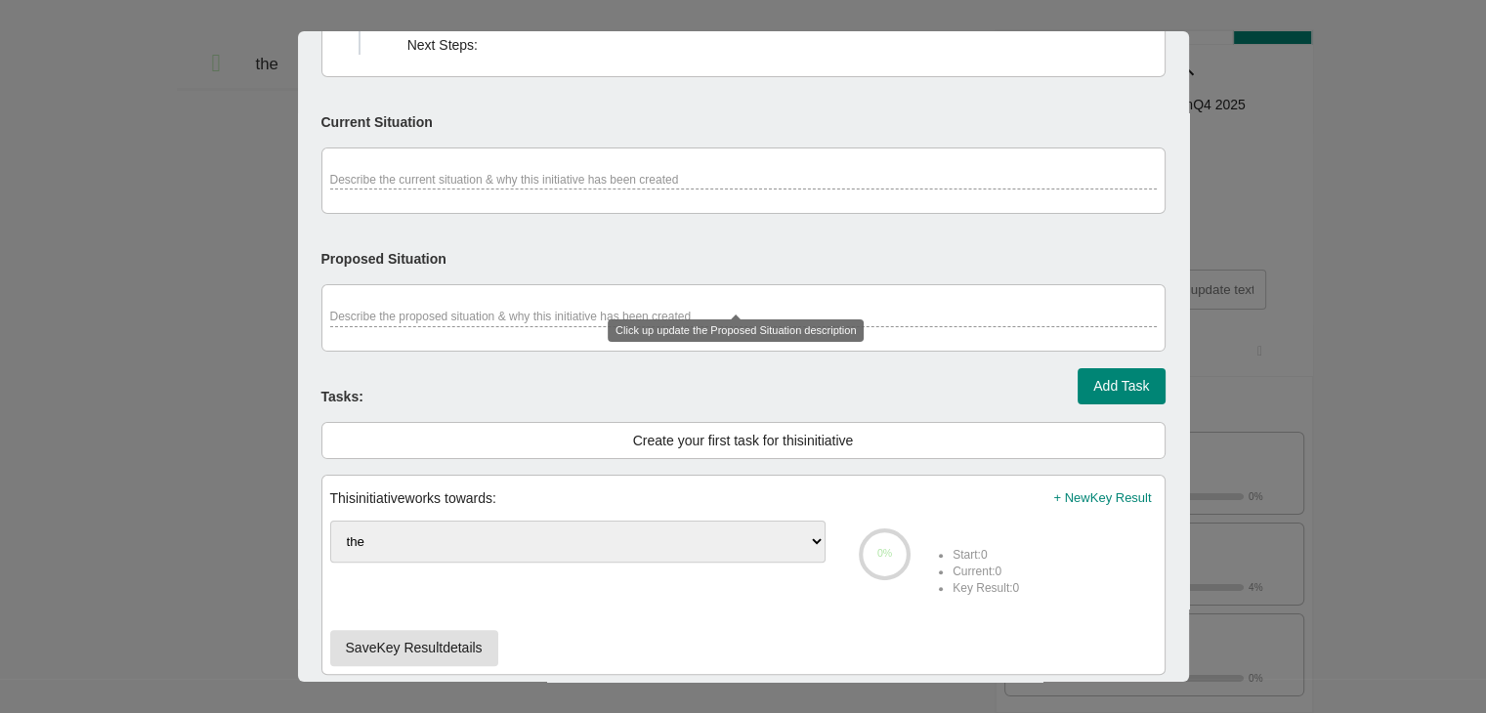
click at [753, 305] on div "Describe the proposed situation & why this initiative has been created" at bounding box center [744, 317] width 844 height 66
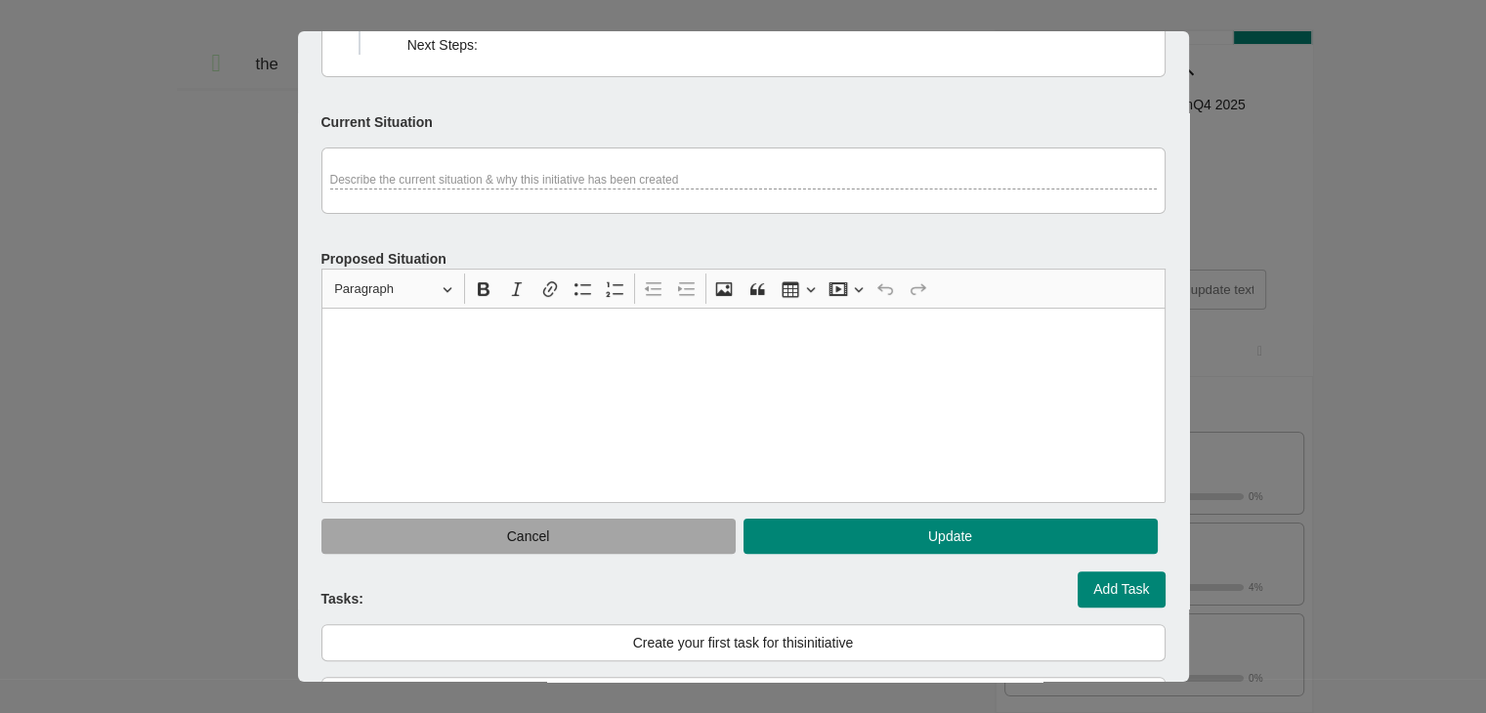
click at [643, 540] on span "Cancel" at bounding box center [528, 537] width 383 height 24
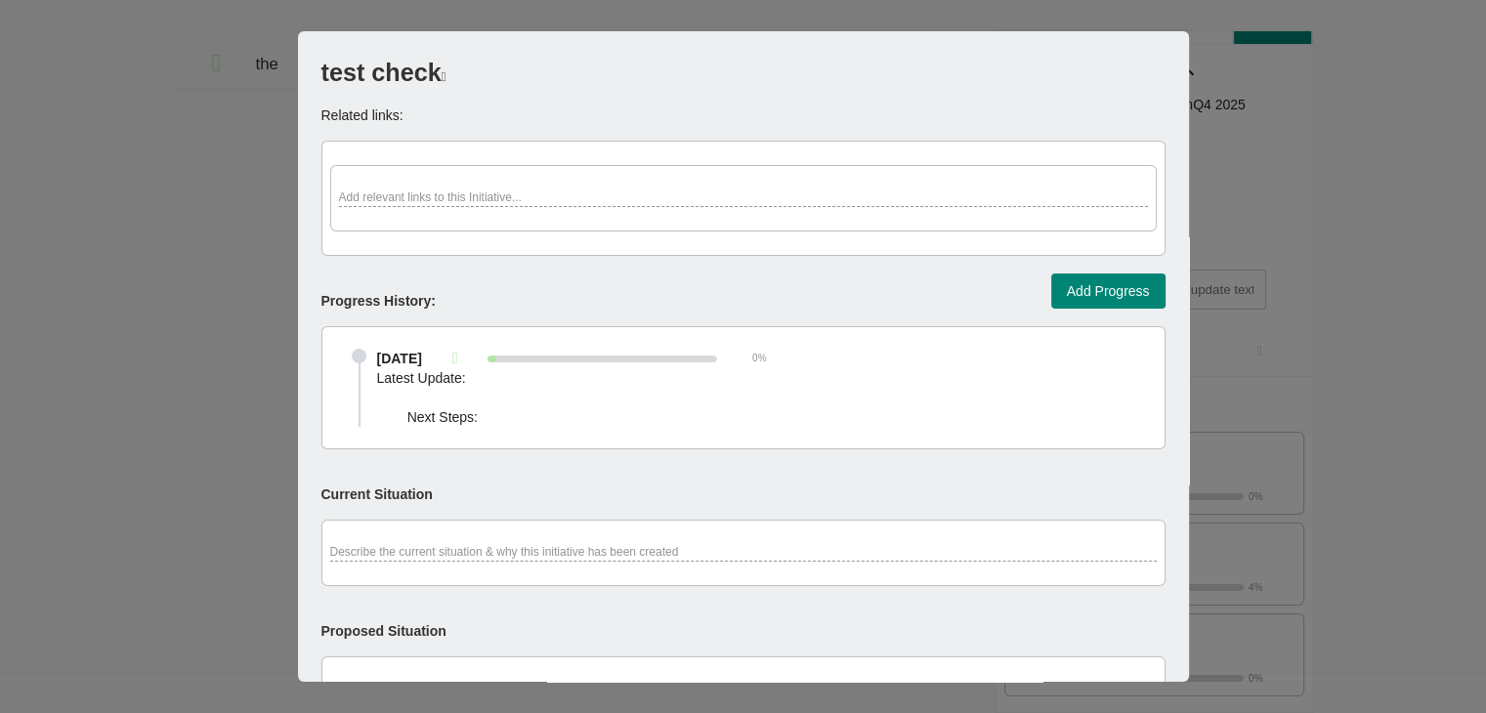
scroll to position [0, 0]
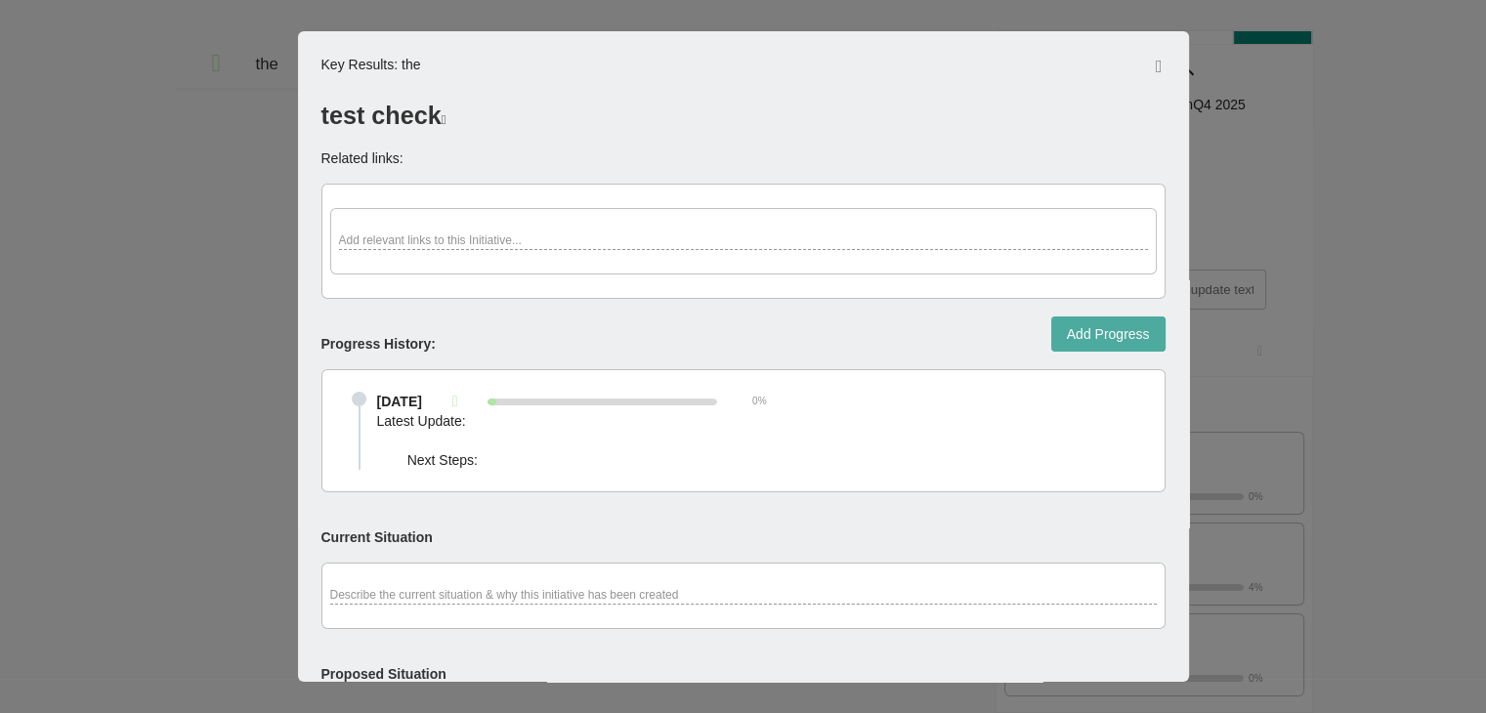
click at [1094, 335] on span "Add Progress" at bounding box center [1108, 334] width 83 height 24
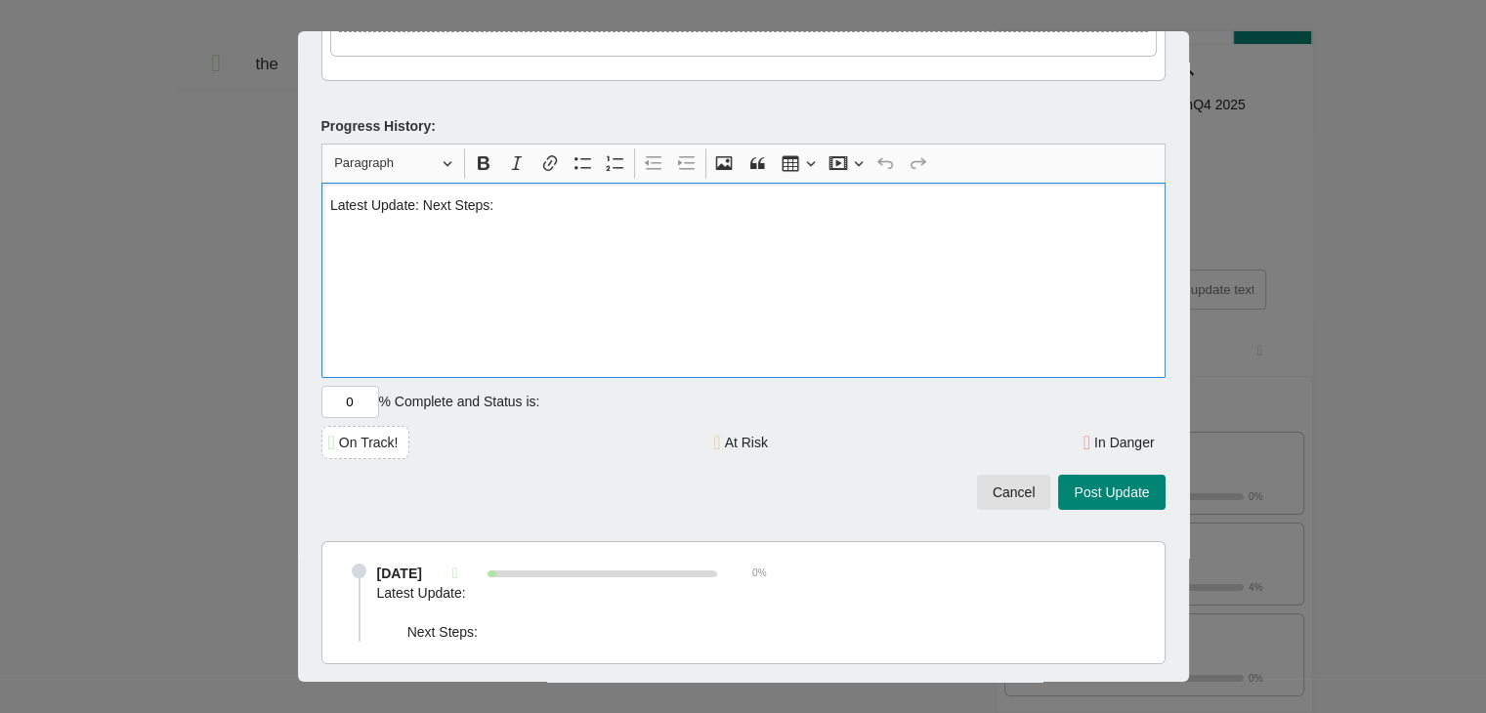
scroll to position [218, 0]
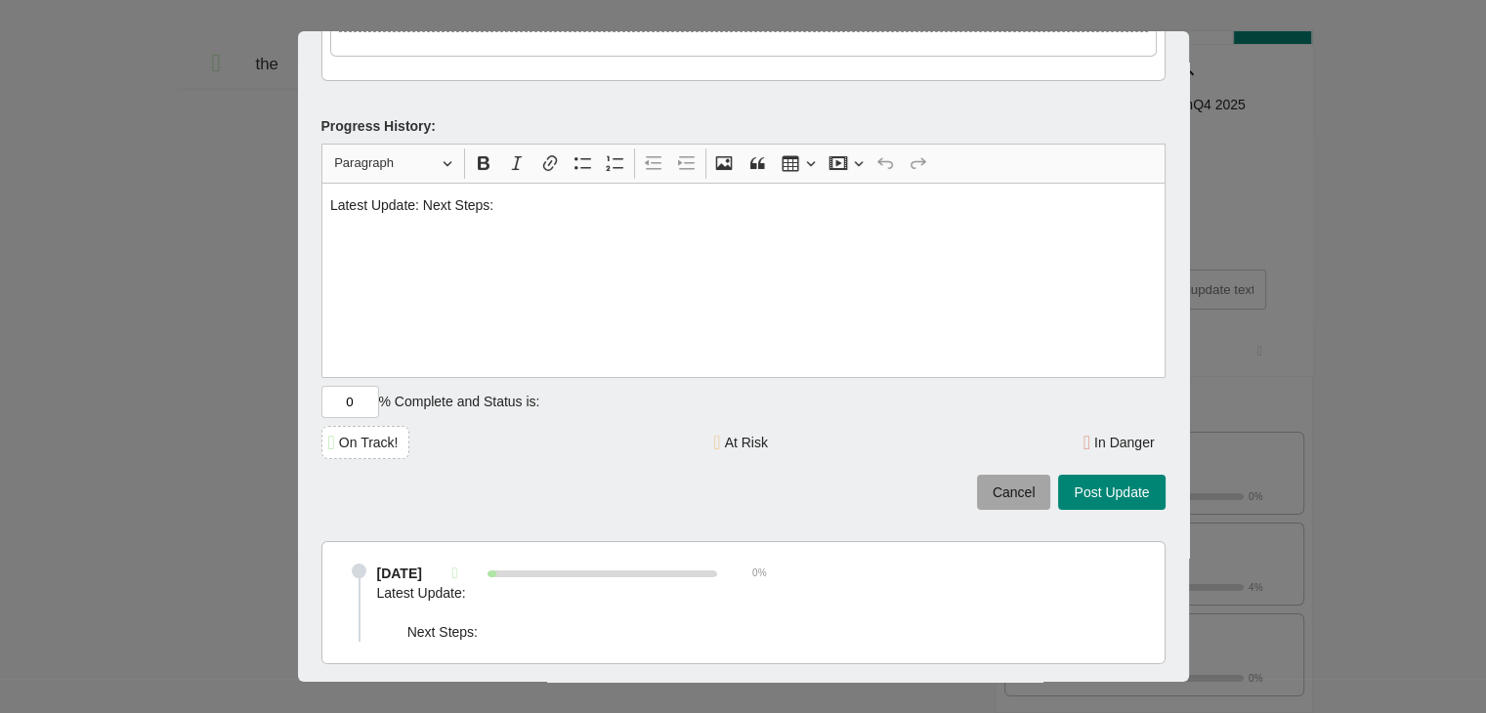
click at [993, 494] on span "Cancel" at bounding box center [1014, 493] width 43 height 24
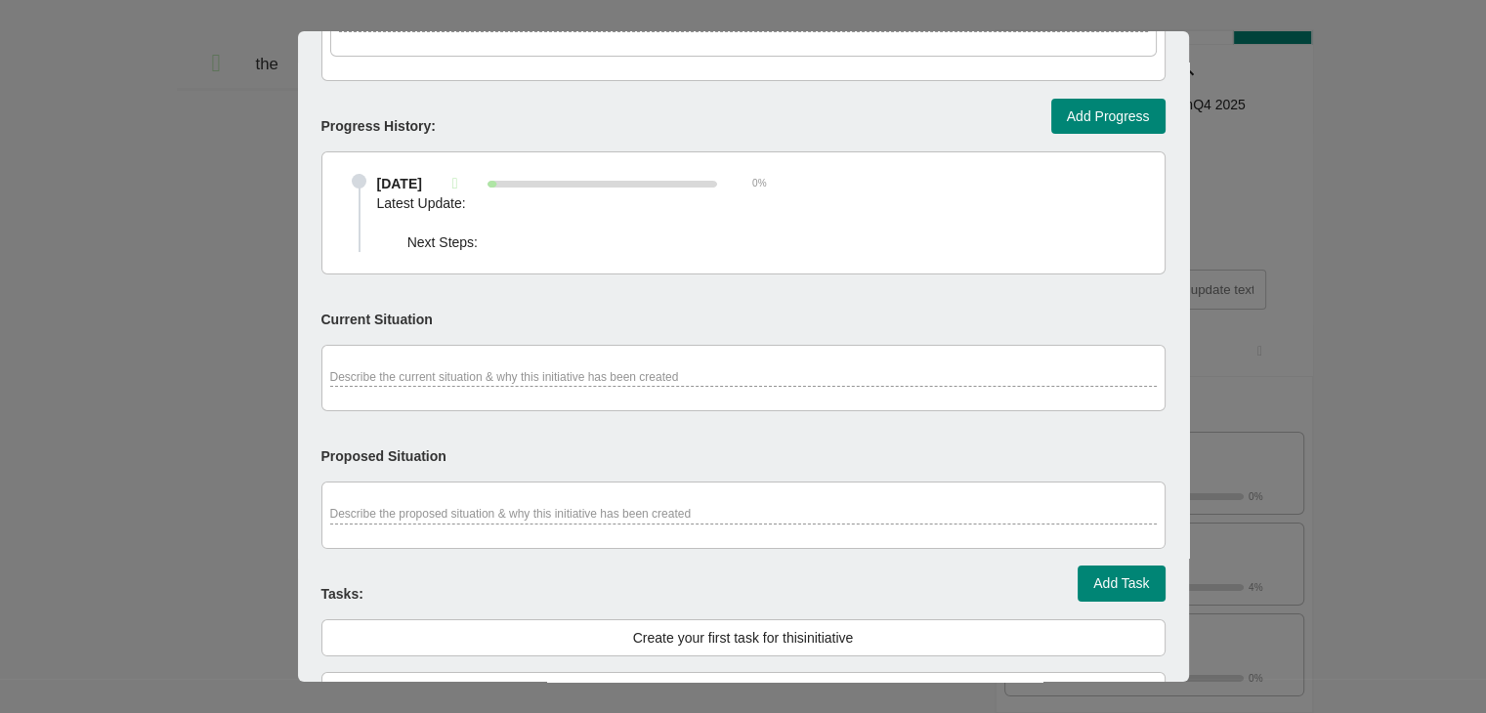
scroll to position [0, 0]
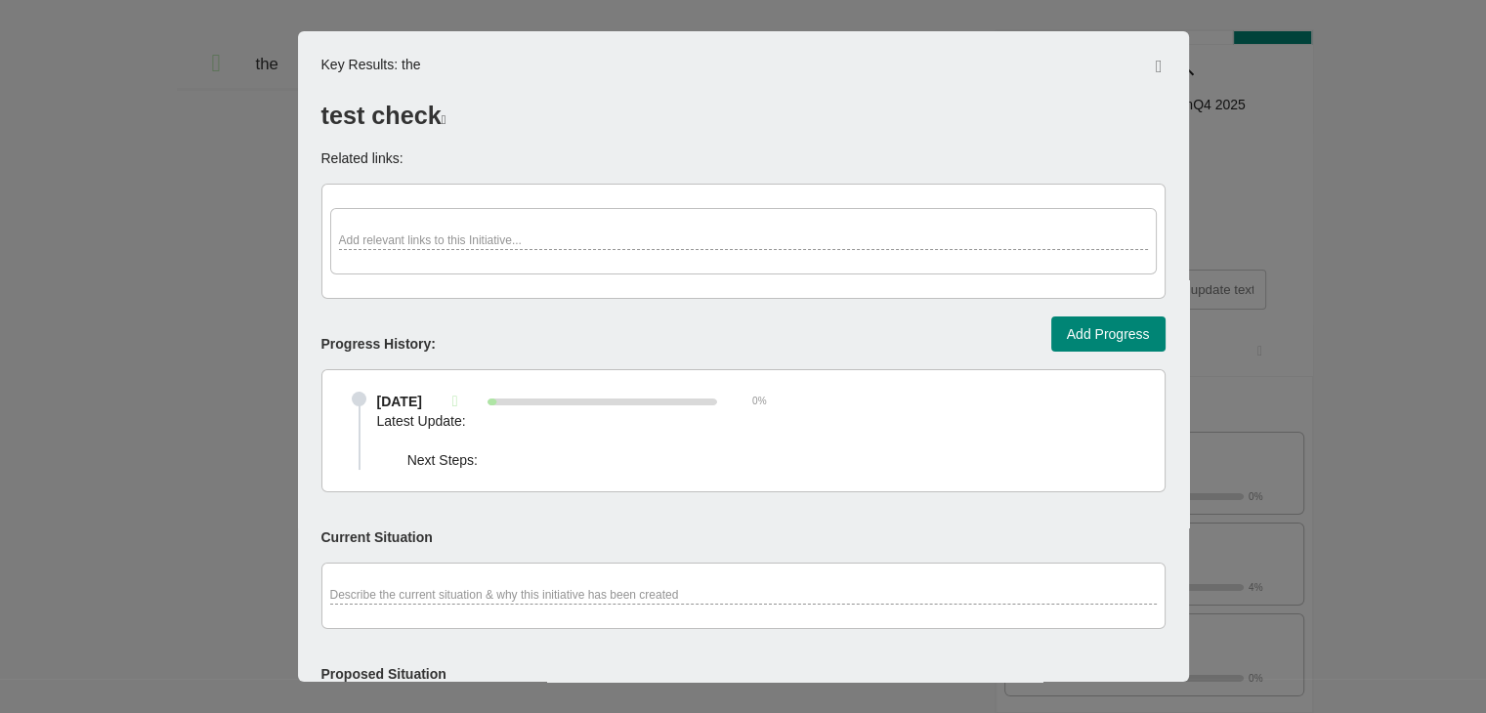
click at [648, 243] on div "Add relevant links to this Initiative..." at bounding box center [743, 242] width 809 height 18
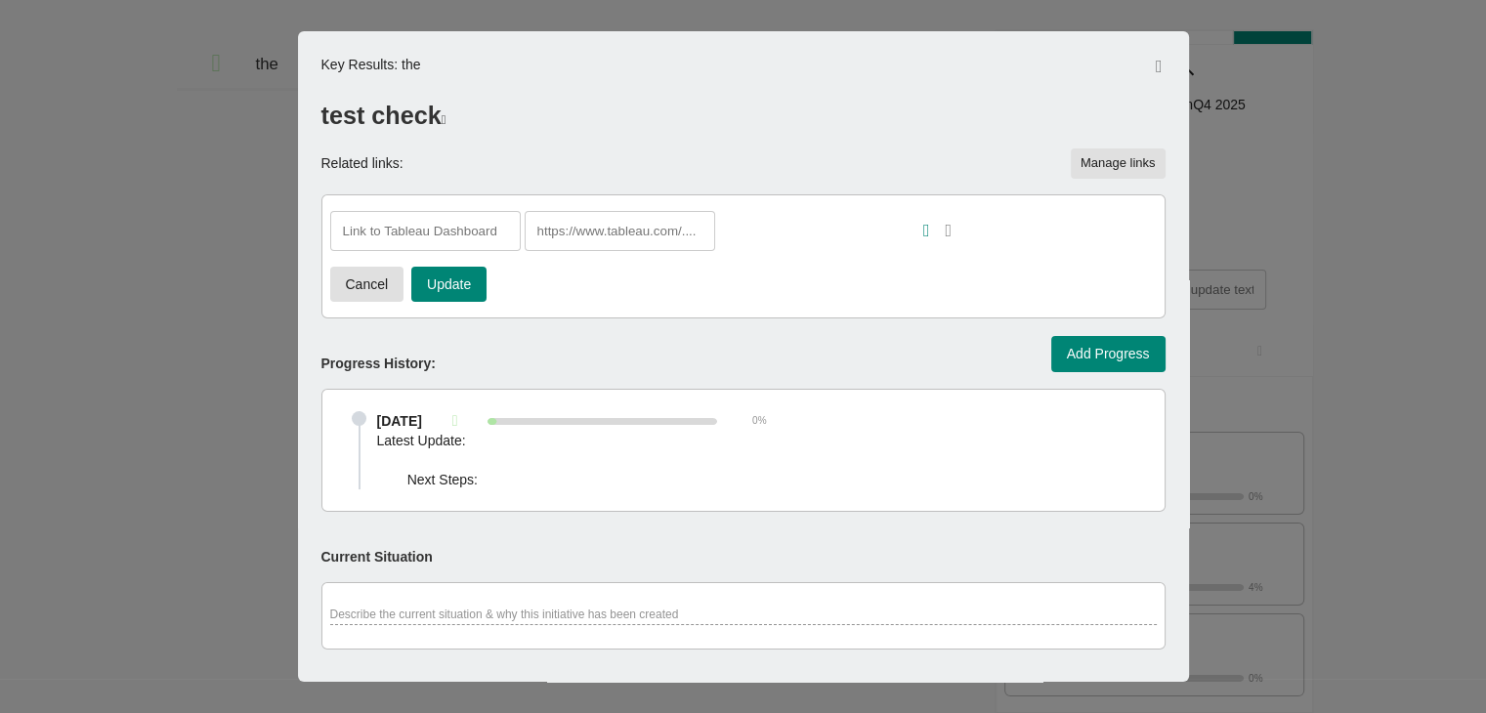
click at [663, 228] on input "text" at bounding box center [620, 231] width 191 height 40
click at [493, 227] on input "text" at bounding box center [425, 231] width 191 height 40
click at [359, 275] on span "Cancel" at bounding box center [367, 285] width 43 height 24
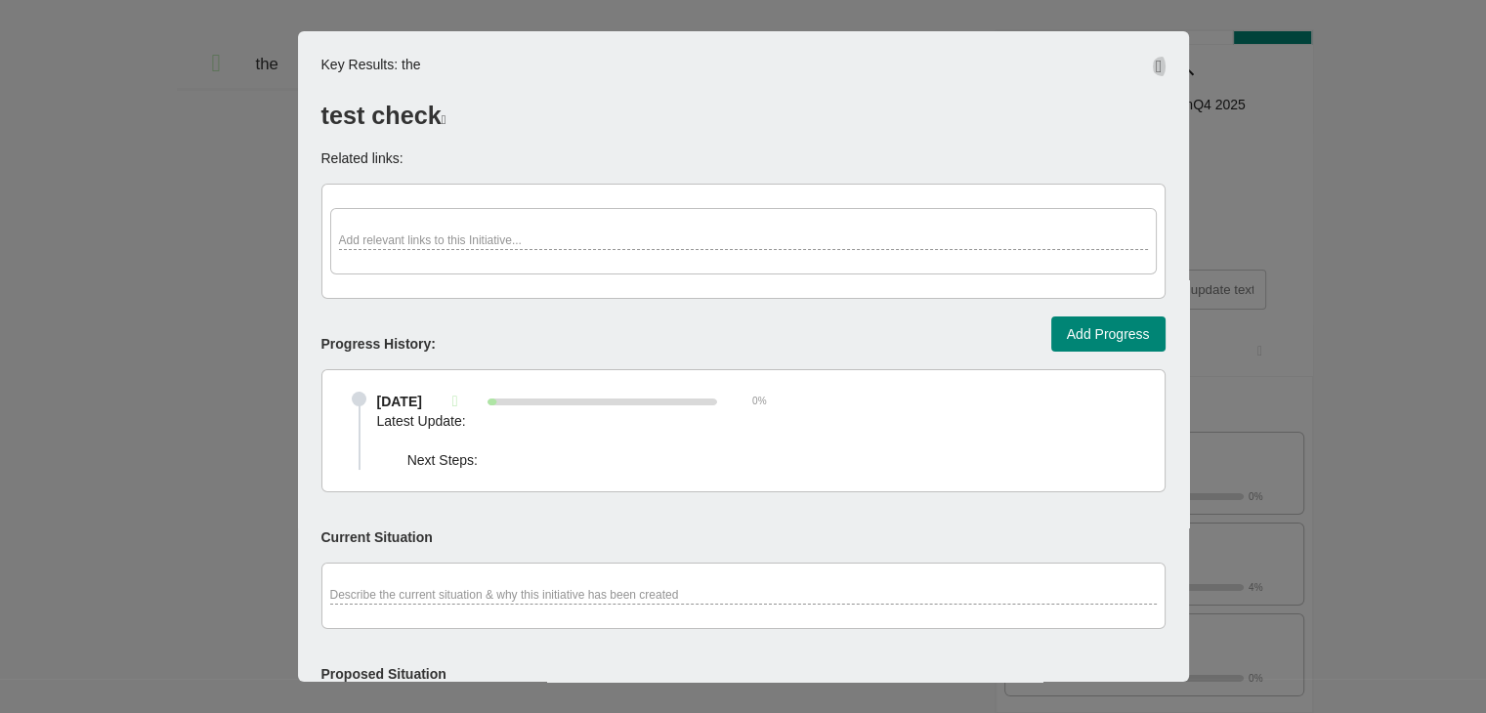
click at [1156, 58] on icon "button" at bounding box center [1159, 67] width 7 height 18
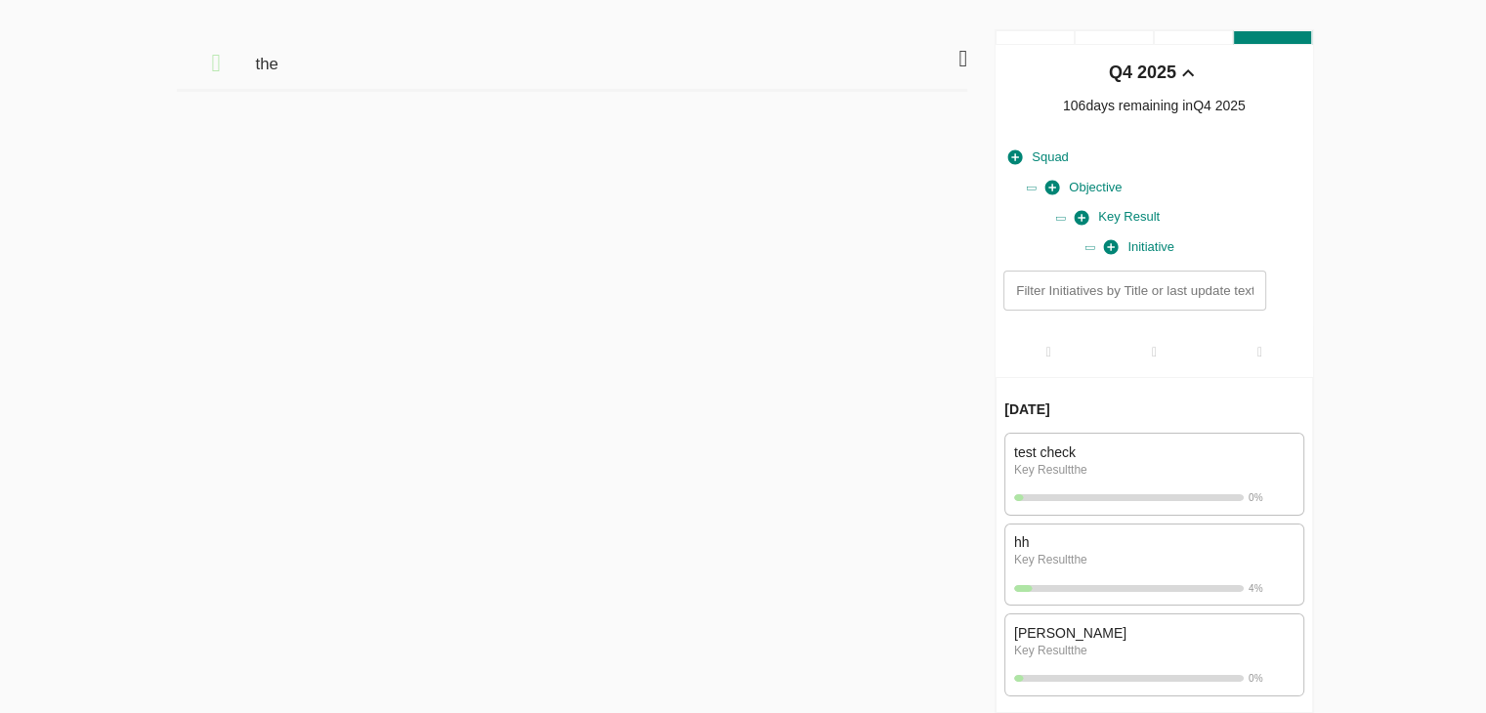
click at [1157, 549] on div "hh" at bounding box center [1154, 543] width 280 height 20
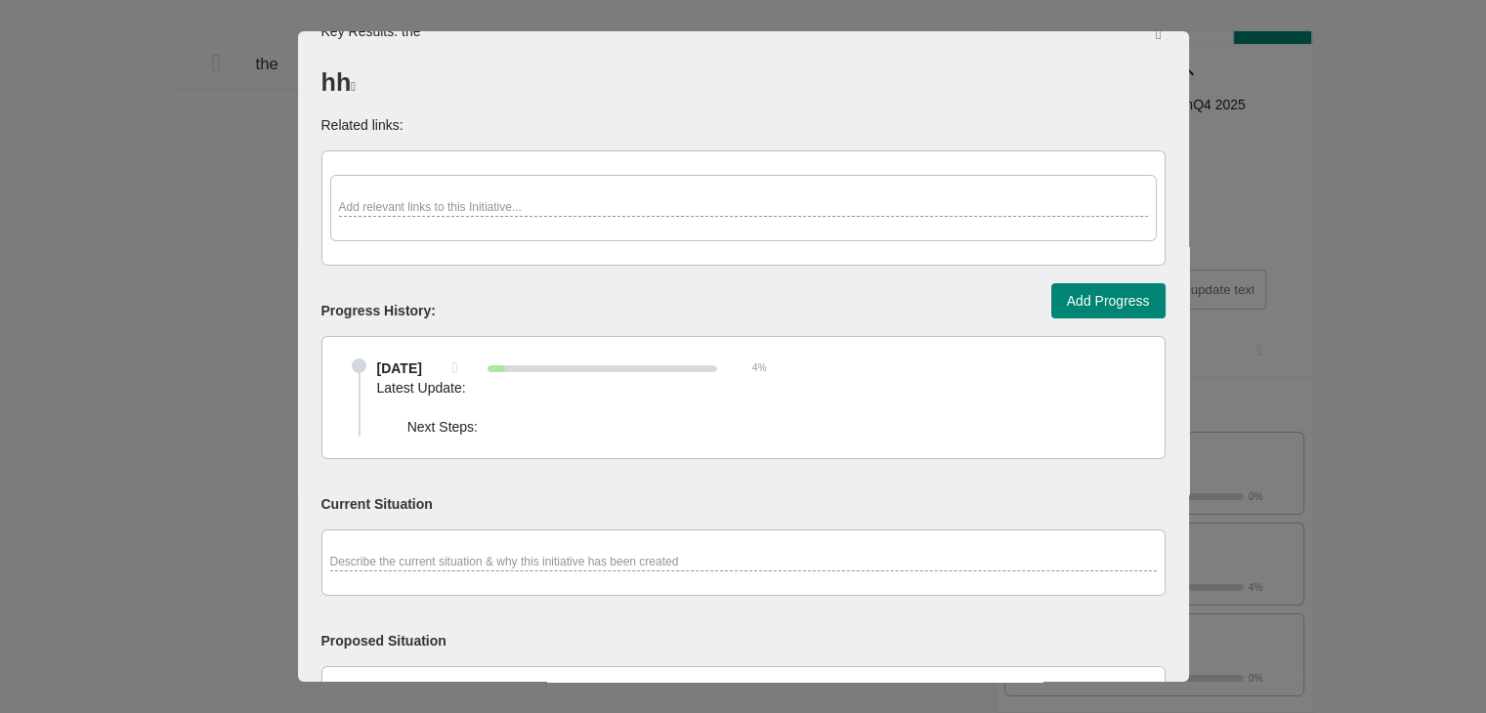
scroll to position [0, 0]
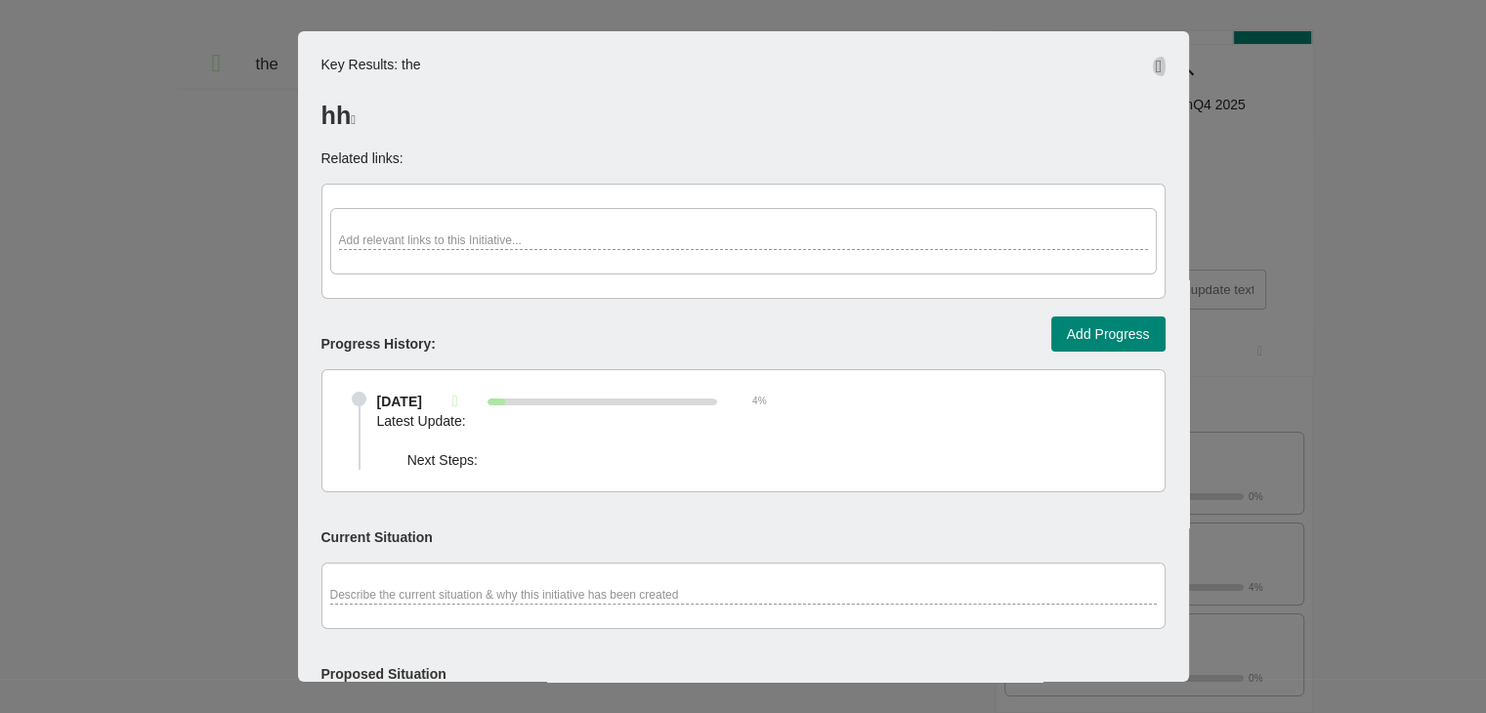
click at [1156, 71] on icon "button" at bounding box center [1159, 67] width 7 height 18
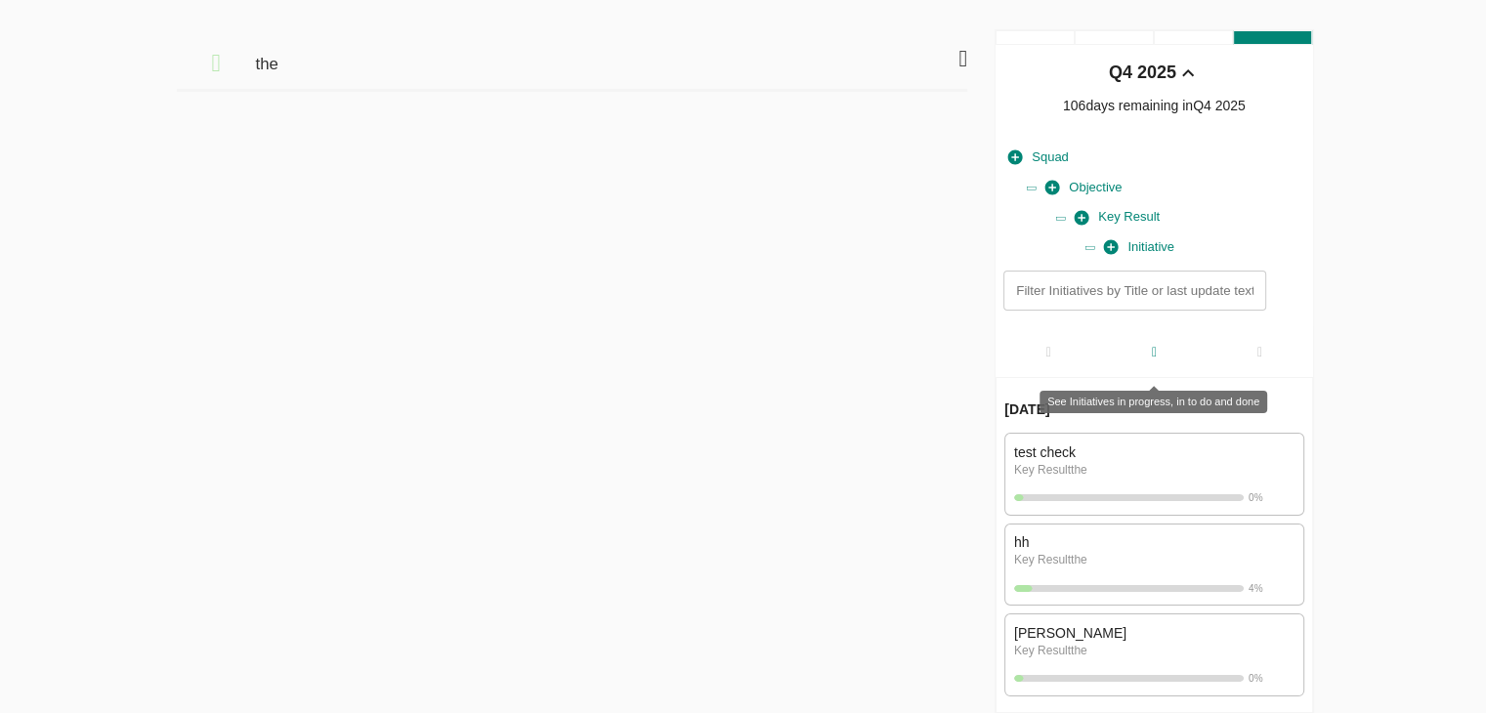
click at [1118, 356] on div at bounding box center [1154, 351] width 106 height 51
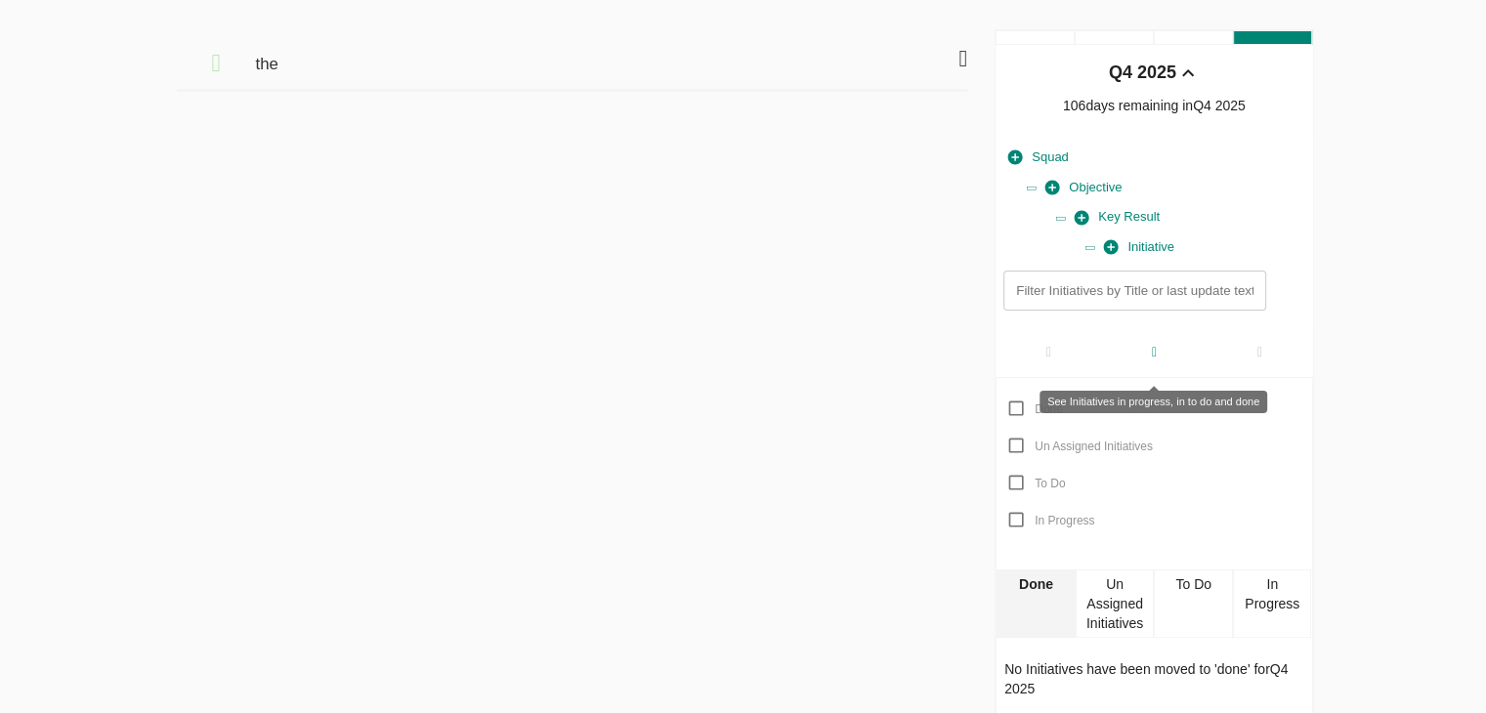
scroll to position [87, 0]
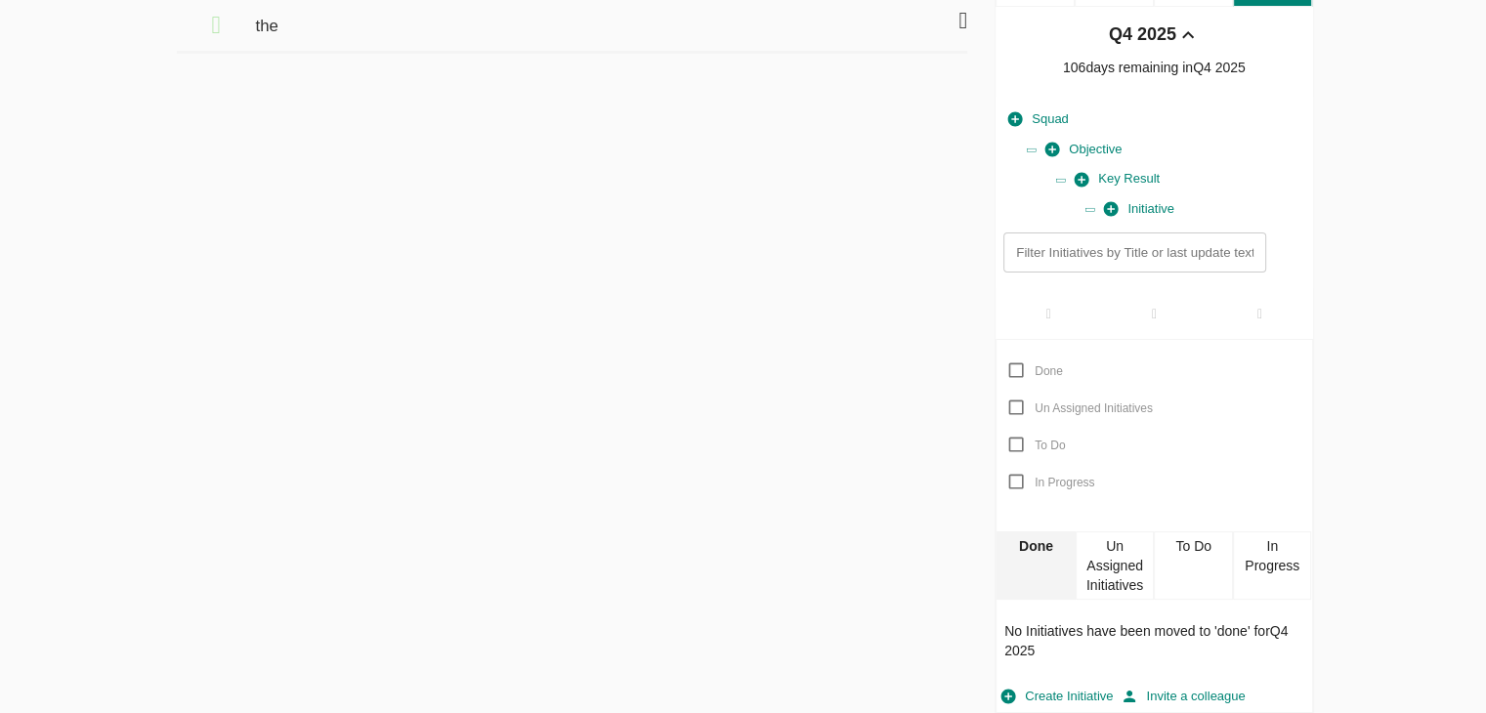
click at [1206, 562] on div "To Do" at bounding box center [1193, 566] width 79 height 68
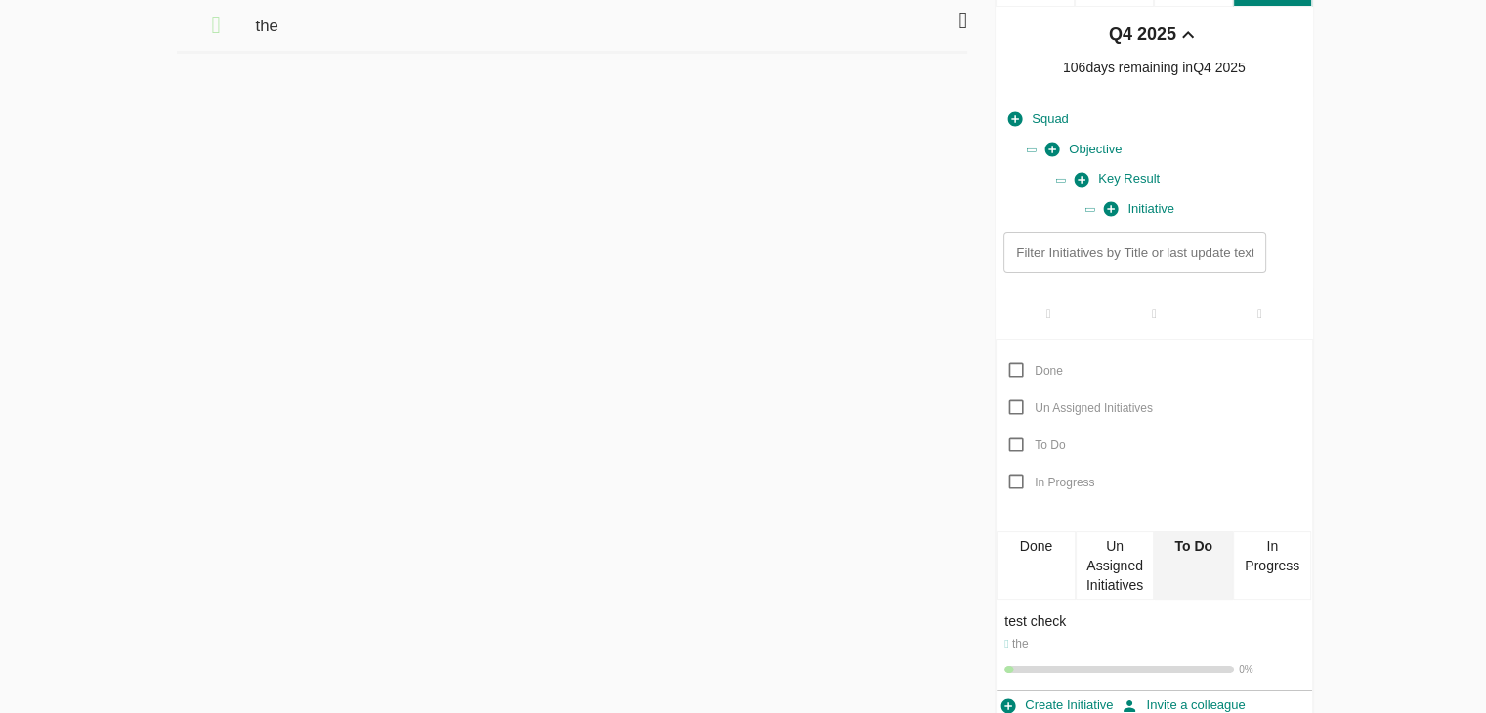
scroll to position [96, 0]
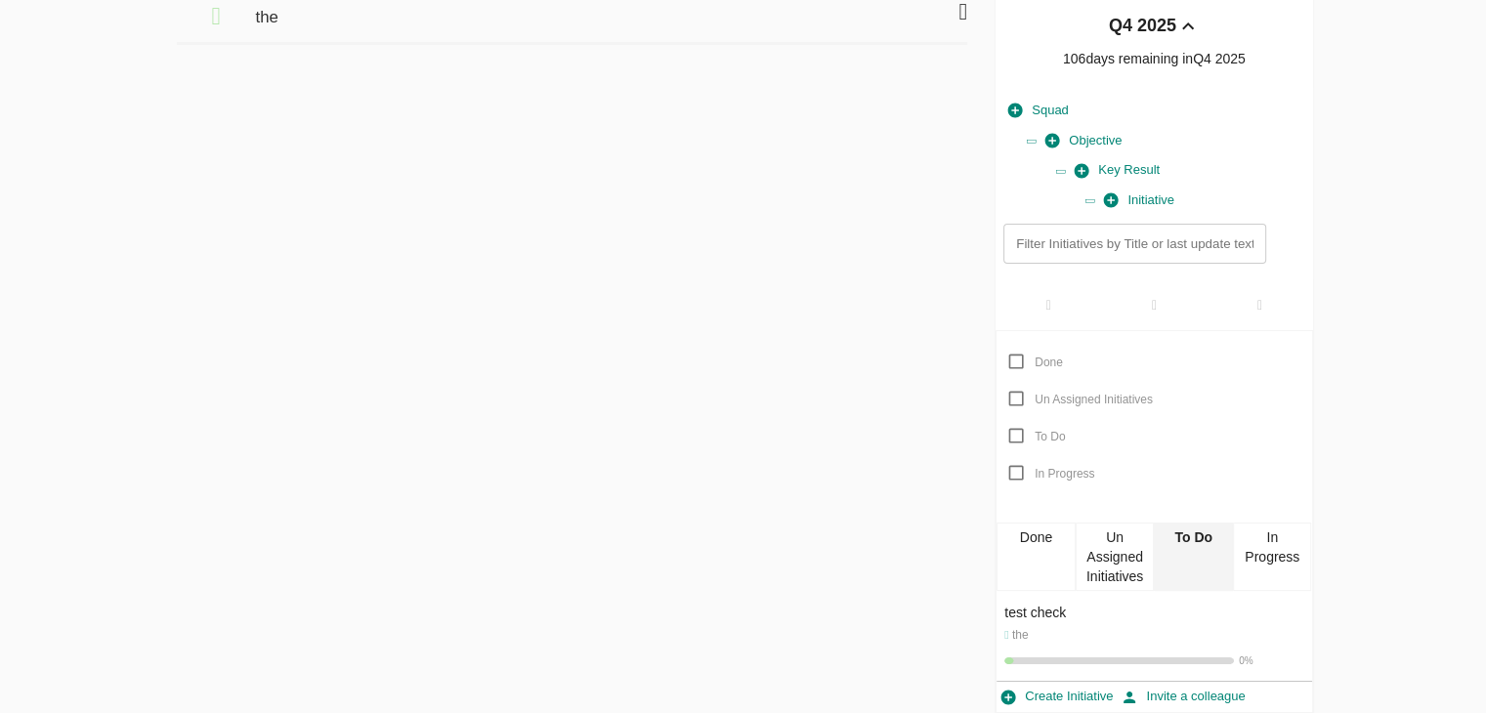
click at [1260, 576] on div "In Progress" at bounding box center [1272, 557] width 79 height 68
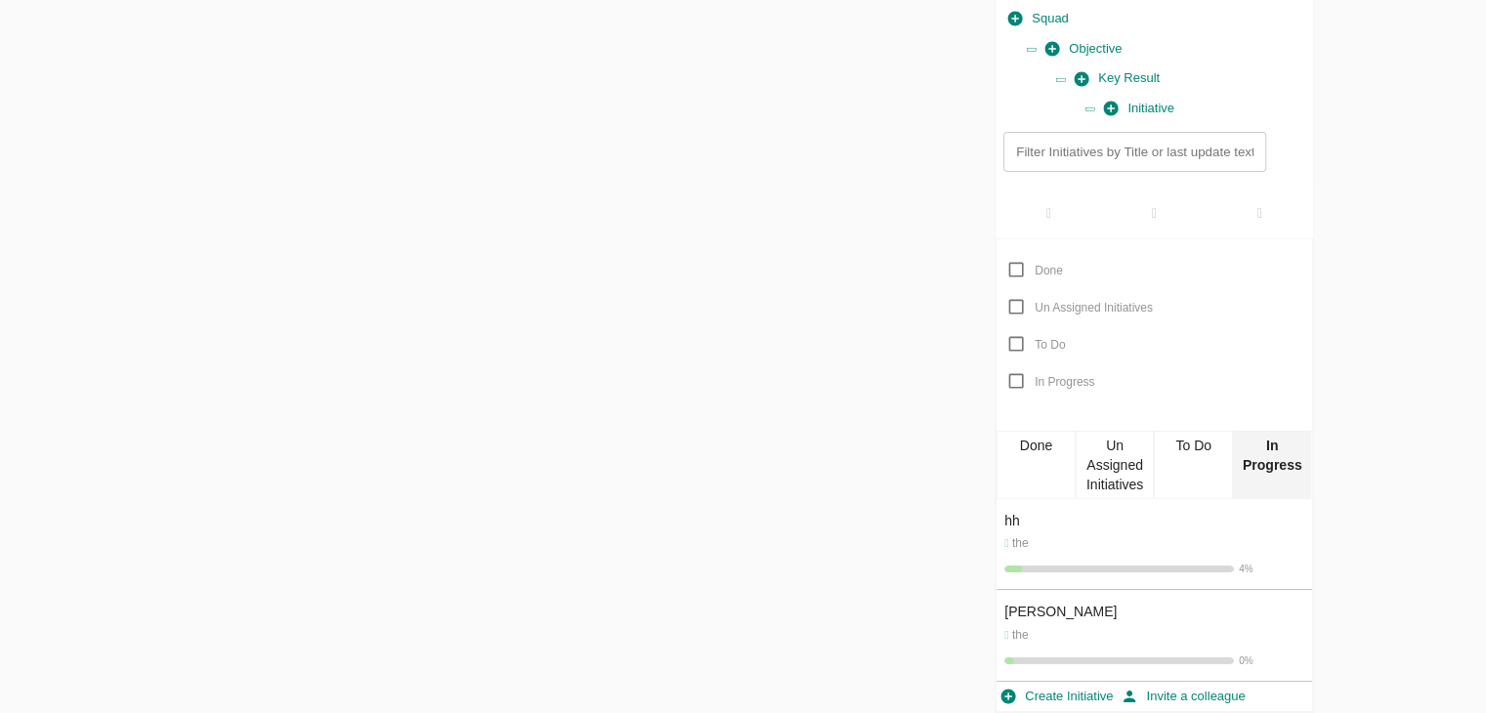
scroll to position [187, 0]
click at [1179, 466] on div "To Do" at bounding box center [1193, 466] width 79 height 68
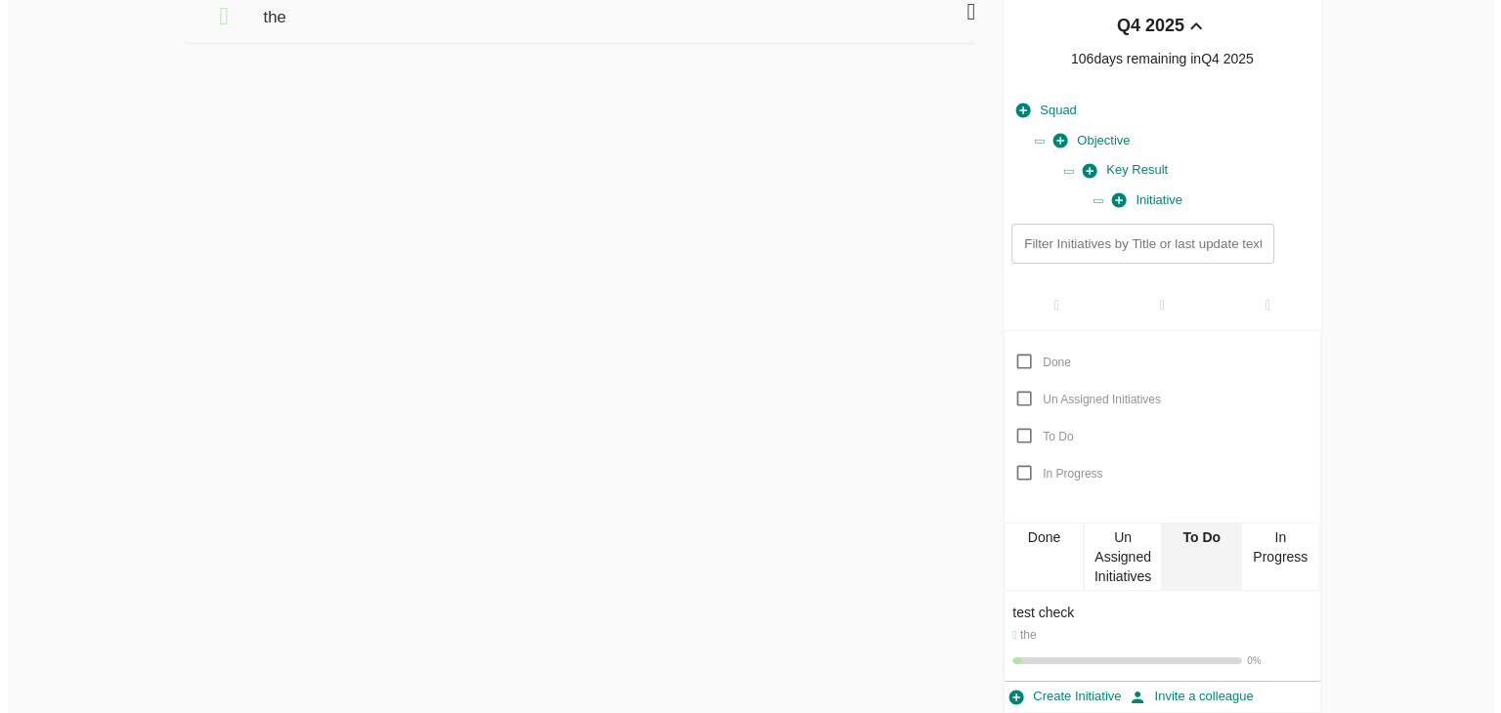
scroll to position [0, 0]
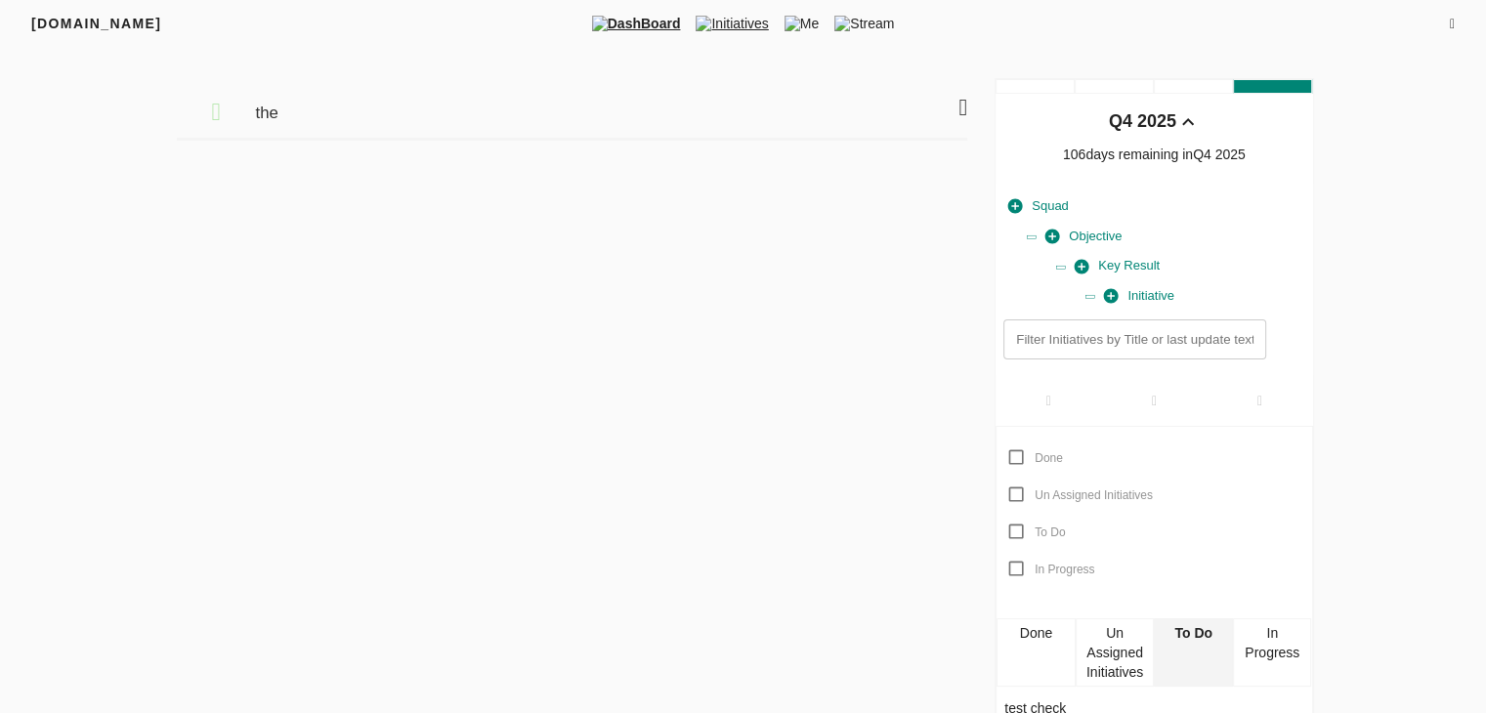
click at [724, 23] on span "Initiatives" at bounding box center [732, 24] width 88 height 20
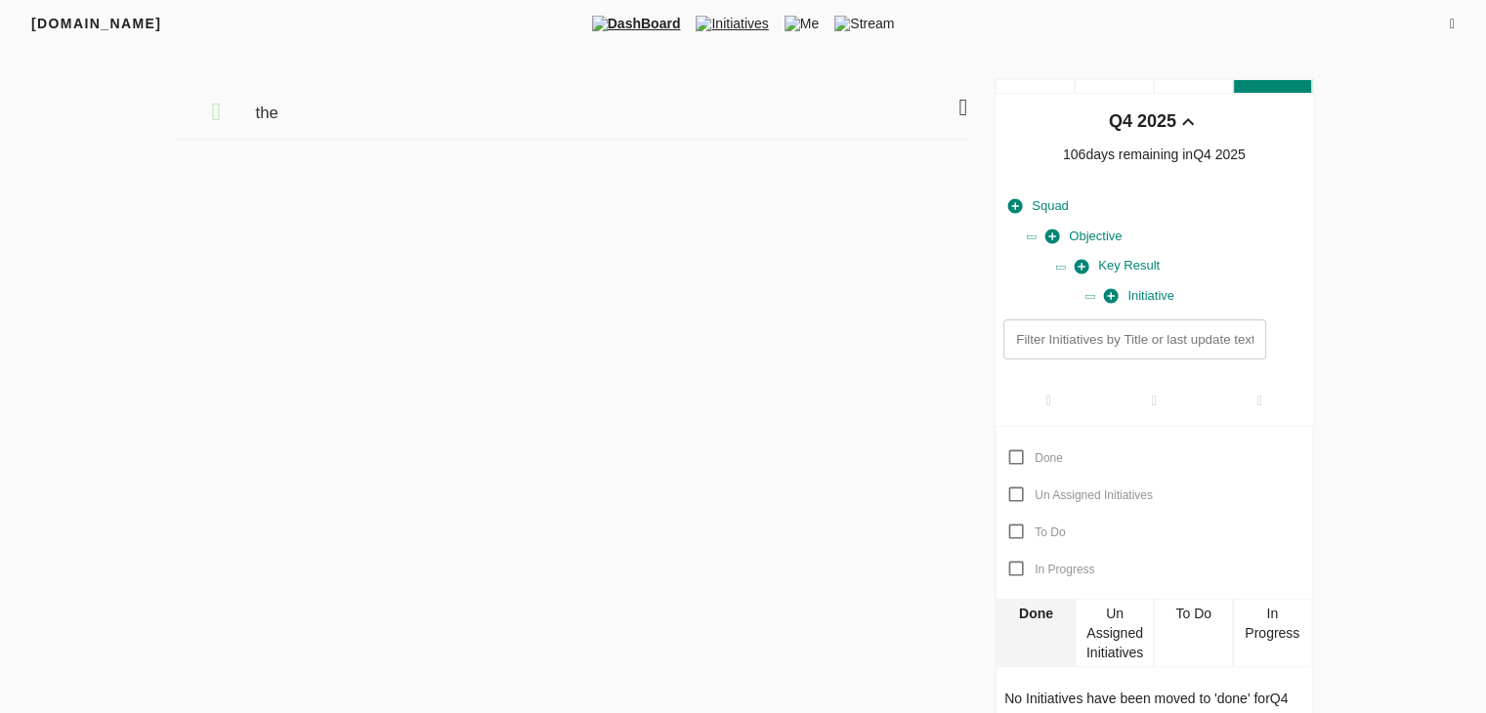
click at [727, 19] on span "Initiatives" at bounding box center [732, 24] width 88 height 20
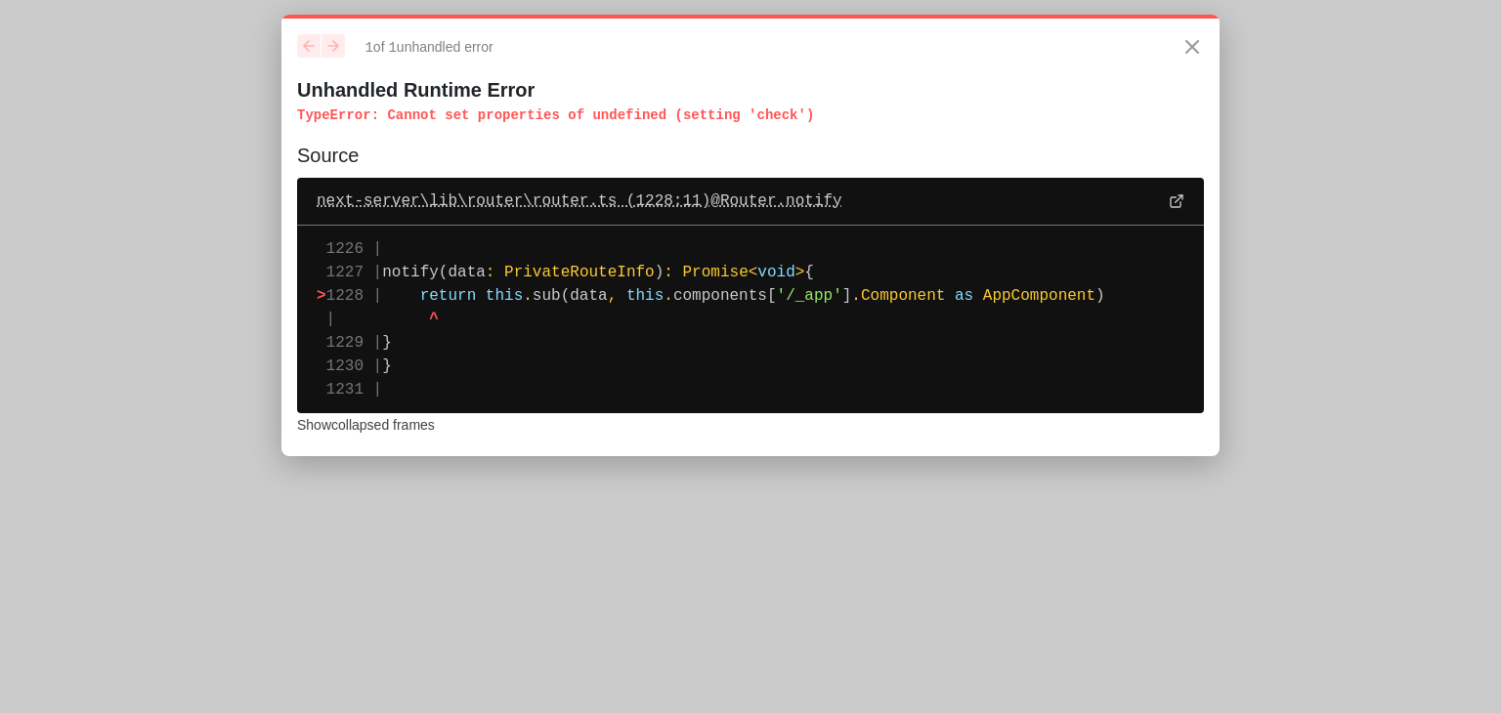
click at [1181, 200] on icon at bounding box center [1177, 201] width 16 height 16
click at [1177, 202] on line at bounding box center [1179, 198] width 7 height 7
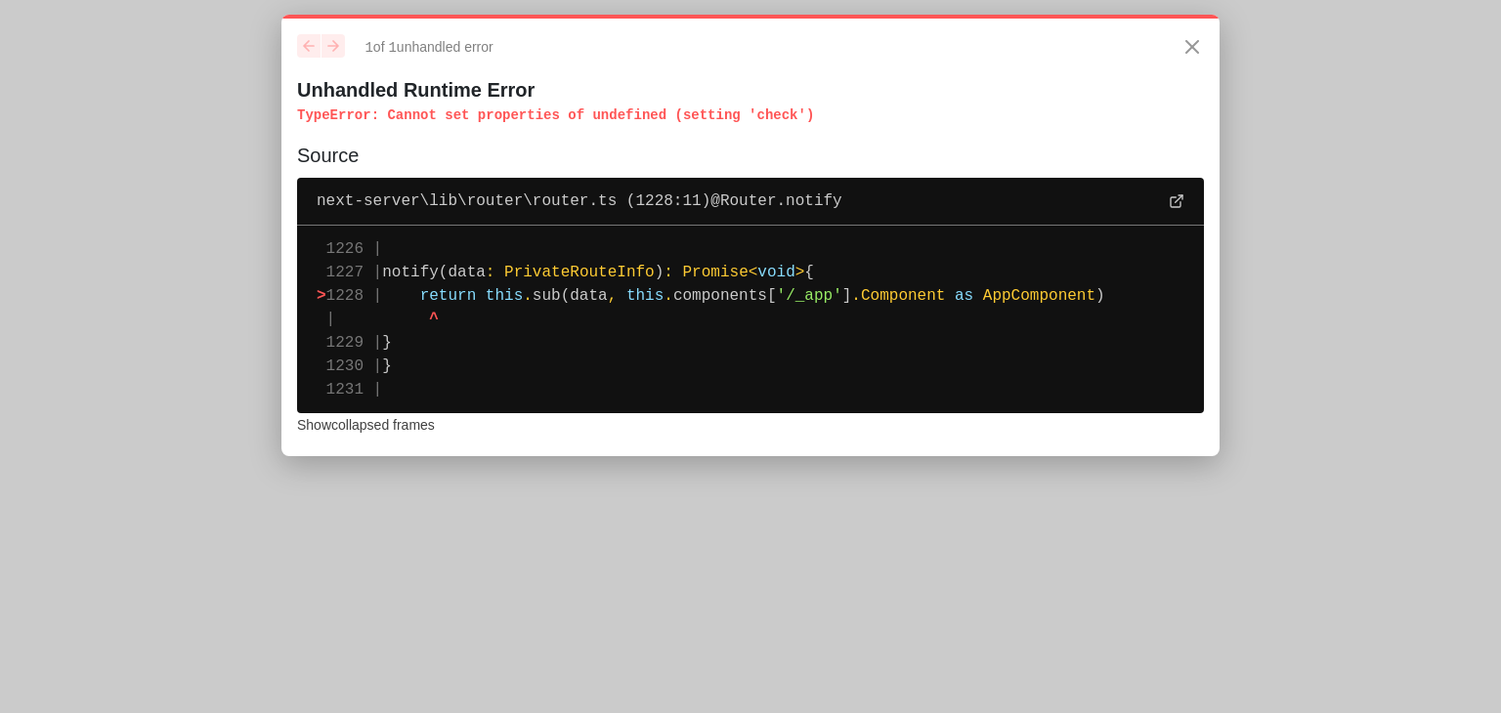
click at [610, 322] on pre "1226 | 1227 | notify(data : PrivateRouteInfo ) : Promise < void > { > 1228 | re…" at bounding box center [750, 320] width 907 height 188
click at [583, 125] on p "TypeError : Cannot set properties of undefined (setting 'check')" at bounding box center [750, 116] width 907 height 20
click at [324, 170] on h5 "Source" at bounding box center [750, 155] width 907 height 29
click at [712, 197] on span "next-server\lib\router\router.ts (1228:11) @ Router.notify" at bounding box center [580, 201] width 526 height 23
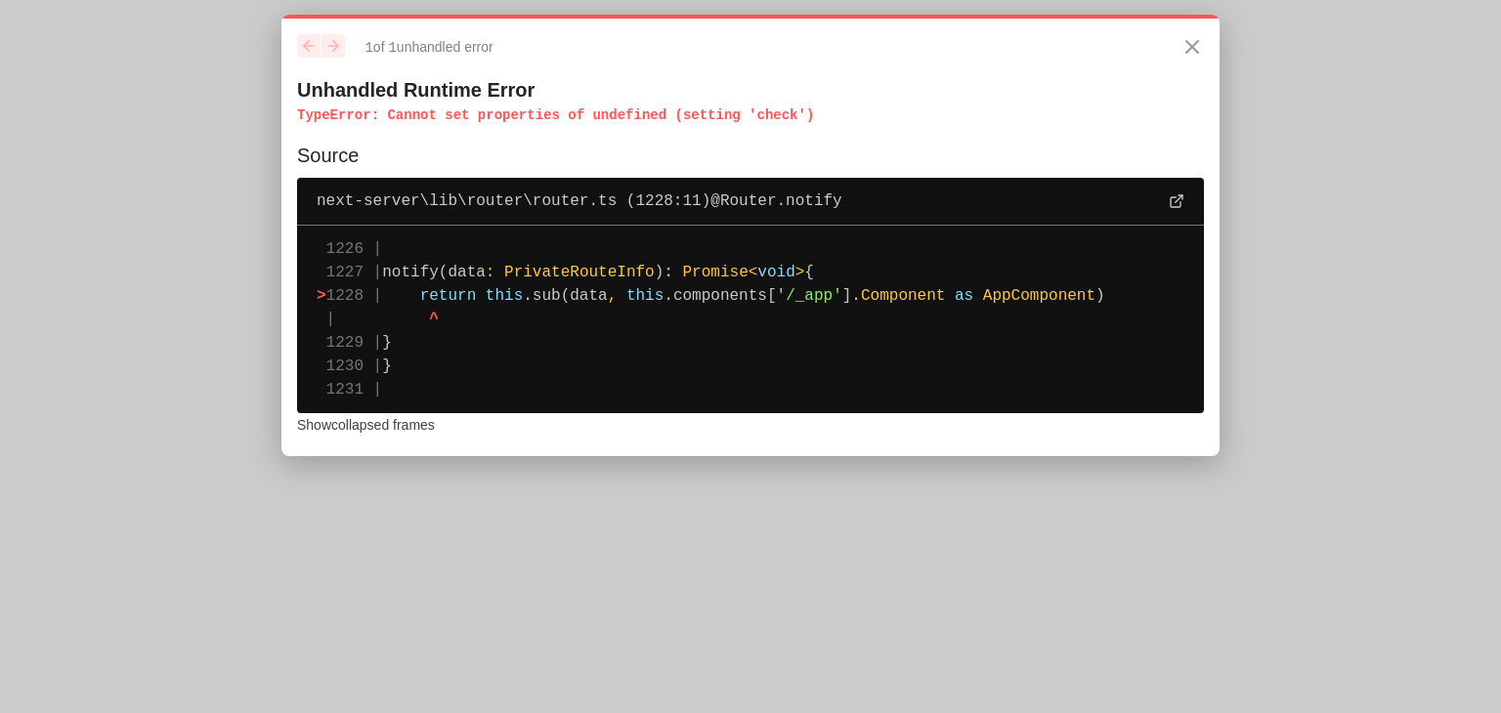
drag, startPoint x: 712, startPoint y: 197, endPoint x: 590, endPoint y: 243, distance: 130.5
click at [590, 243] on pre "1226 | 1227 | notify(data : PrivateRouteInfo ) : Promise < void > { > 1228 | re…" at bounding box center [750, 320] width 907 height 188
click at [552, 319] on pre "1226 | 1227 | notify(data : PrivateRouteInfo ) : Promise < void > { > 1228 | re…" at bounding box center [750, 320] width 907 height 188
click at [389, 426] on button "Show collapsed frames" at bounding box center [366, 424] width 138 height 23
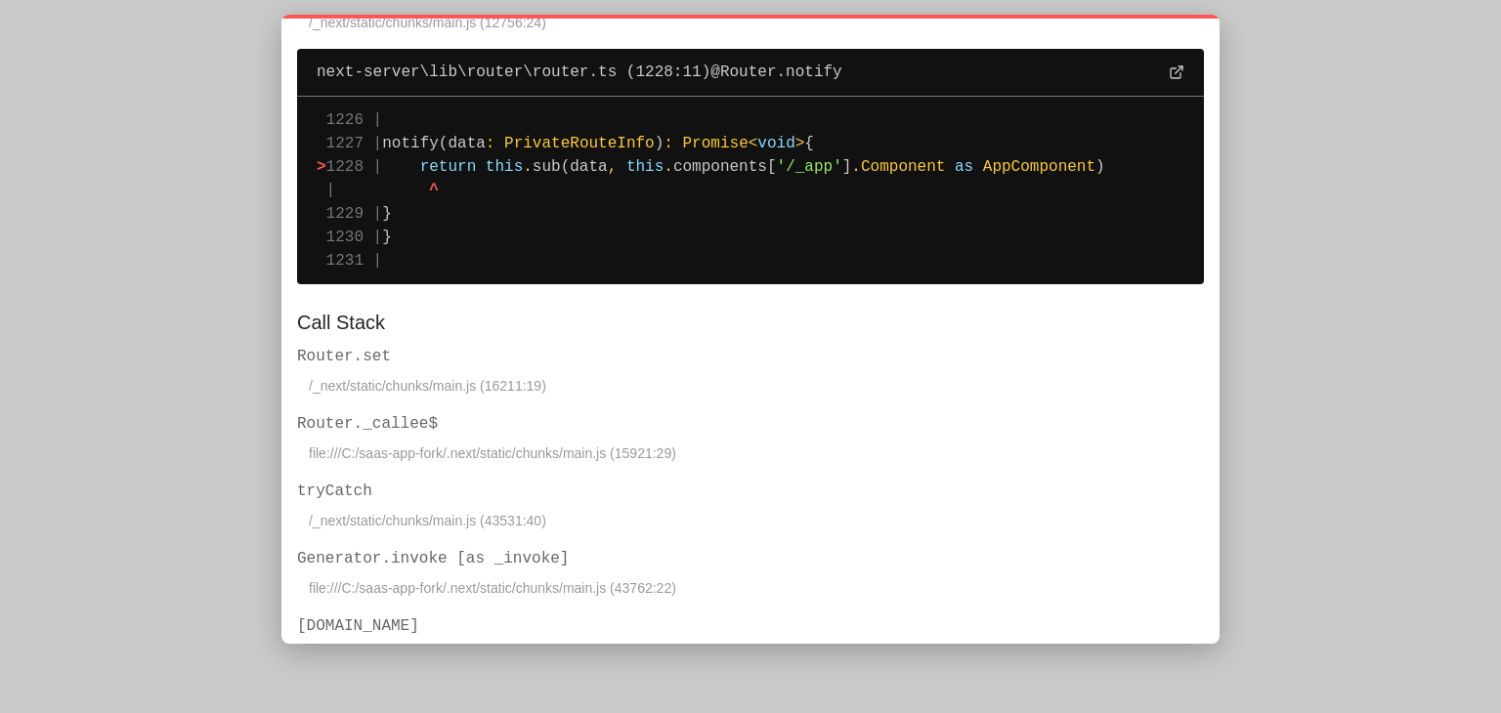
scroll to position [3112, 0]
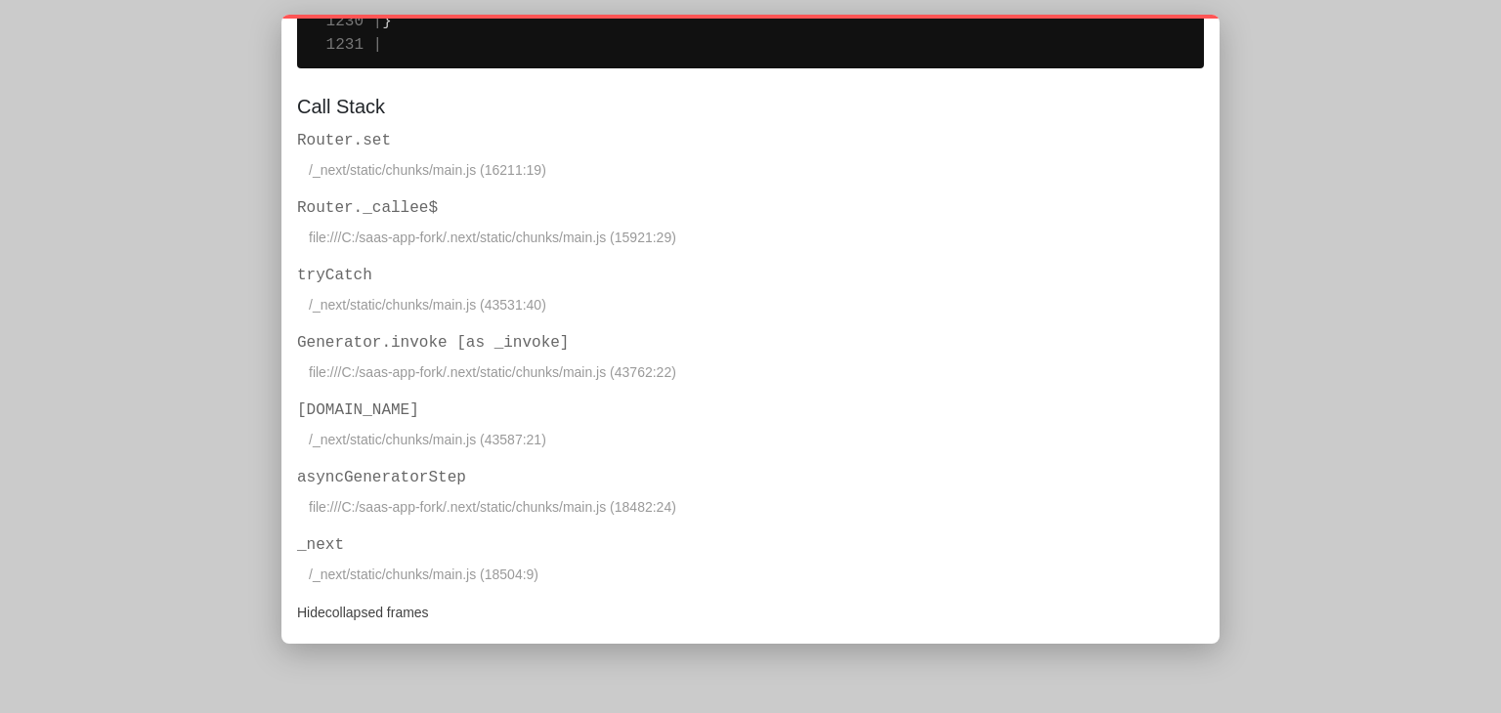
click at [383, 603] on button "Hide collapsed frames" at bounding box center [363, 612] width 132 height 23
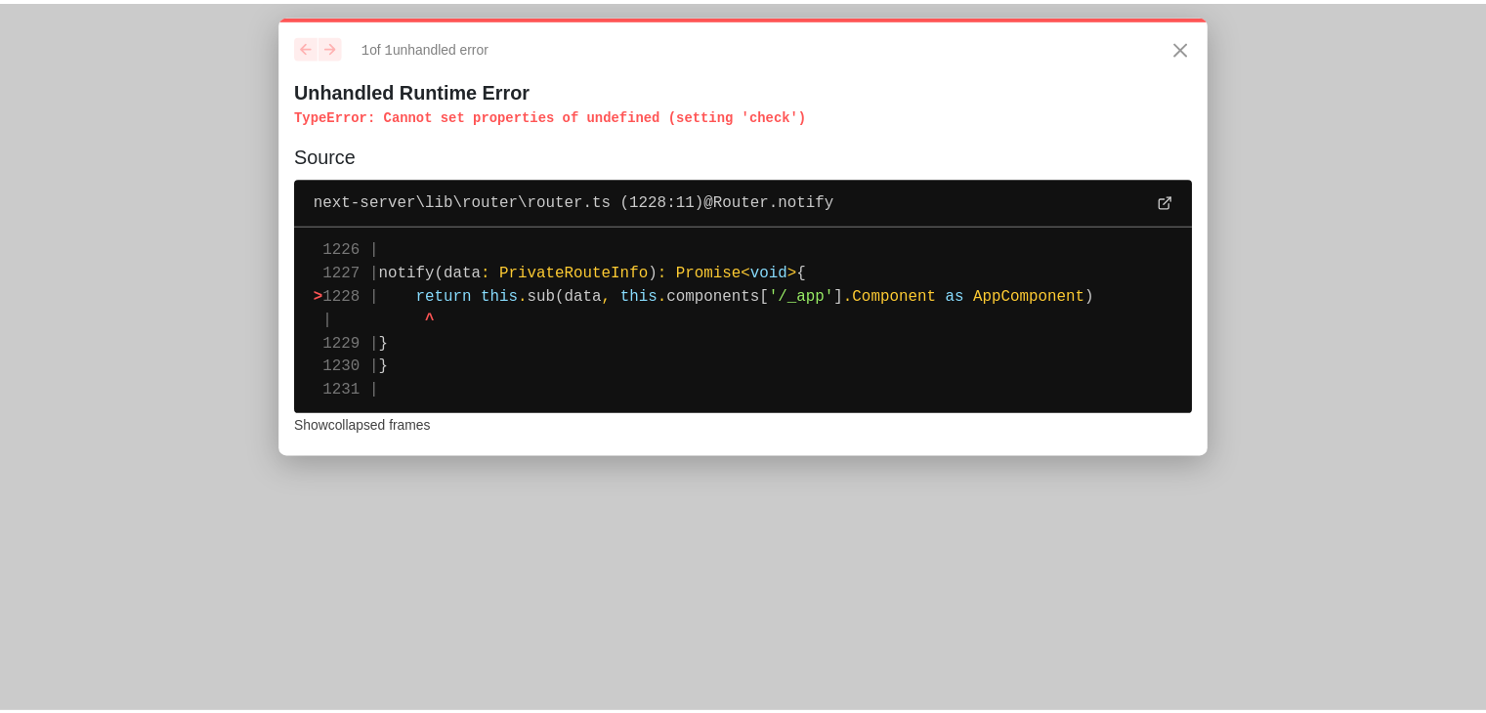
scroll to position [0, 0]
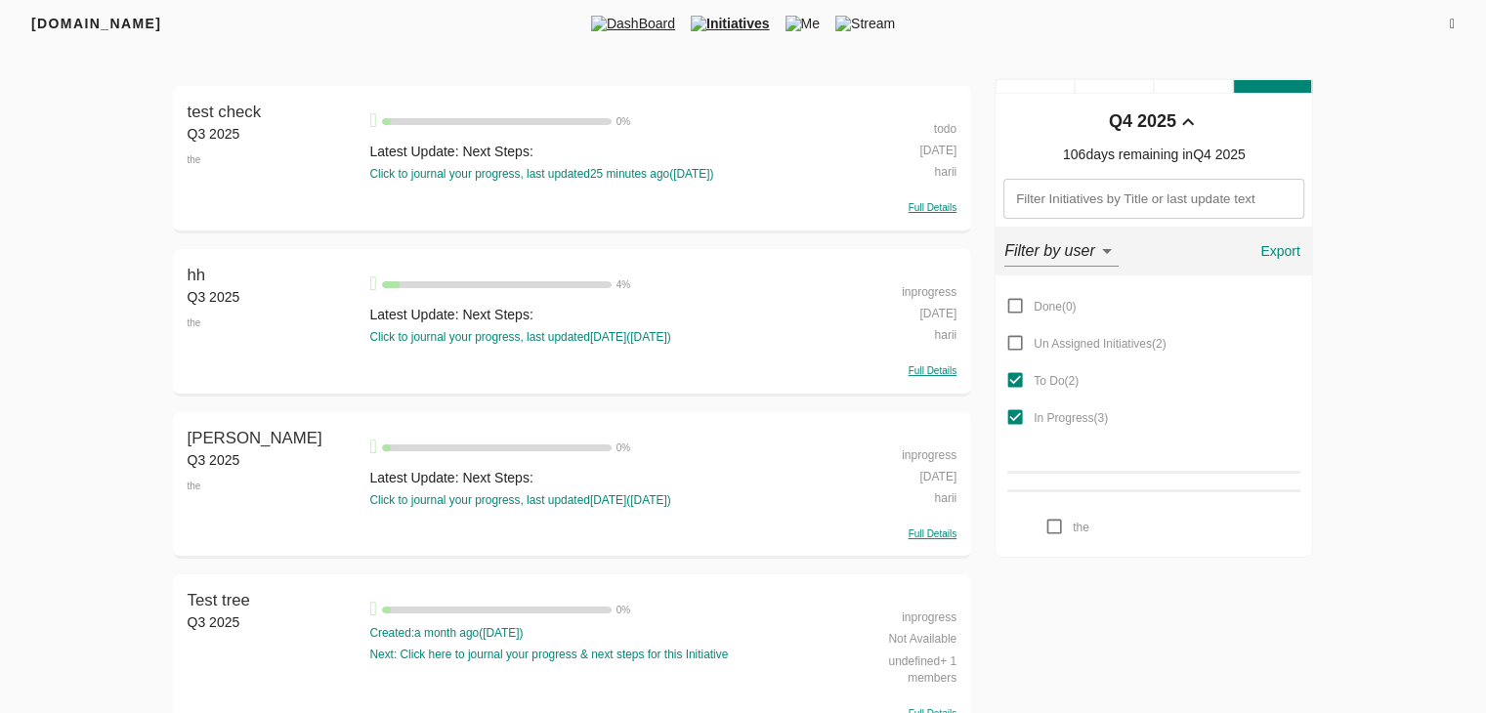
click at [644, 20] on span "DashBoard" at bounding box center [633, 24] width 100 height 20
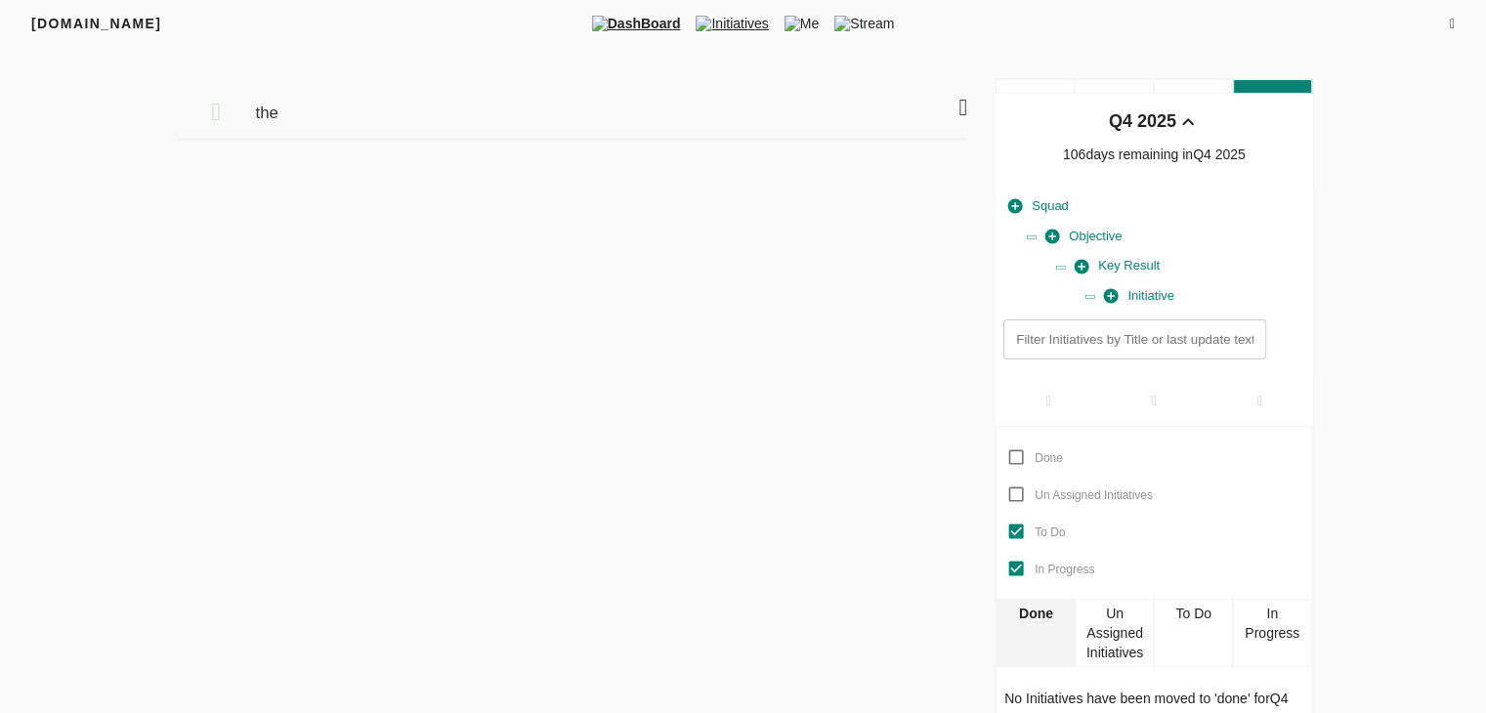
click at [743, 21] on span "Initiatives" at bounding box center [732, 24] width 88 height 20
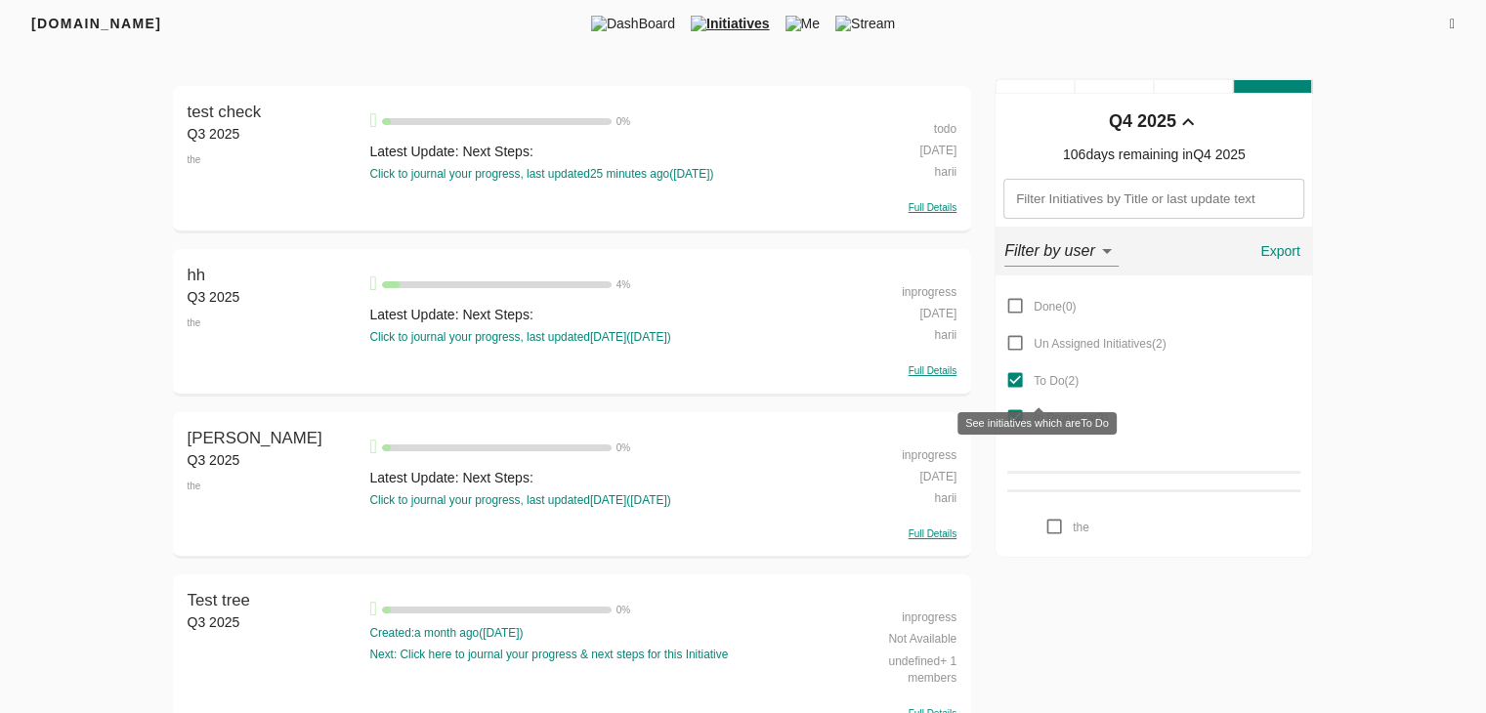
scroll to position [77, 0]
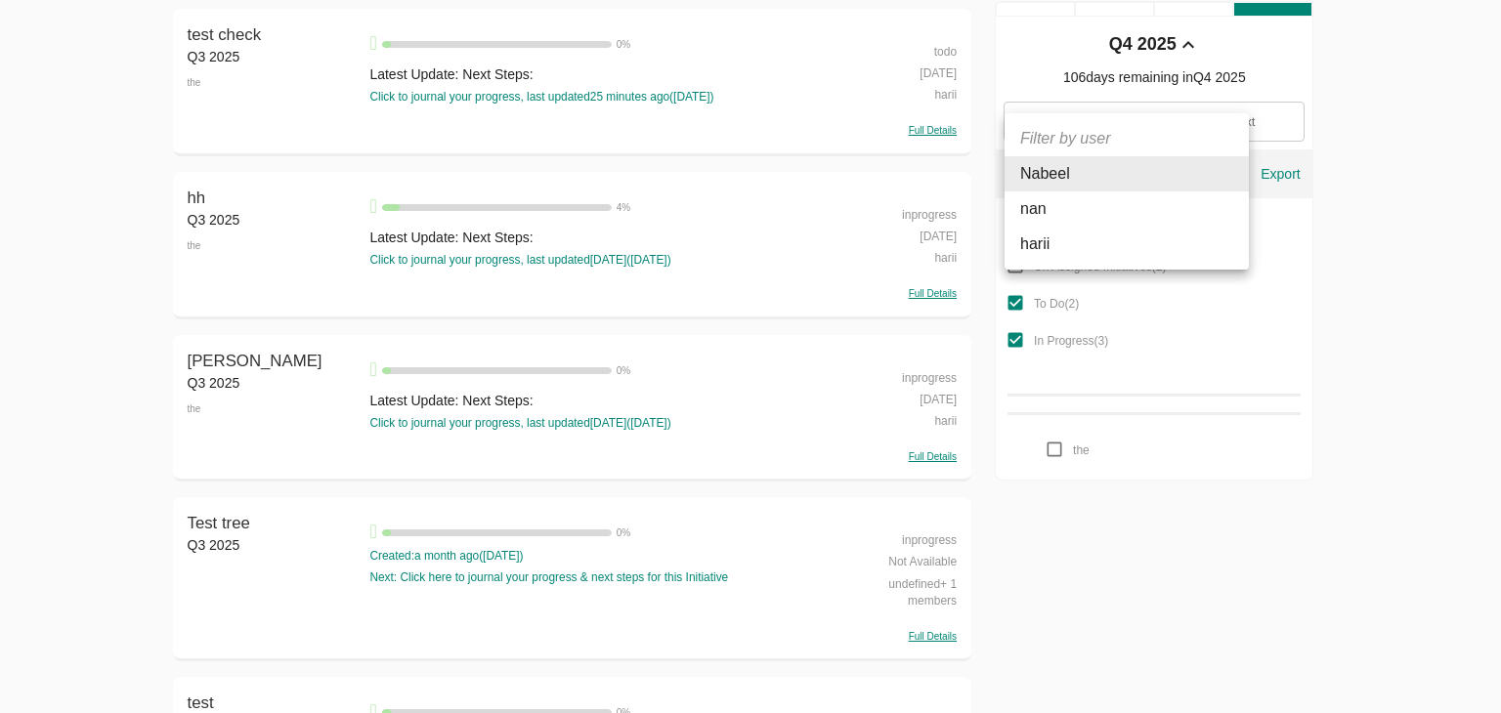
click at [1098, 179] on body "[DOMAIN_NAME] DashBoard Initiatives Me Stream Filters Q4 2025 test check Q3 202…" at bounding box center [750, 382] width 1501 height 918
click at [1178, 623] on div at bounding box center [750, 356] width 1501 height 713
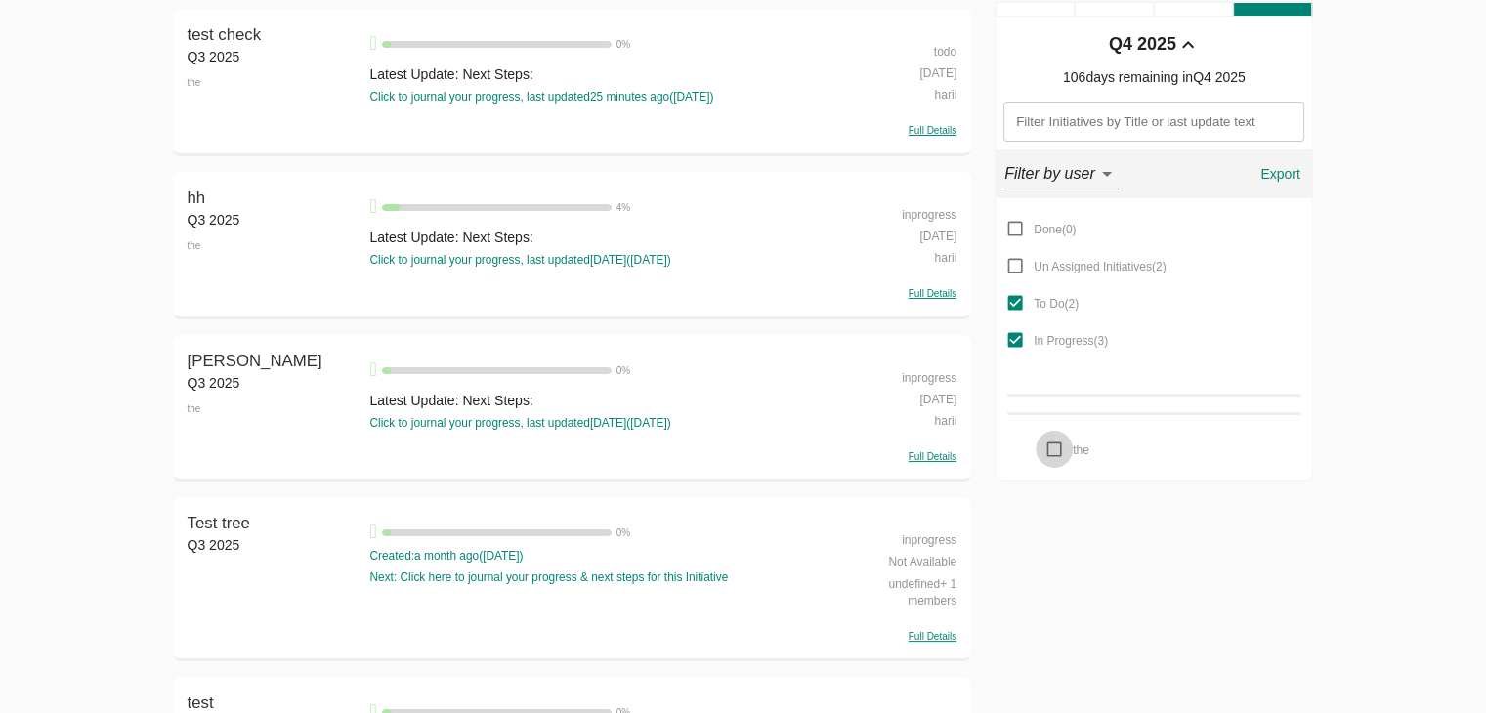
click at [1053, 452] on input "the" at bounding box center [1054, 449] width 37 height 37
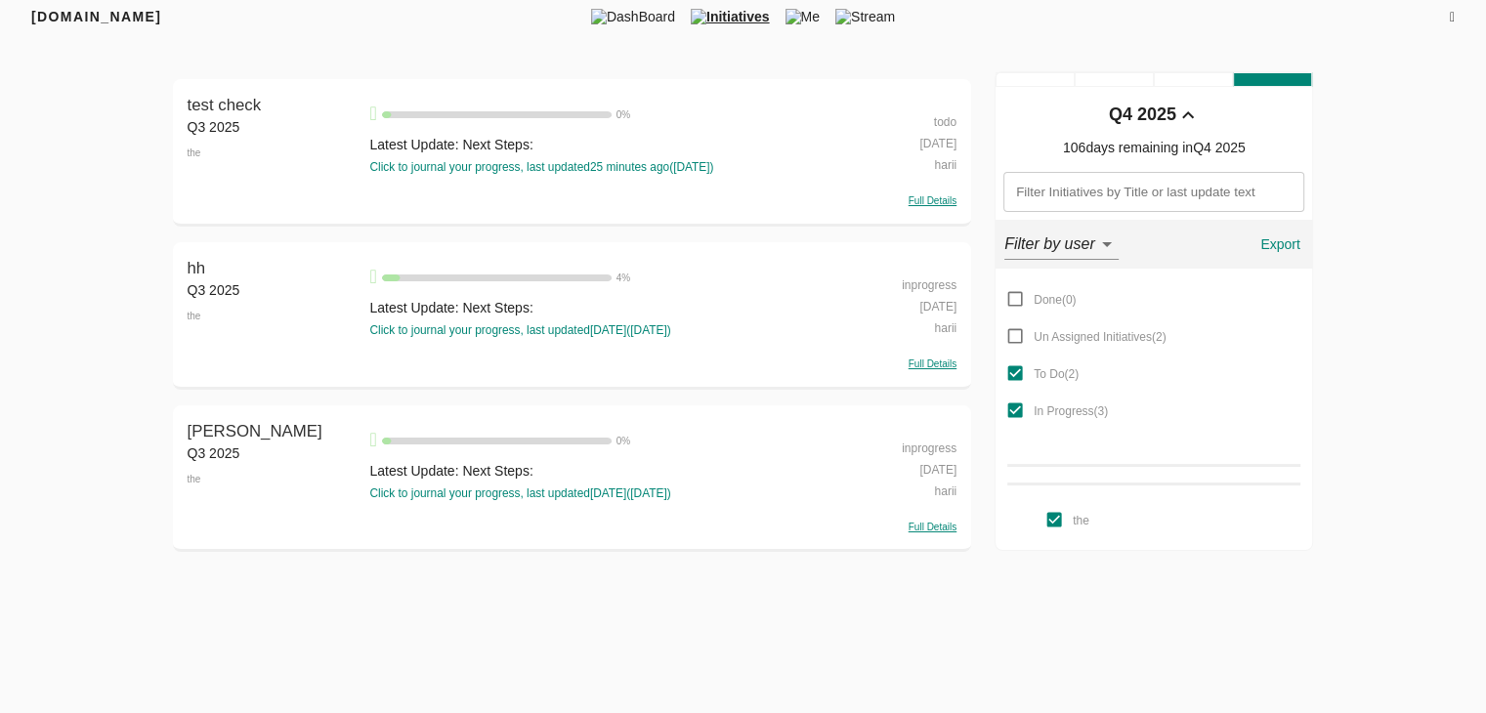
scroll to position [7, 0]
click at [1055, 514] on input "the" at bounding box center [1054, 519] width 37 height 37
checkbox input "false"
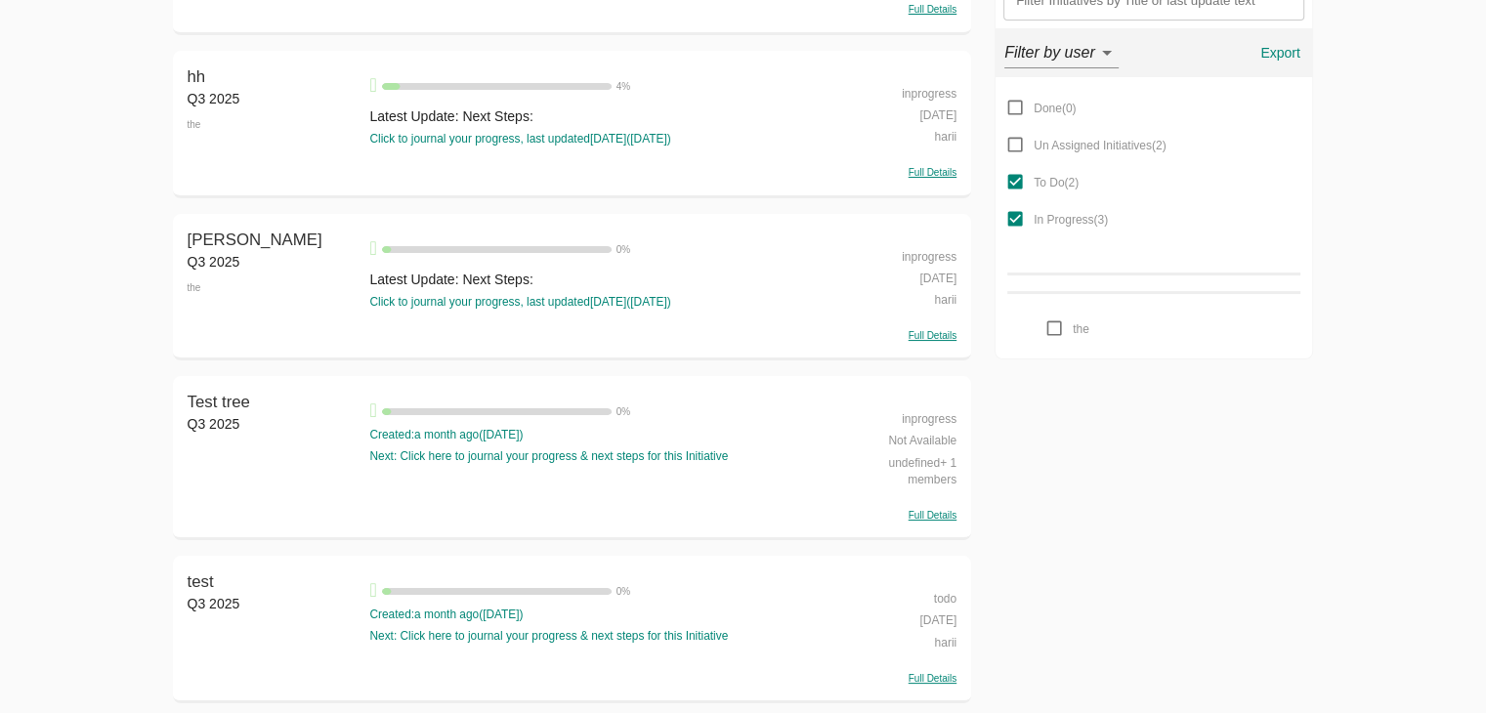
scroll to position [201, 0]
click at [1277, 58] on span "Export" at bounding box center [1280, 50] width 47 height 24
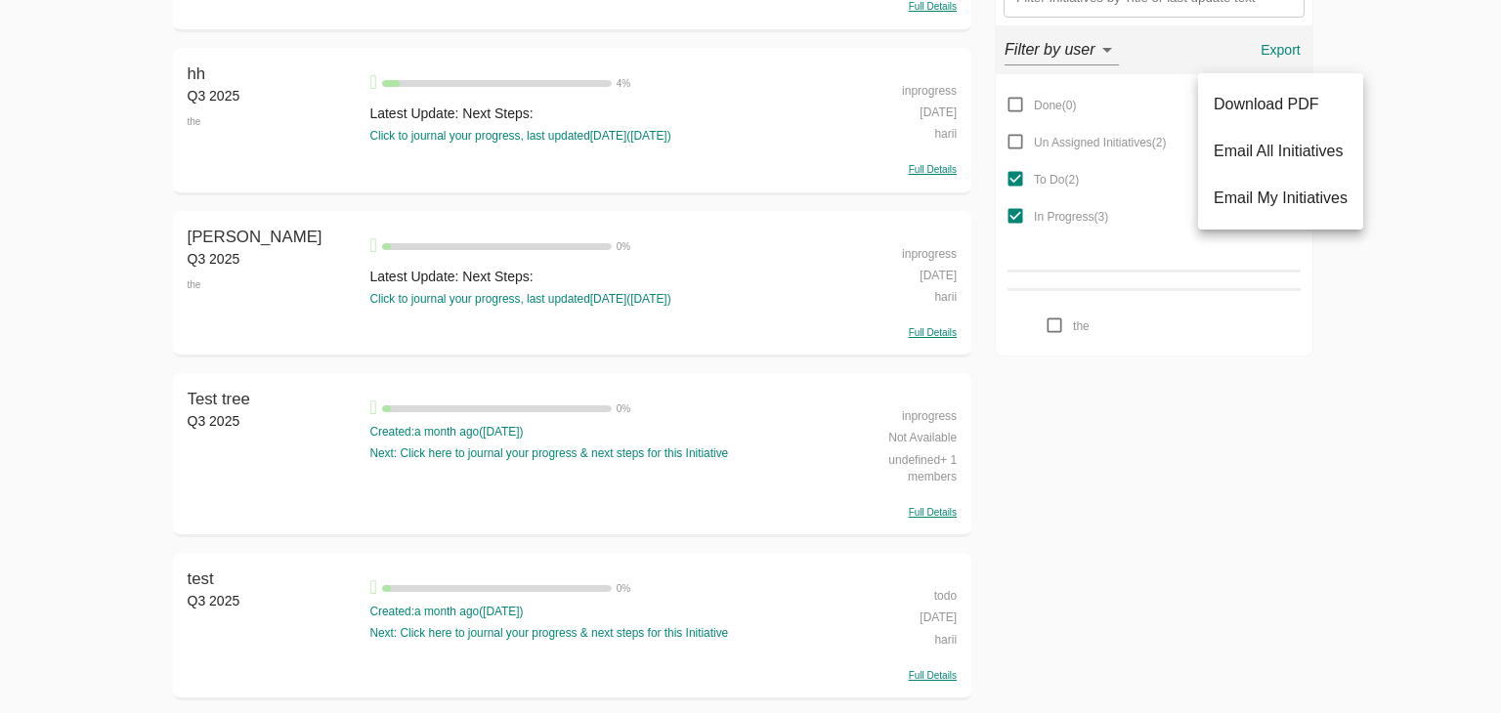
click at [1073, 389] on div at bounding box center [750, 356] width 1501 height 713
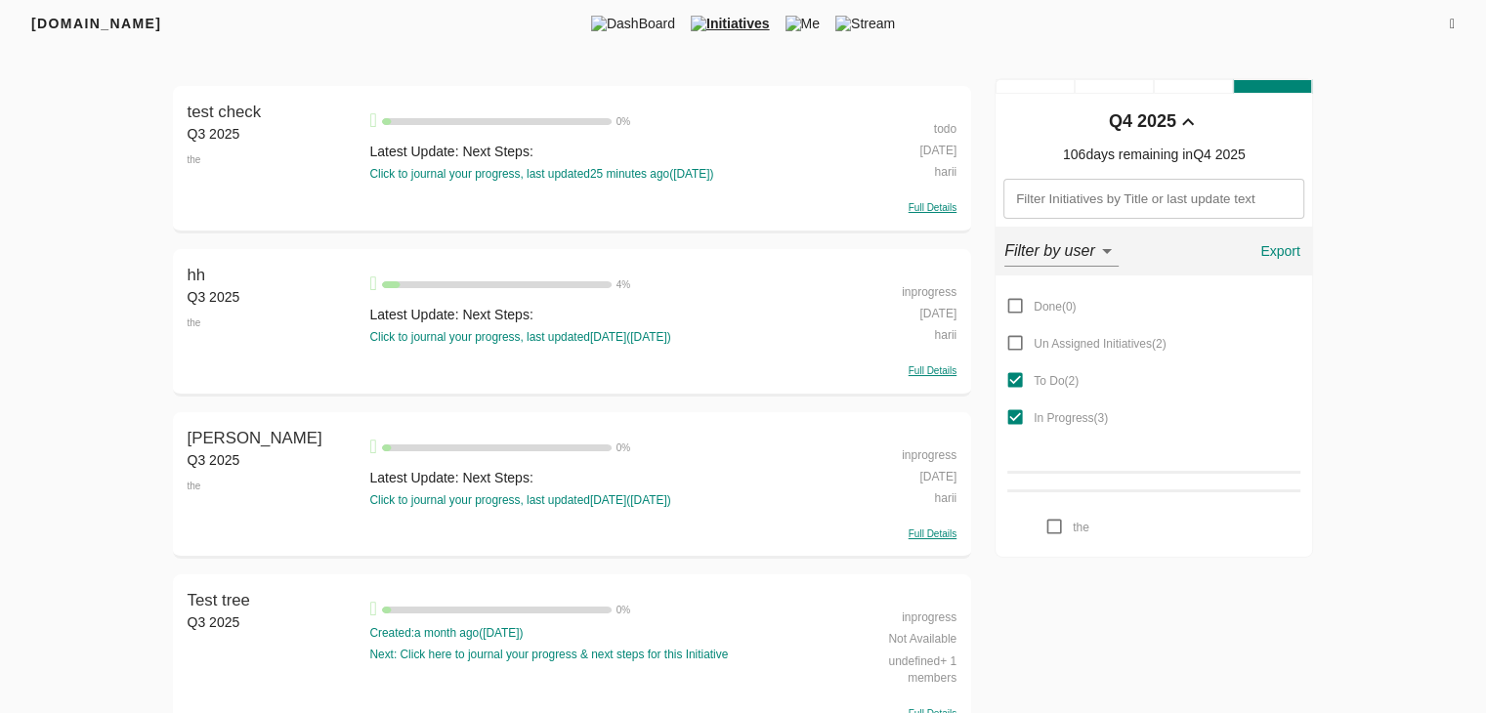
scroll to position [11, 0]
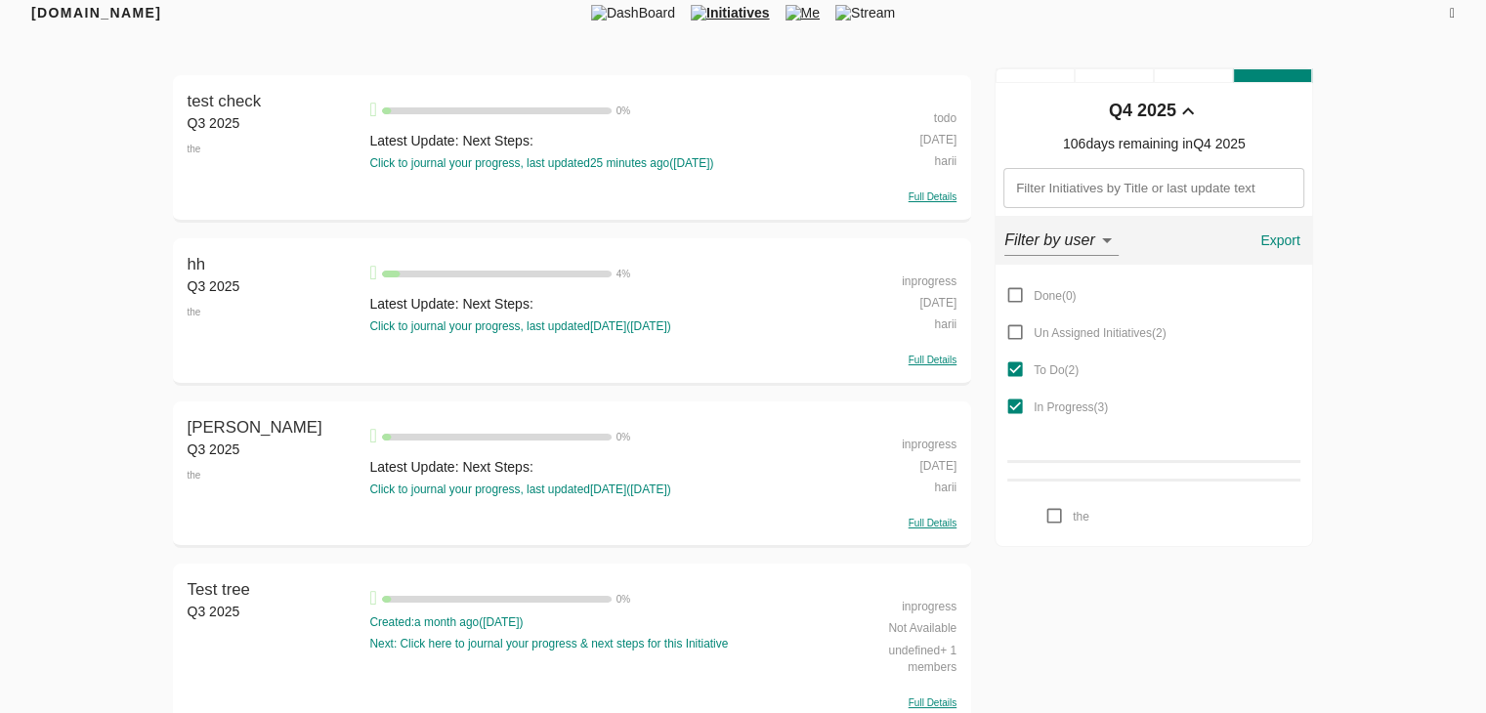
click at [814, 9] on span "Me" at bounding box center [803, 13] width 50 height 20
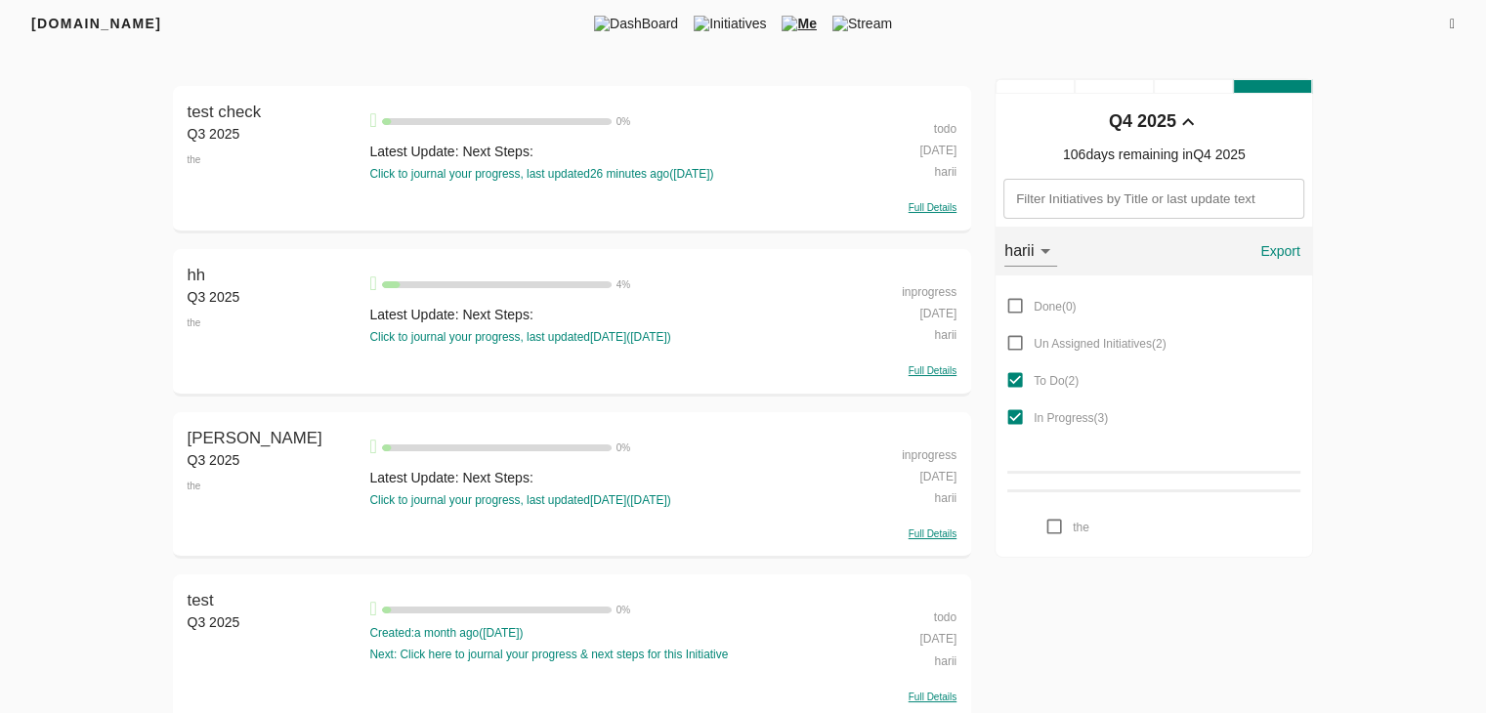
scroll to position [22, 0]
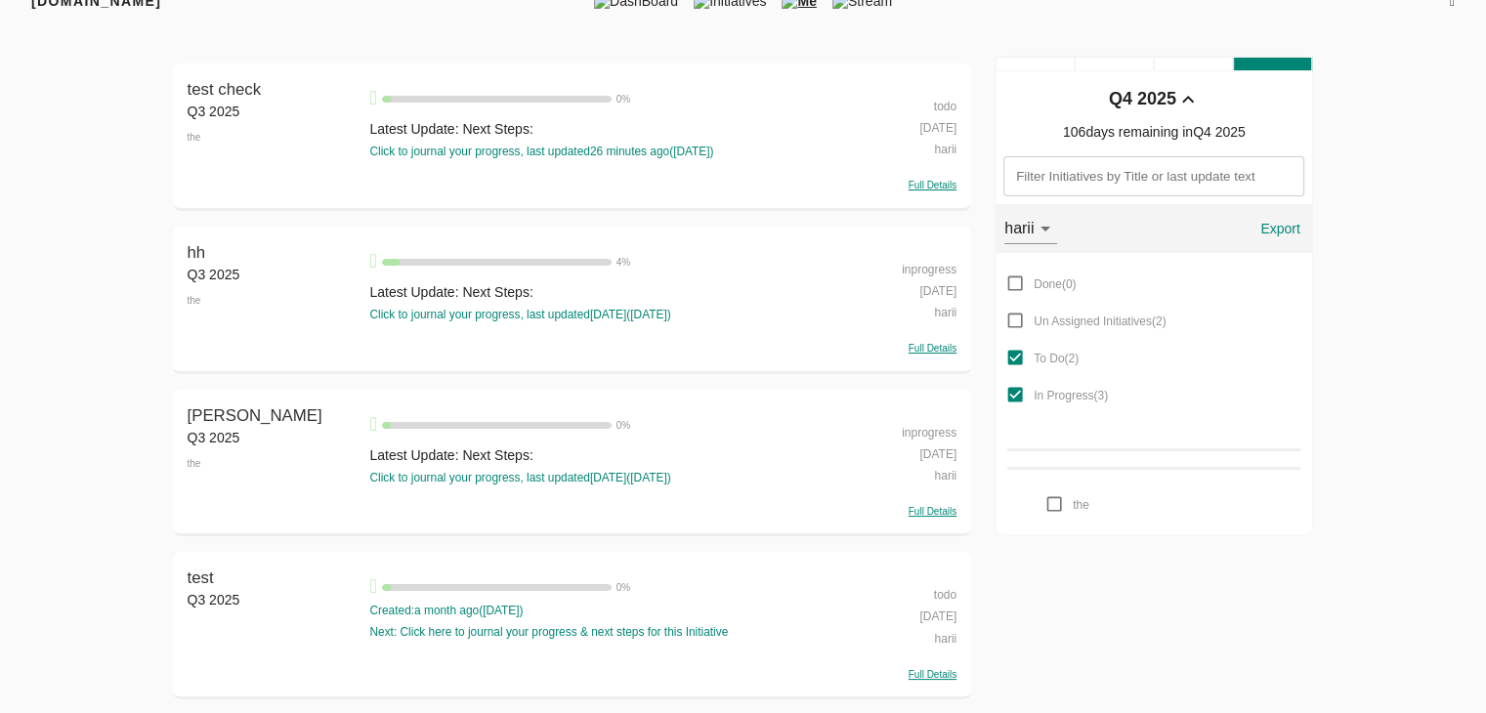
click at [947, 98] on div "todo" at bounding box center [898, 104] width 115 height 21
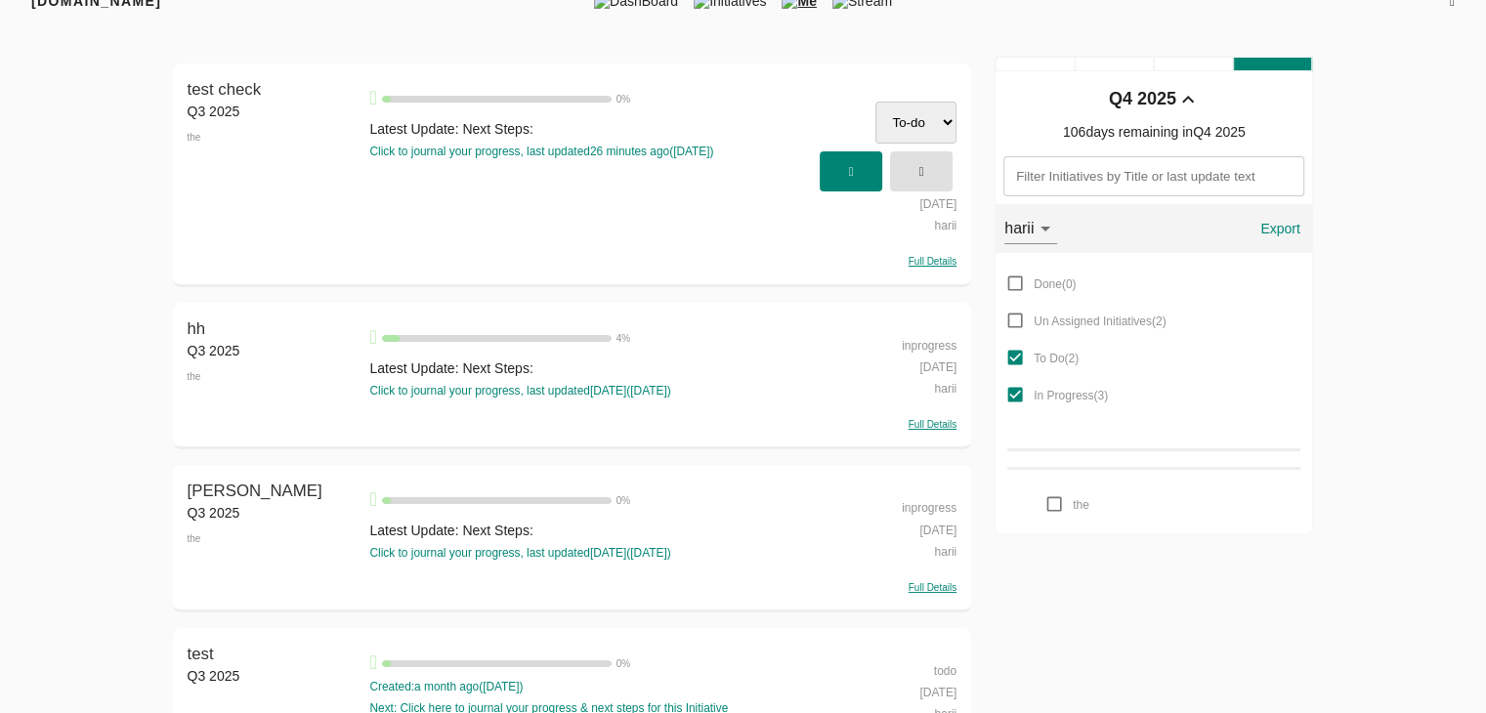
click at [937, 126] on select "To-do In Progress Done" at bounding box center [916, 123] width 81 height 42
click at [930, 165] on span "button" at bounding box center [921, 171] width 43 height 32
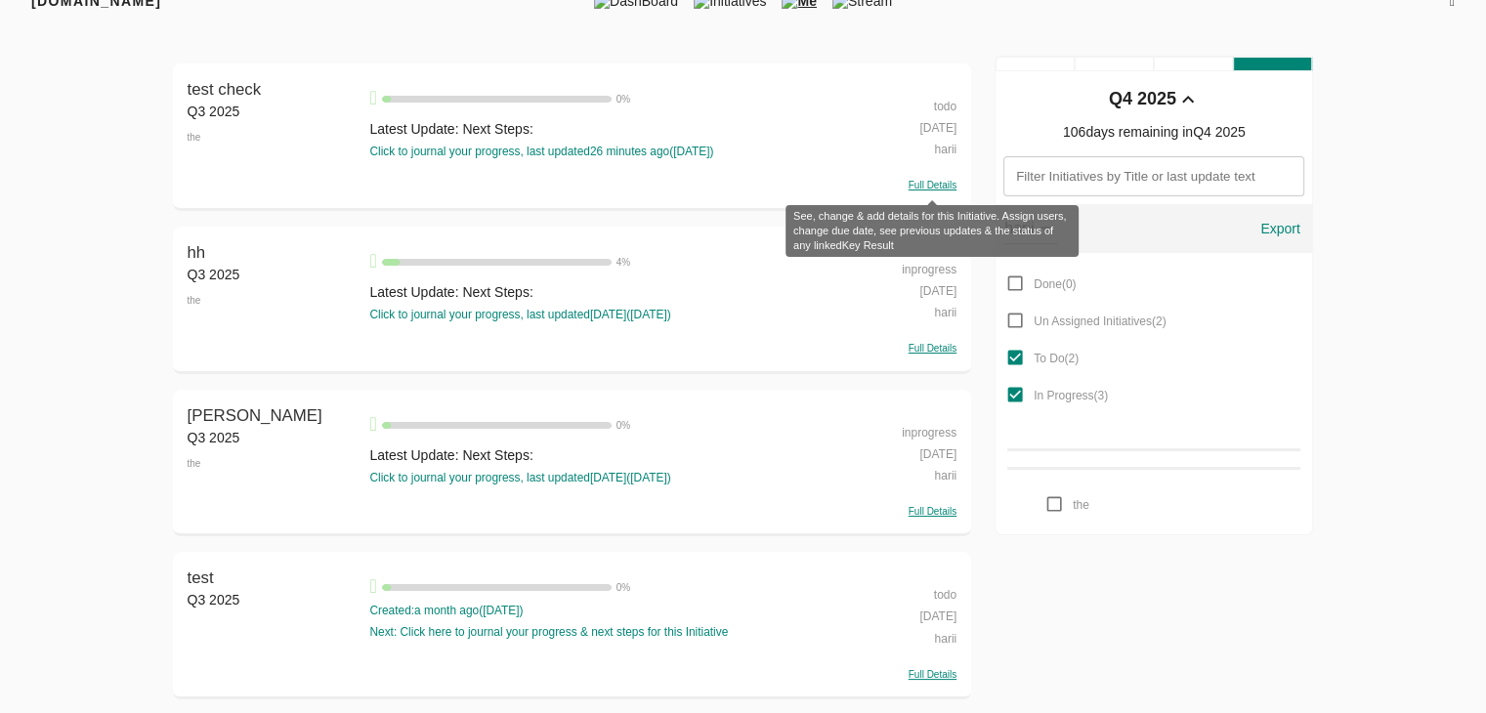
click at [938, 185] on span "Full Details" at bounding box center [933, 185] width 48 height 11
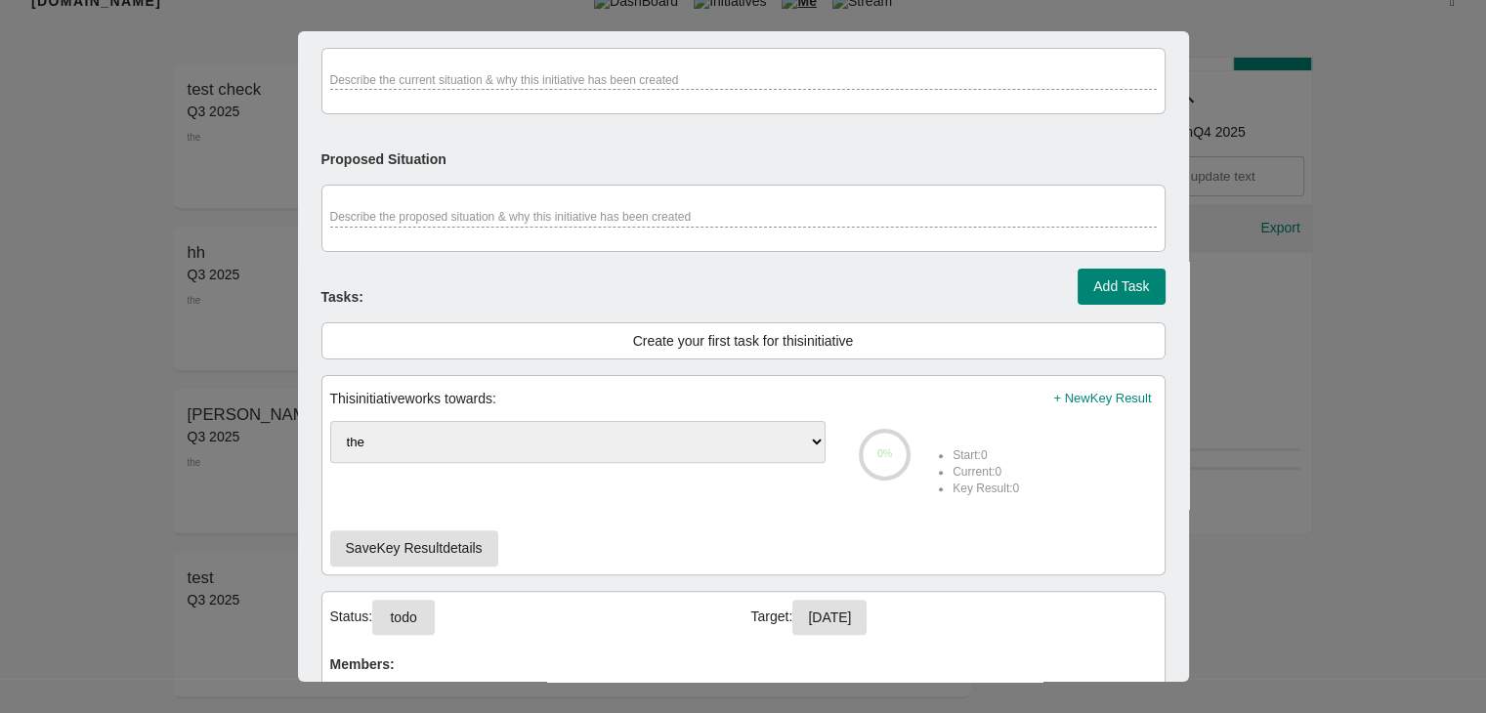
scroll to position [701, 0]
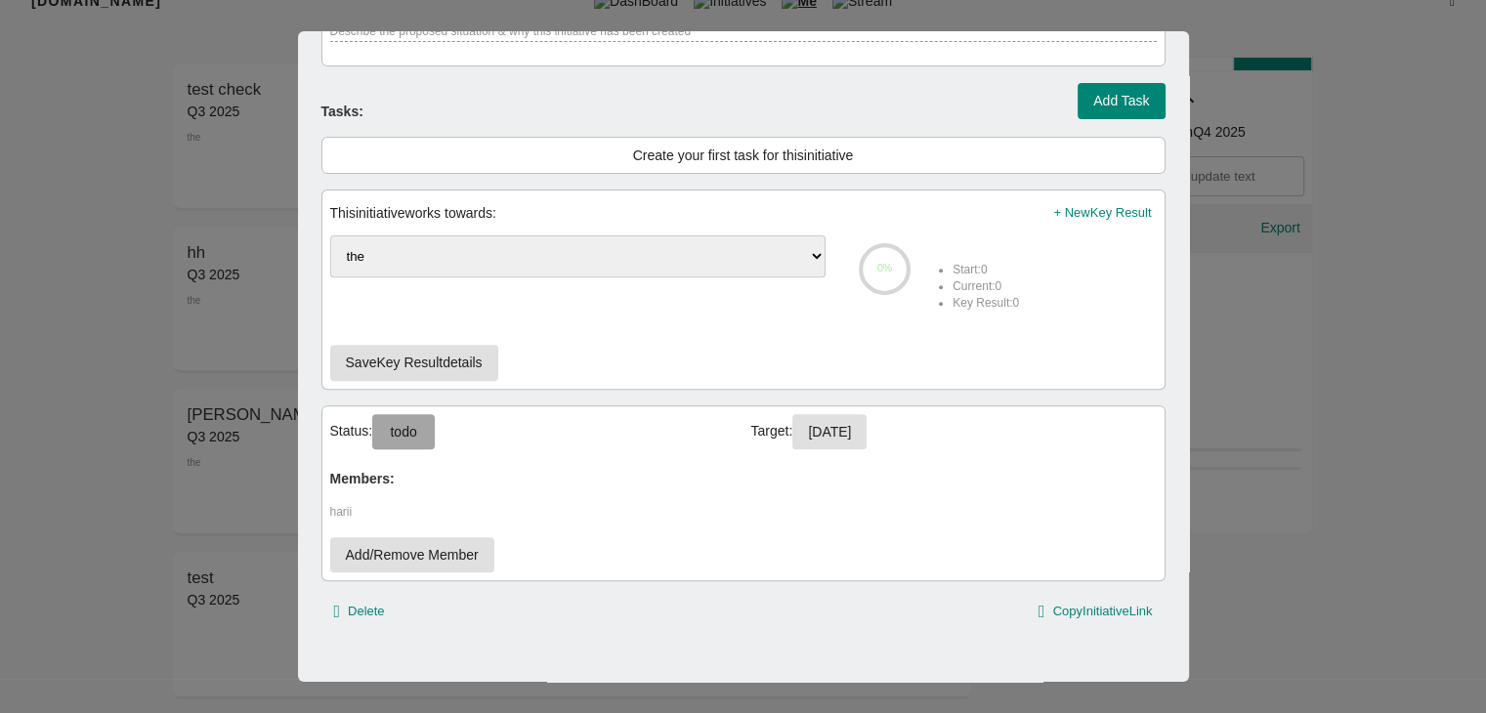
click at [409, 425] on span "todo" at bounding box center [403, 432] width 31 height 24
select select "todo"
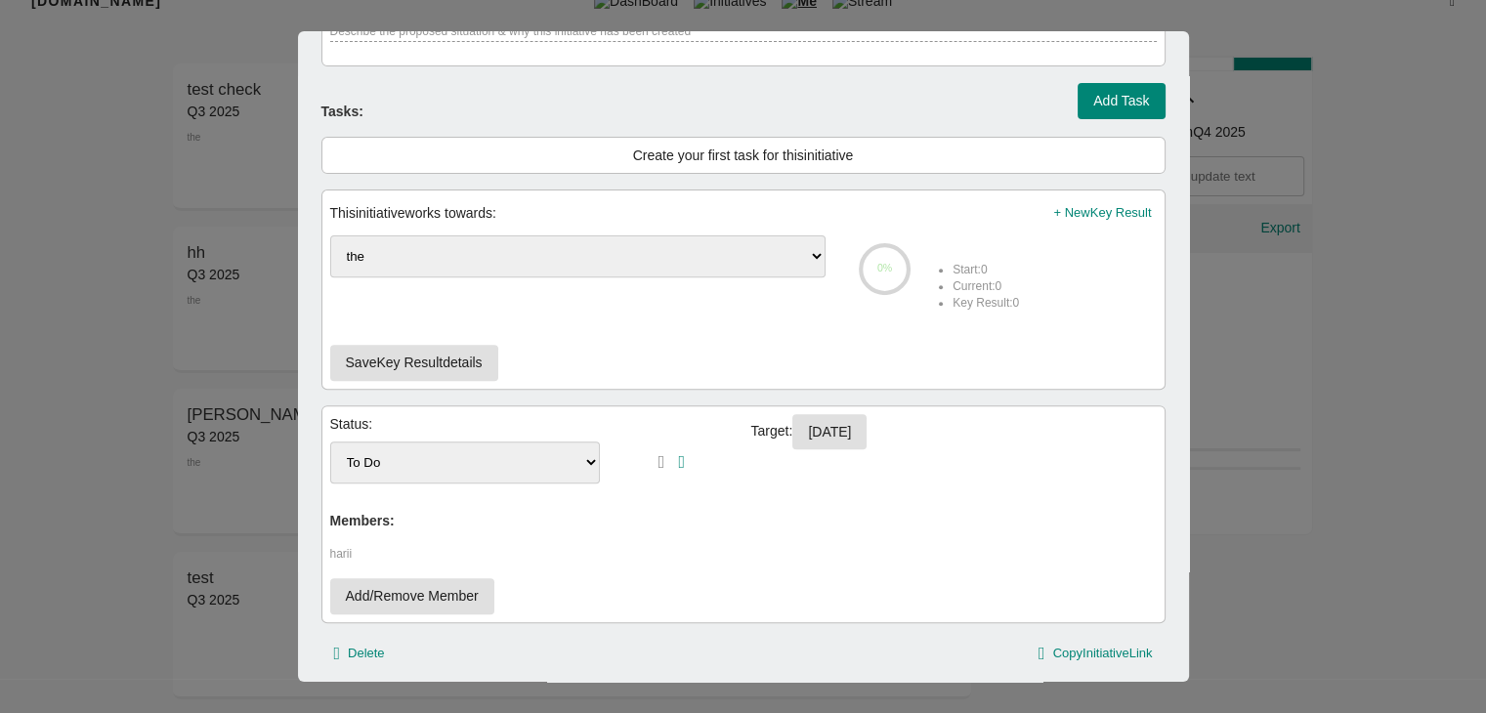
click at [456, 447] on select "Done Un Assigned Initiatives To Do In Progress" at bounding box center [465, 463] width 271 height 42
click at [952, 570] on div "Status: Done Un Assigned Initiatives To Do In Progress Target: 30-09-2025 Membe…" at bounding box center [744, 515] width 844 height 218
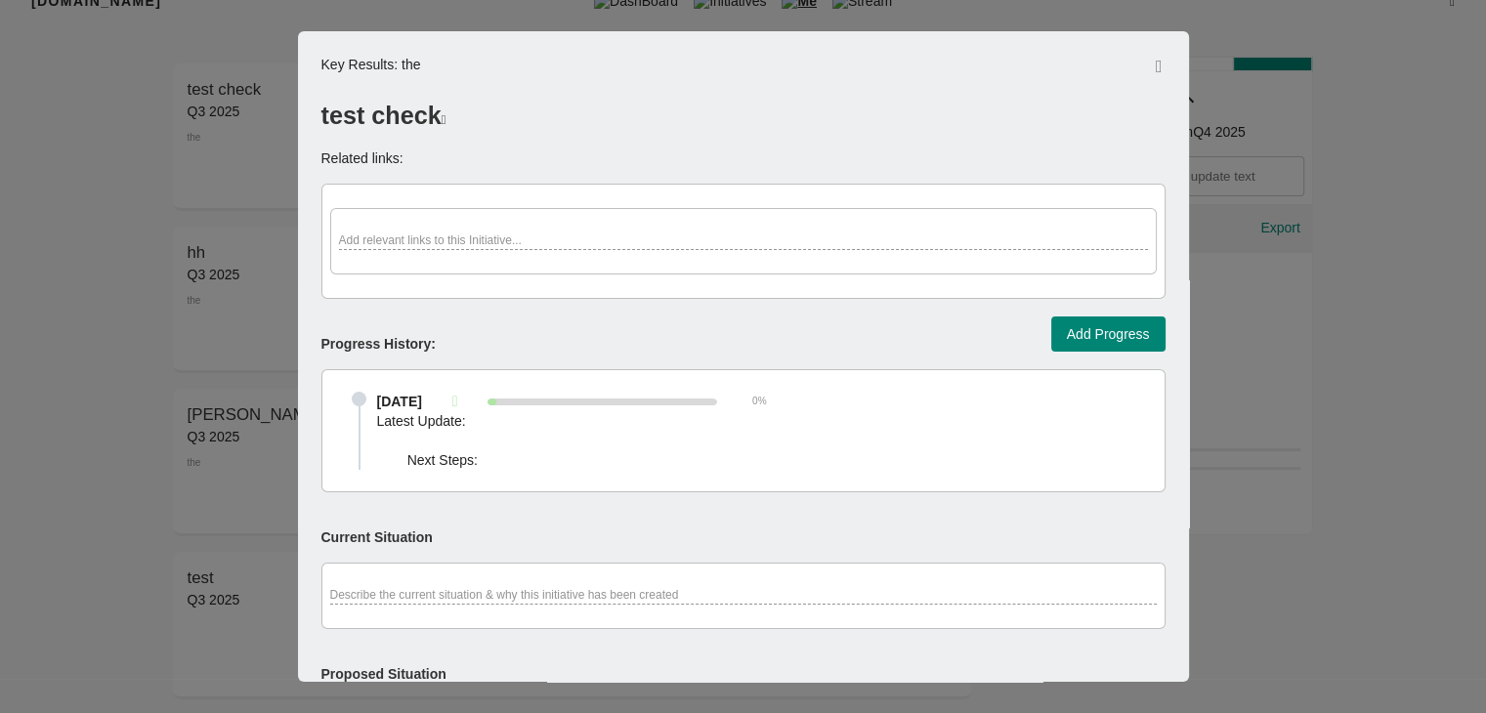
scroll to position [4, 0]
click at [1151, 57] on div "Key Result s: the test check Related links: Add relevant links to this Initiati…" at bounding box center [743, 356] width 891 height 651
click at [1156, 61] on icon "button" at bounding box center [1159, 67] width 7 height 18
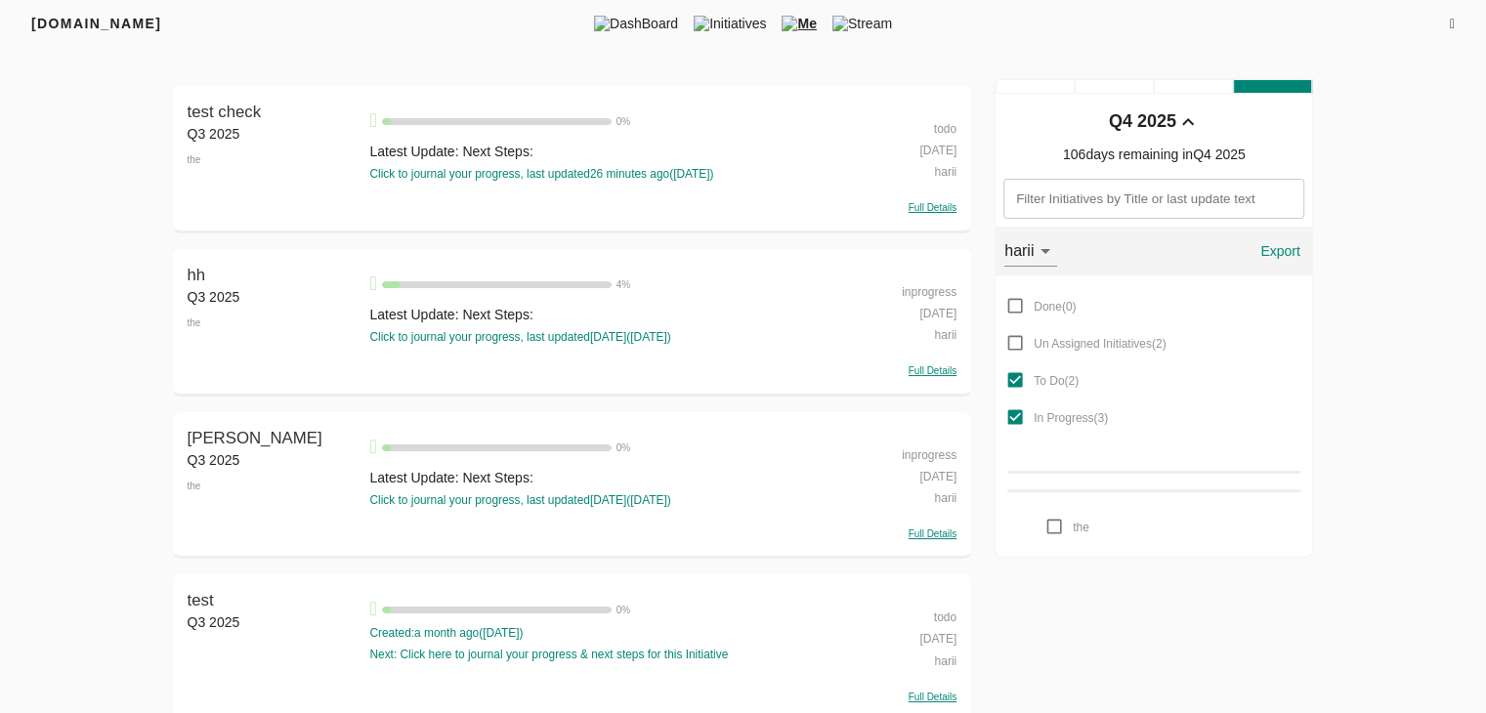
scroll to position [2, 0]
click at [733, 15] on span "Initiatives" at bounding box center [730, 22] width 88 height 20
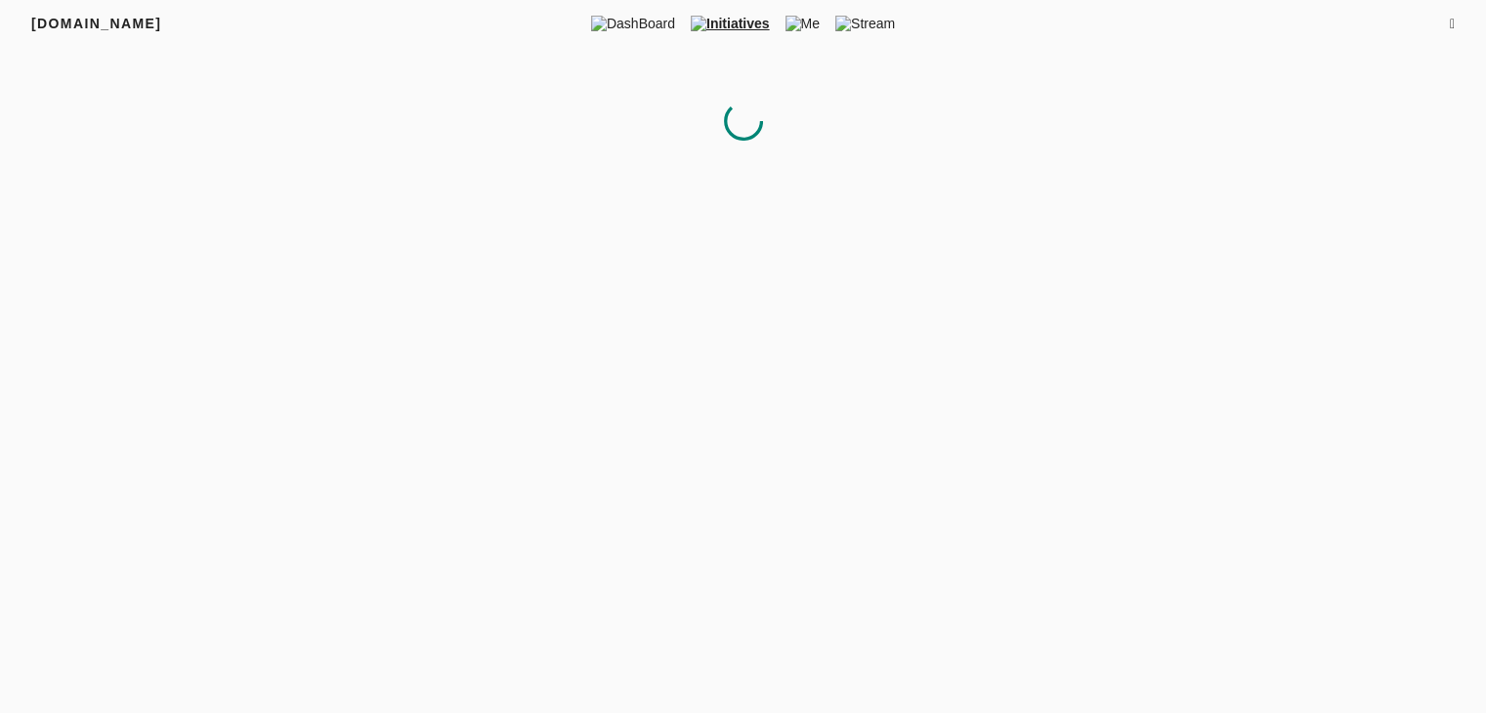
click at [947, 119] on div at bounding box center [743, 124] width 1141 height 44
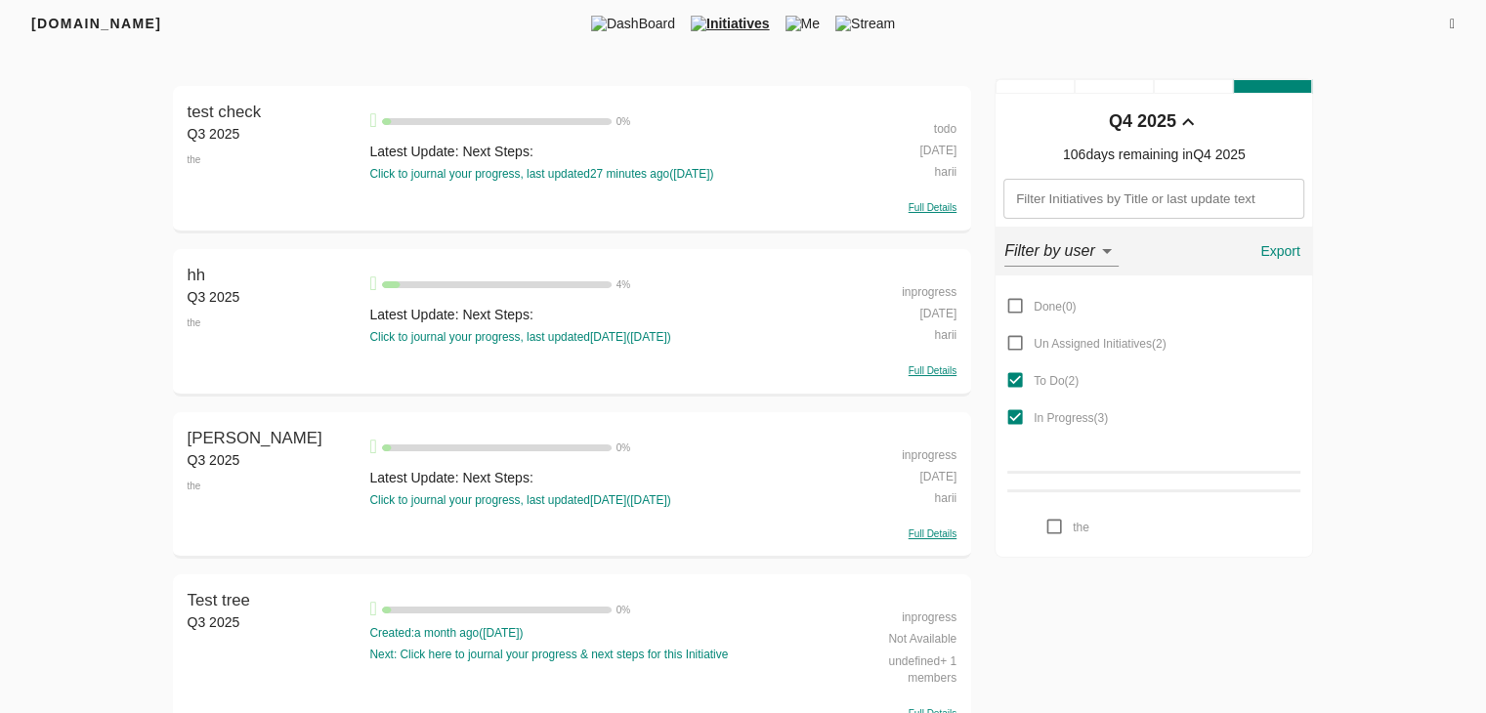
click at [946, 126] on div "todo" at bounding box center [898, 126] width 115 height 21
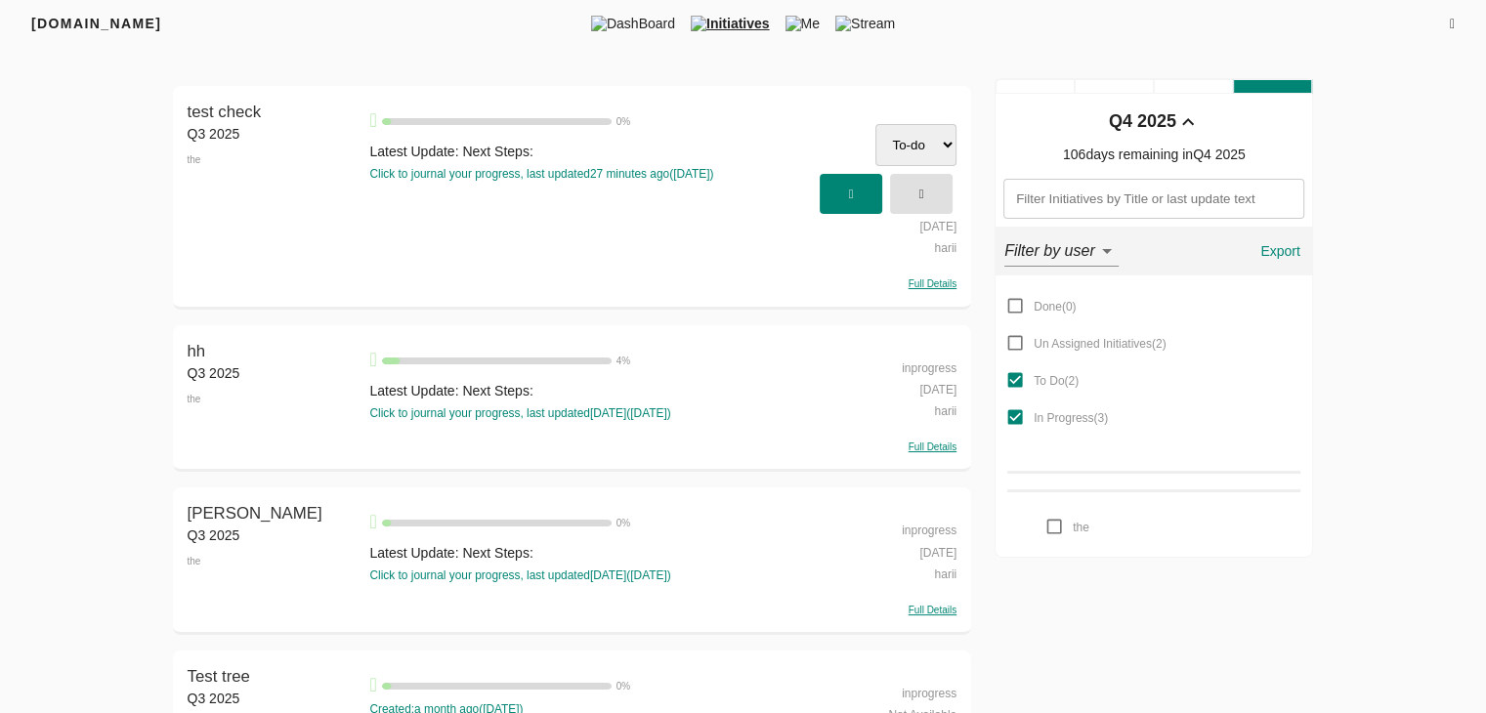
click at [923, 151] on select "To-do In Progress Done" at bounding box center [916, 145] width 81 height 42
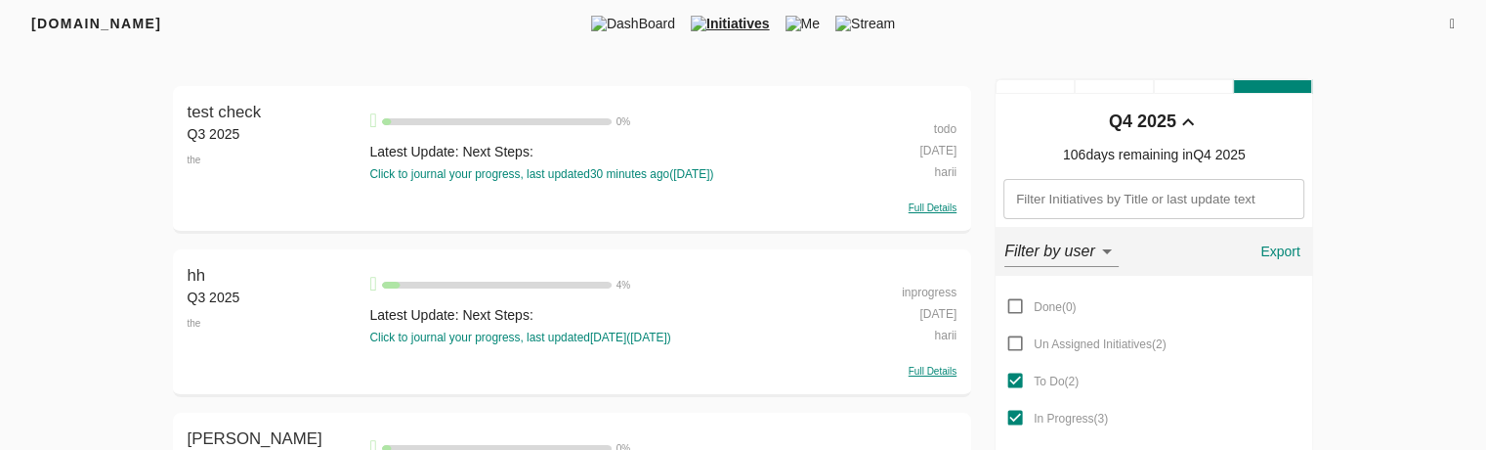
click at [935, 128] on div "todo" at bounding box center [898, 126] width 115 height 21
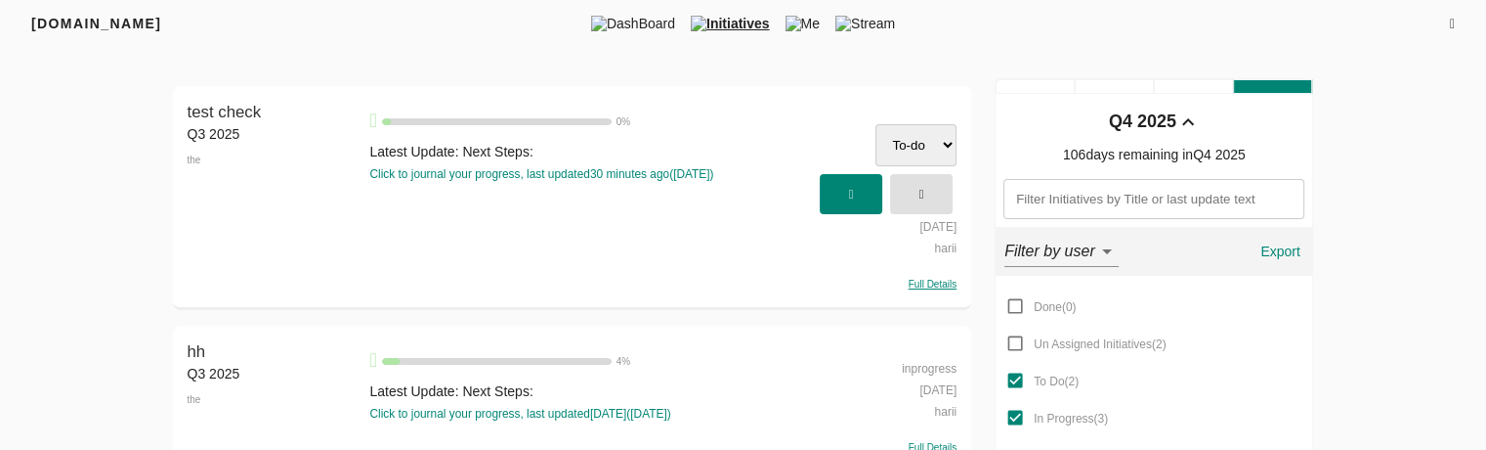
click at [923, 146] on select "To-do In Progress Done" at bounding box center [916, 145] width 81 height 42
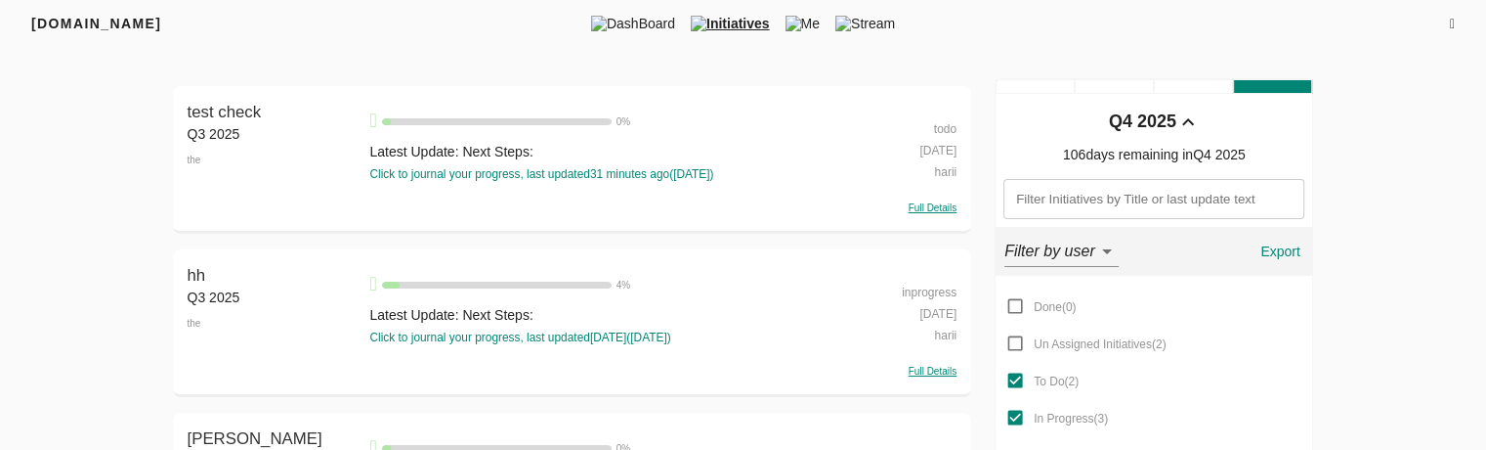
click at [948, 128] on div "todo" at bounding box center [898, 126] width 115 height 21
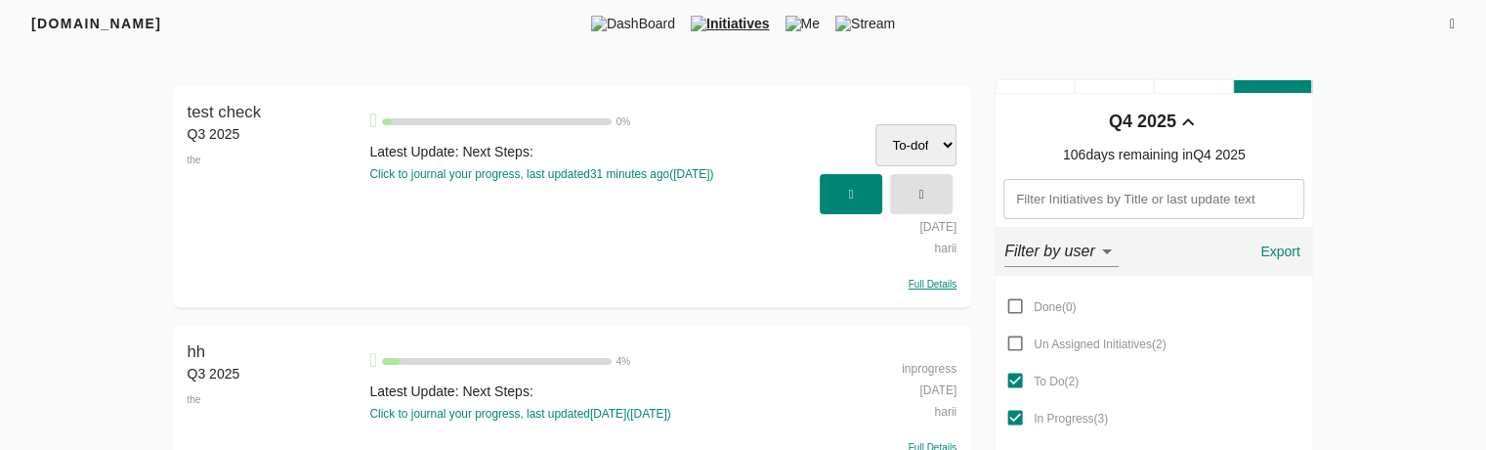
click at [935, 141] on select "To-doffs In Progress Done" at bounding box center [916, 145] width 81 height 42
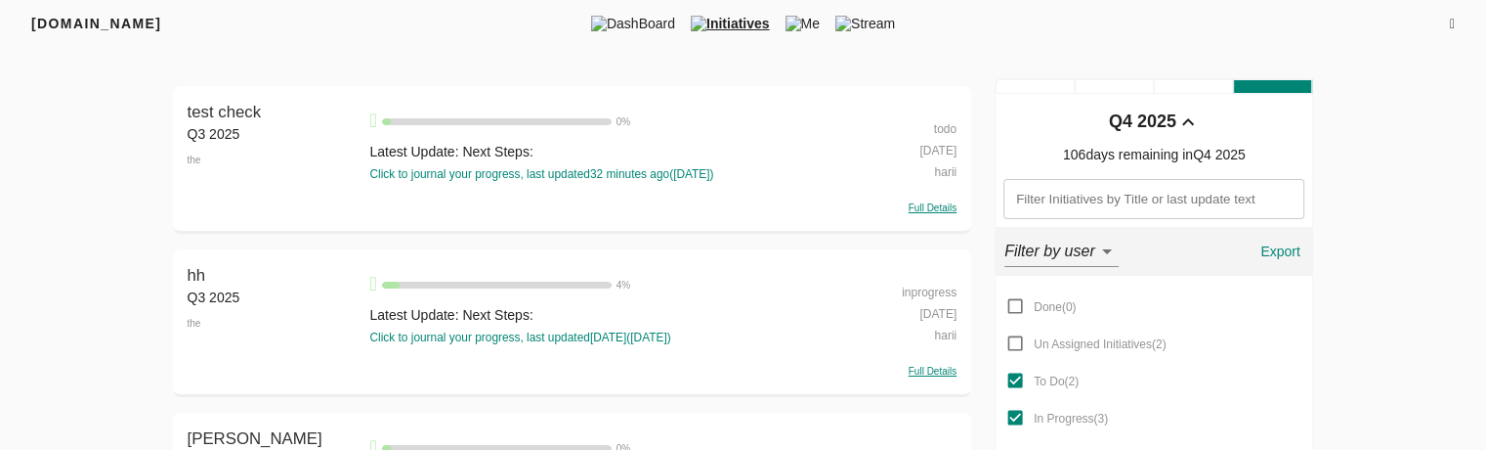
click at [951, 126] on div "todo" at bounding box center [898, 126] width 115 height 21
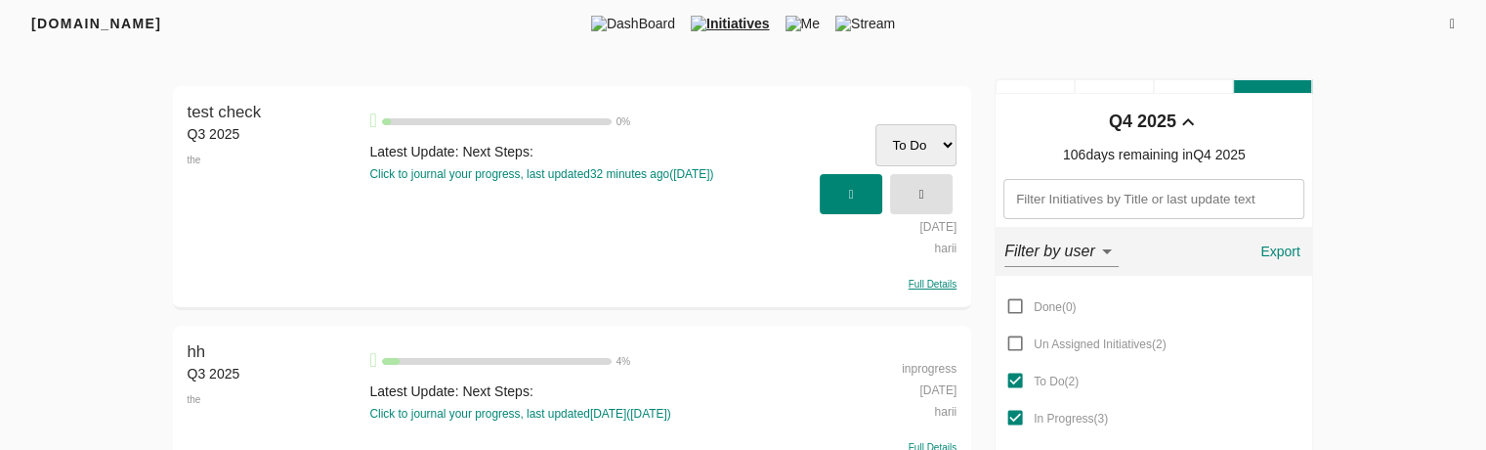
click at [934, 138] on select "Done Un Assigned Initiatives To Do In Progress" at bounding box center [916, 145] width 81 height 42
select select "inprogress"
click at [876, 124] on select "Done Un Assigned Initiatives To Do In Progress" at bounding box center [916, 145] width 81 height 42
click at [855, 205] on span "button" at bounding box center [851, 194] width 43 height 32
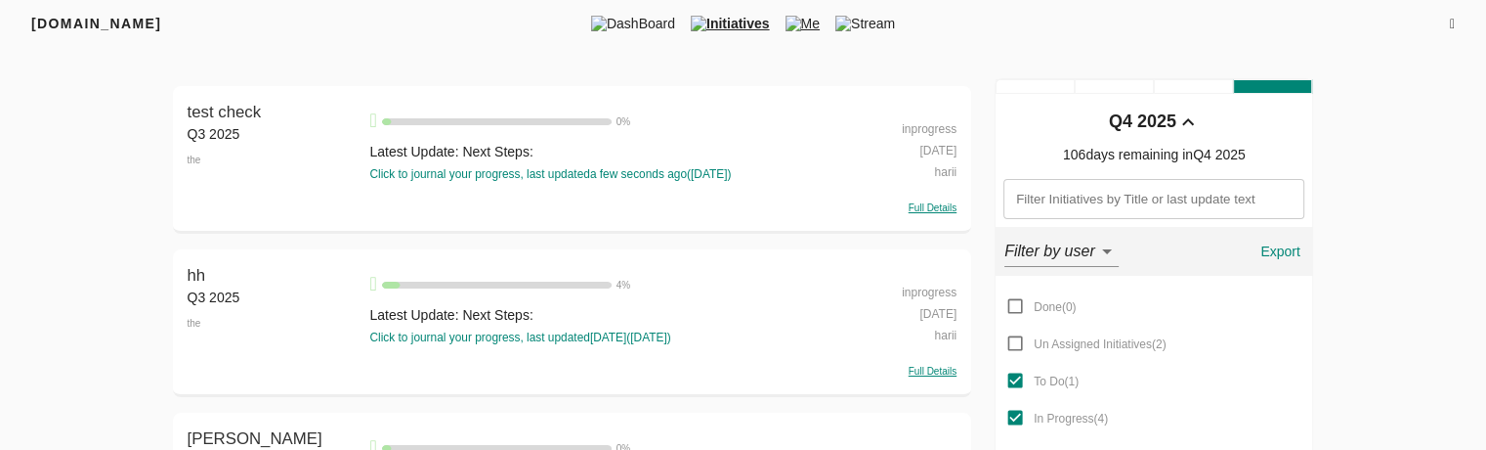
click at [820, 25] on span "Me" at bounding box center [803, 24] width 50 height 20
click at [945, 132] on div "inprogress" at bounding box center [898, 126] width 115 height 21
select select "inprogress"
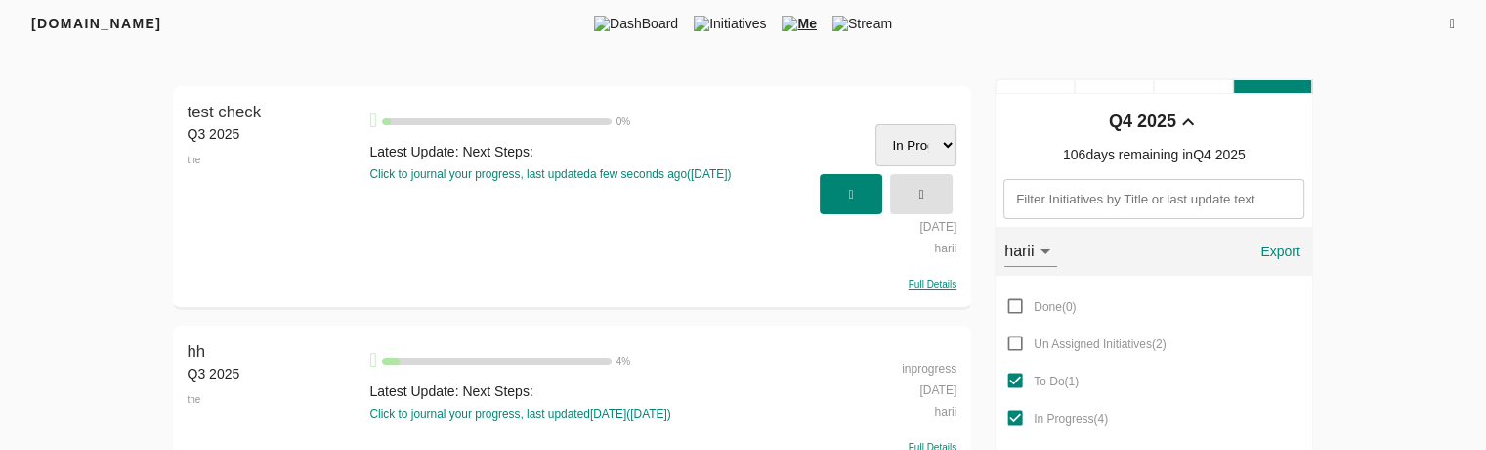
click at [924, 146] on select "Done Un Assigned Initiatives To Do In Progress" at bounding box center [916, 145] width 81 height 42
click at [876, 14] on span "Stream" at bounding box center [862, 24] width 75 height 20
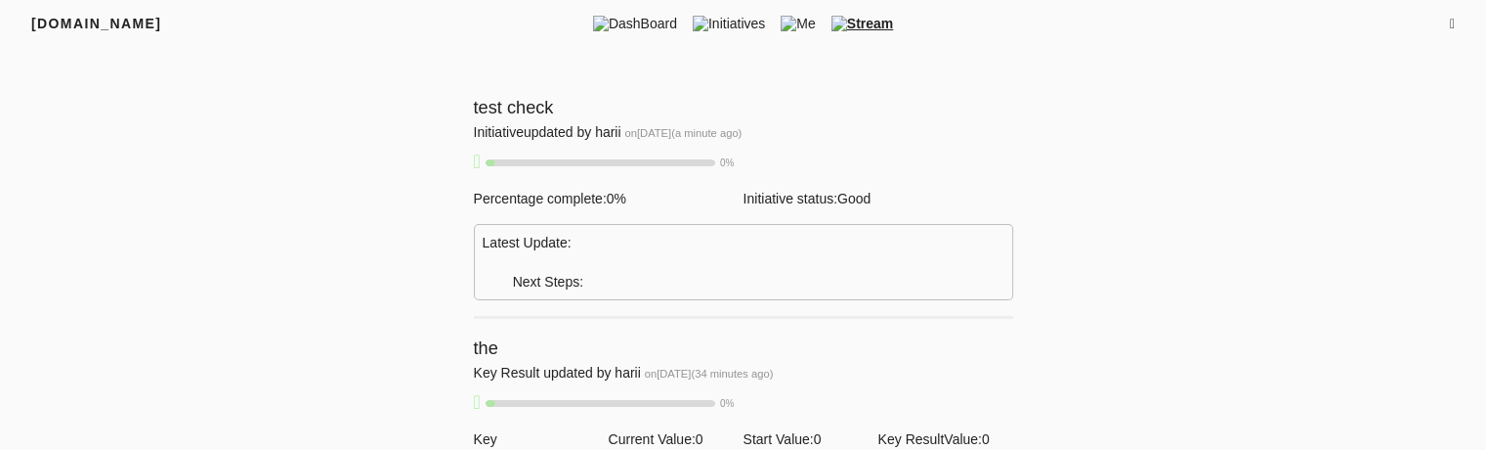
click at [709, 134] on span "on 16-09-2025 ( a minute ago )" at bounding box center [682, 133] width 117 height 12
click at [636, 176] on div "test check Initiative updated by harii on 16-09-2025 ( a minute ago ) 0 % Perce…" at bounding box center [743, 198] width 539 height 240
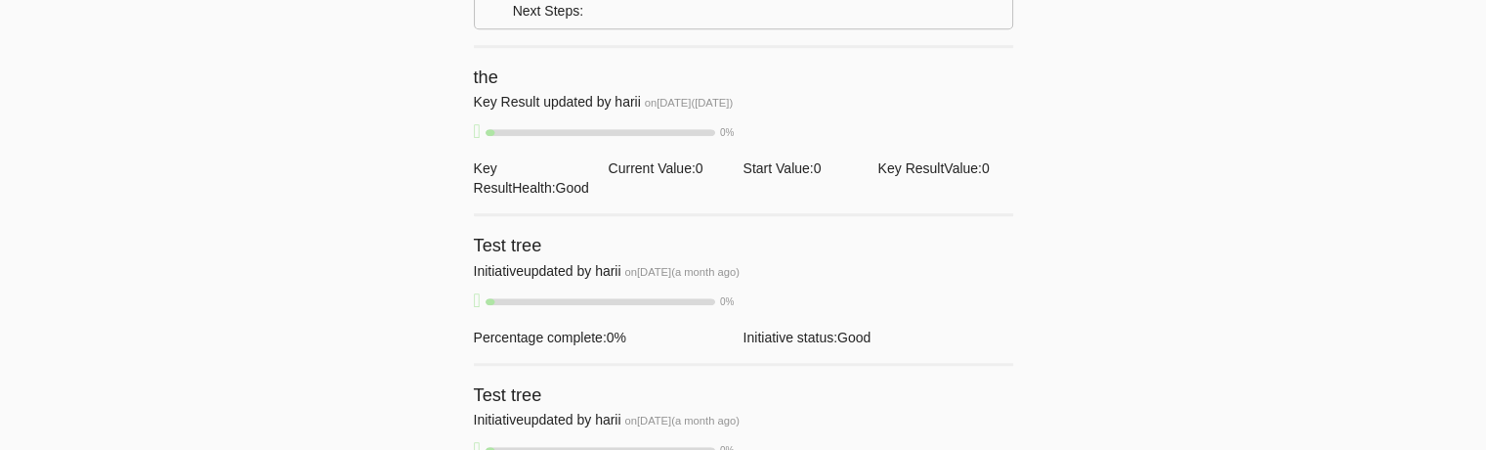
scroll to position [1689, 0]
